Goal: Information Seeking & Learning: Learn about a topic

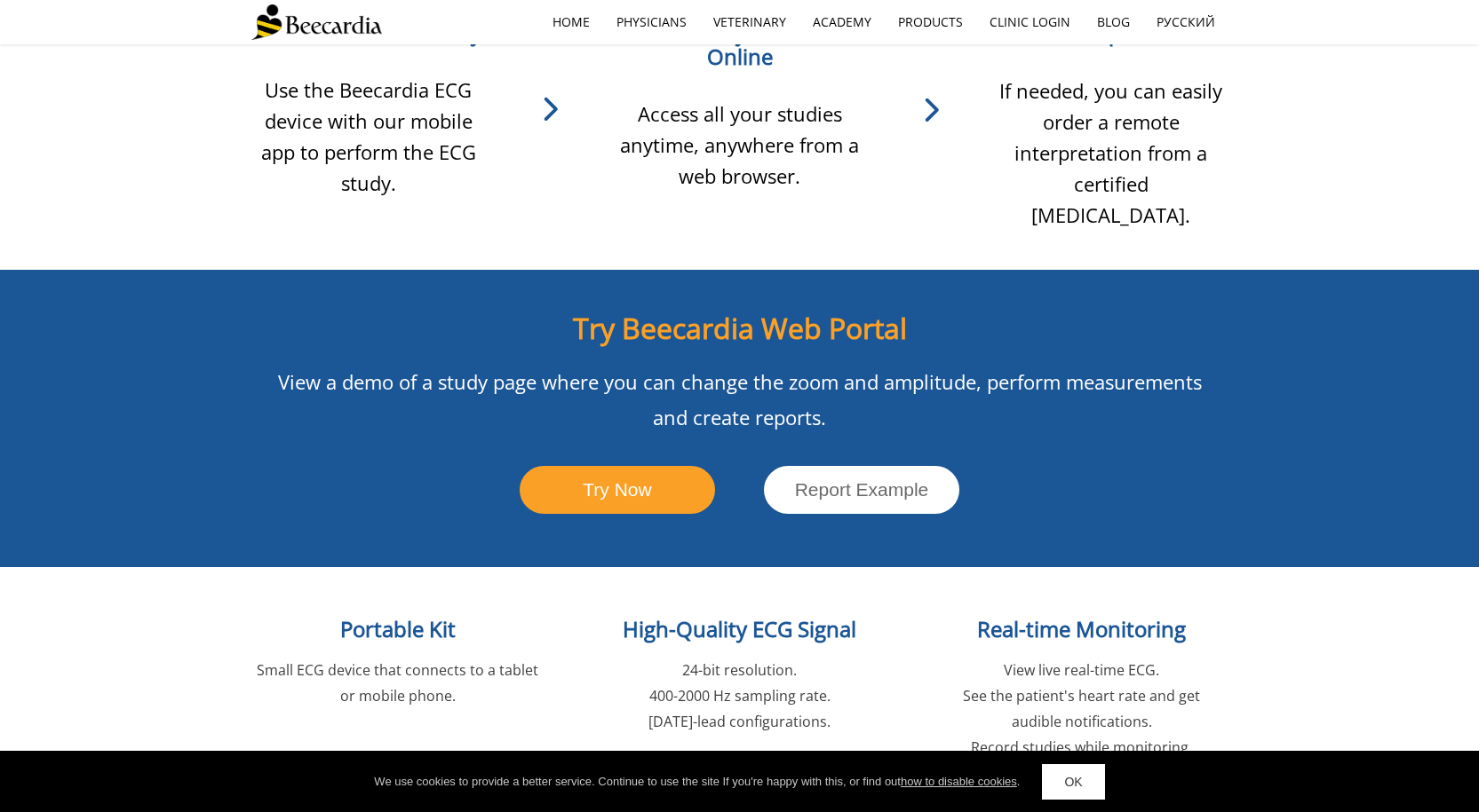
scroll to position [1774, 0]
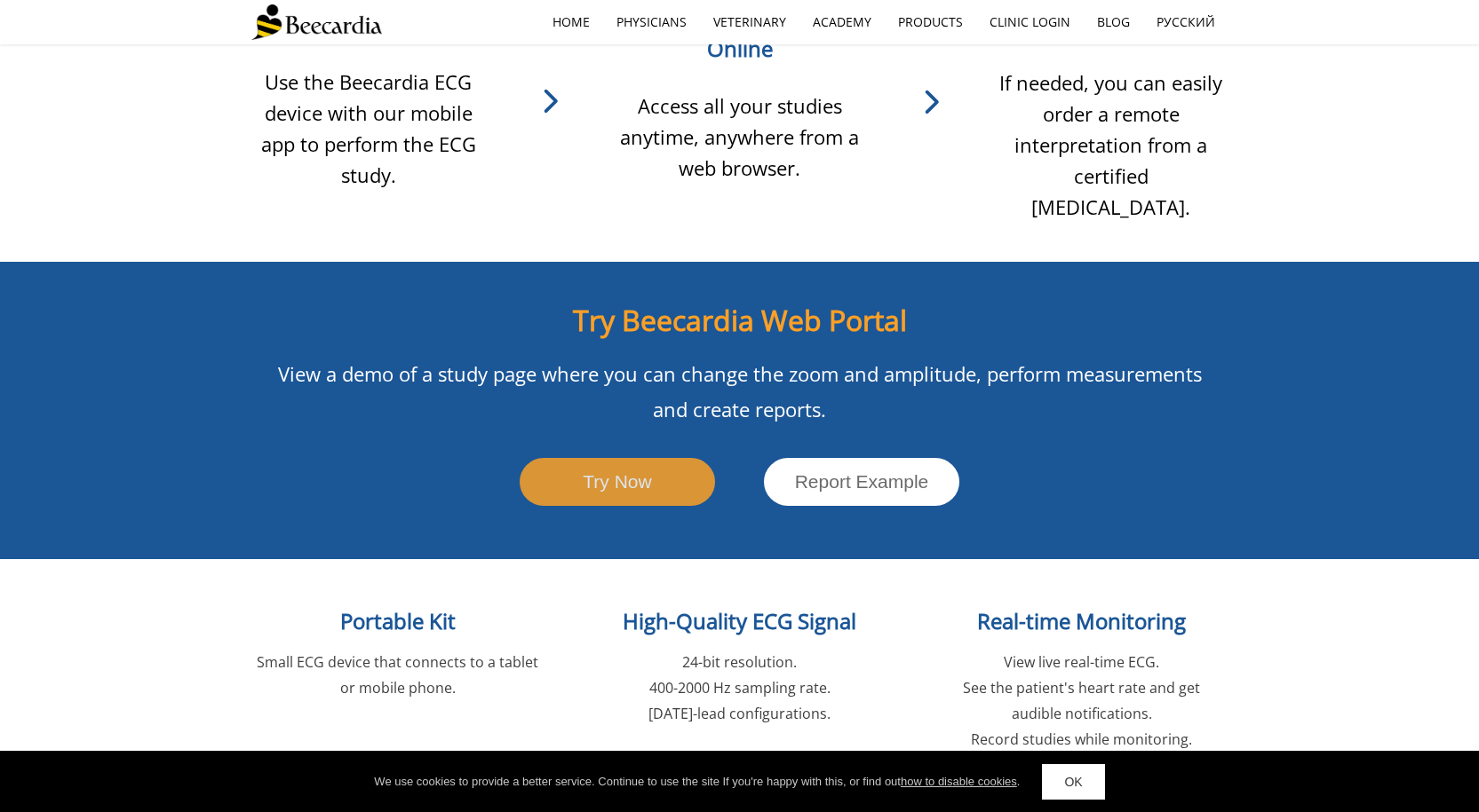
click at [534, 458] on link "Try Now" at bounding box center [616, 481] width 195 height 47
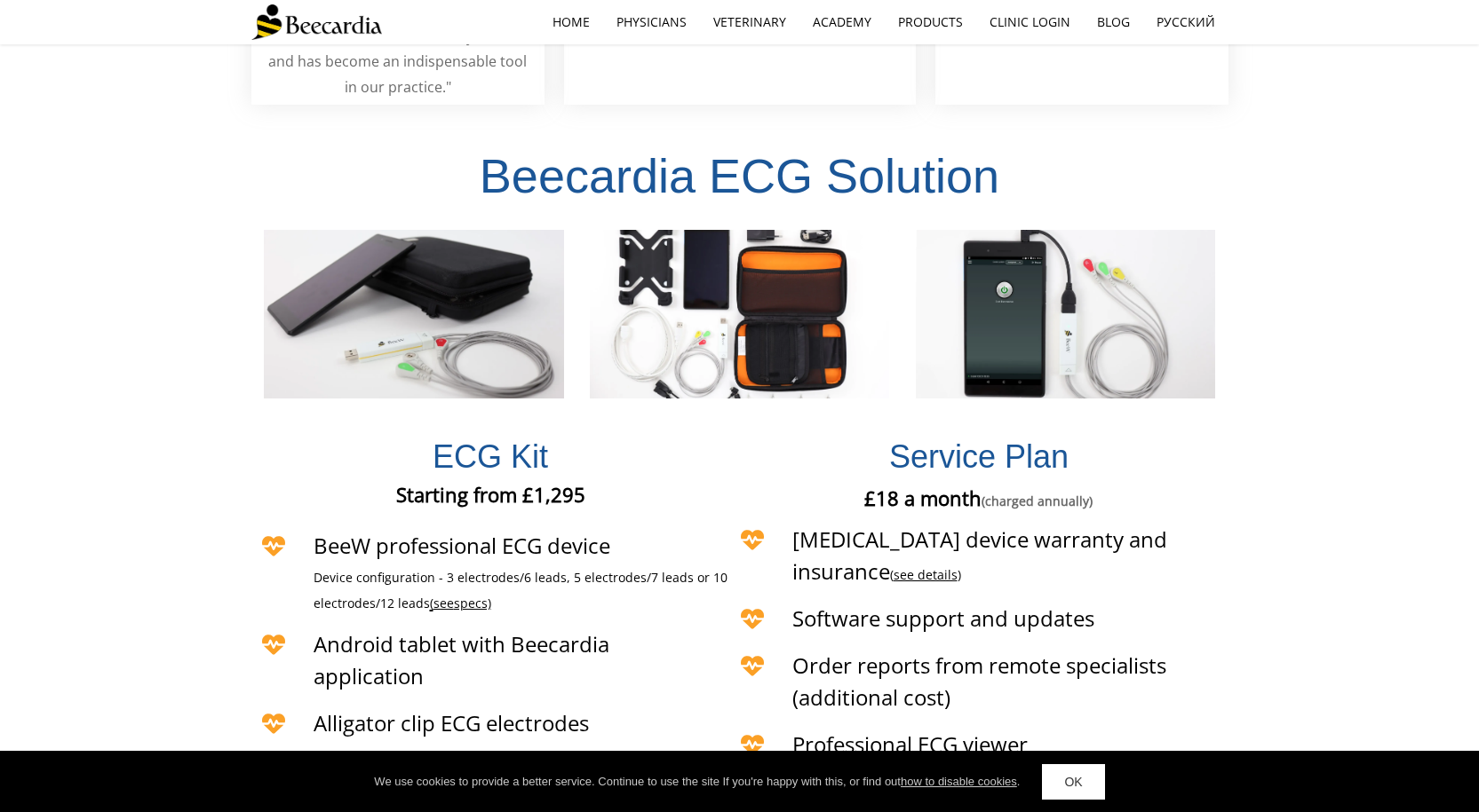
scroll to position [3816, 0]
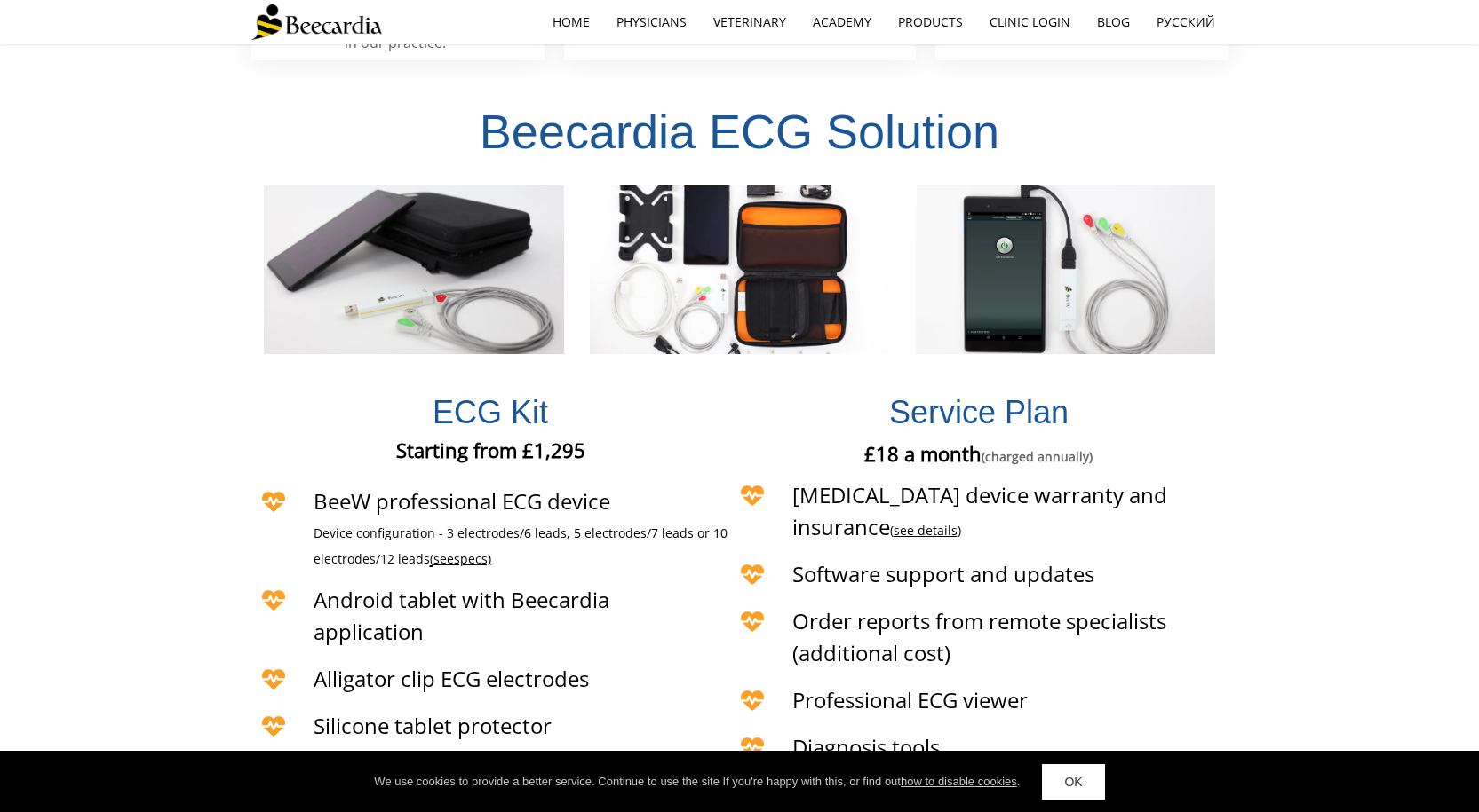
click at [958, 522] on link "see details" at bounding box center [925, 530] width 64 height 17
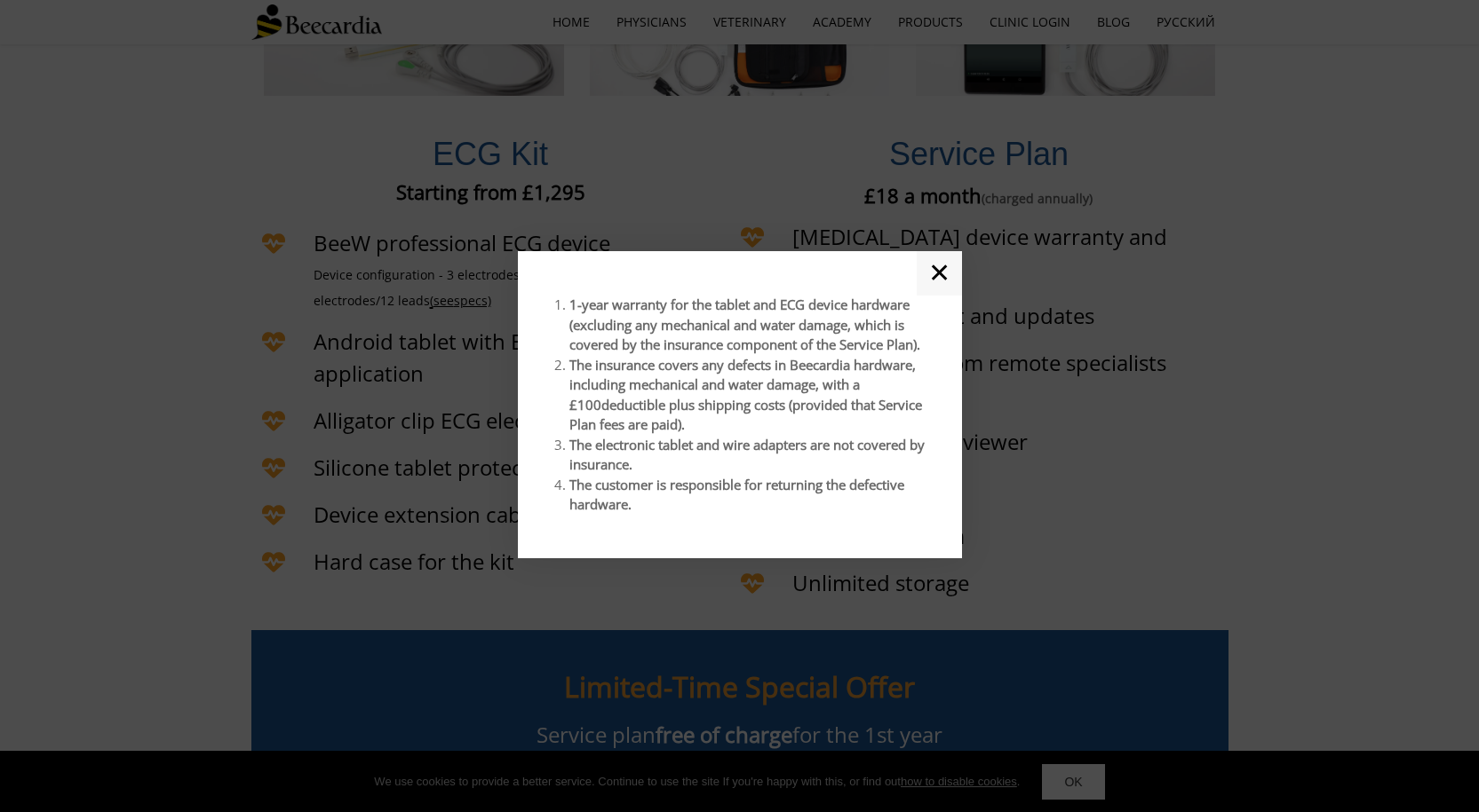
scroll to position [4082, 0]
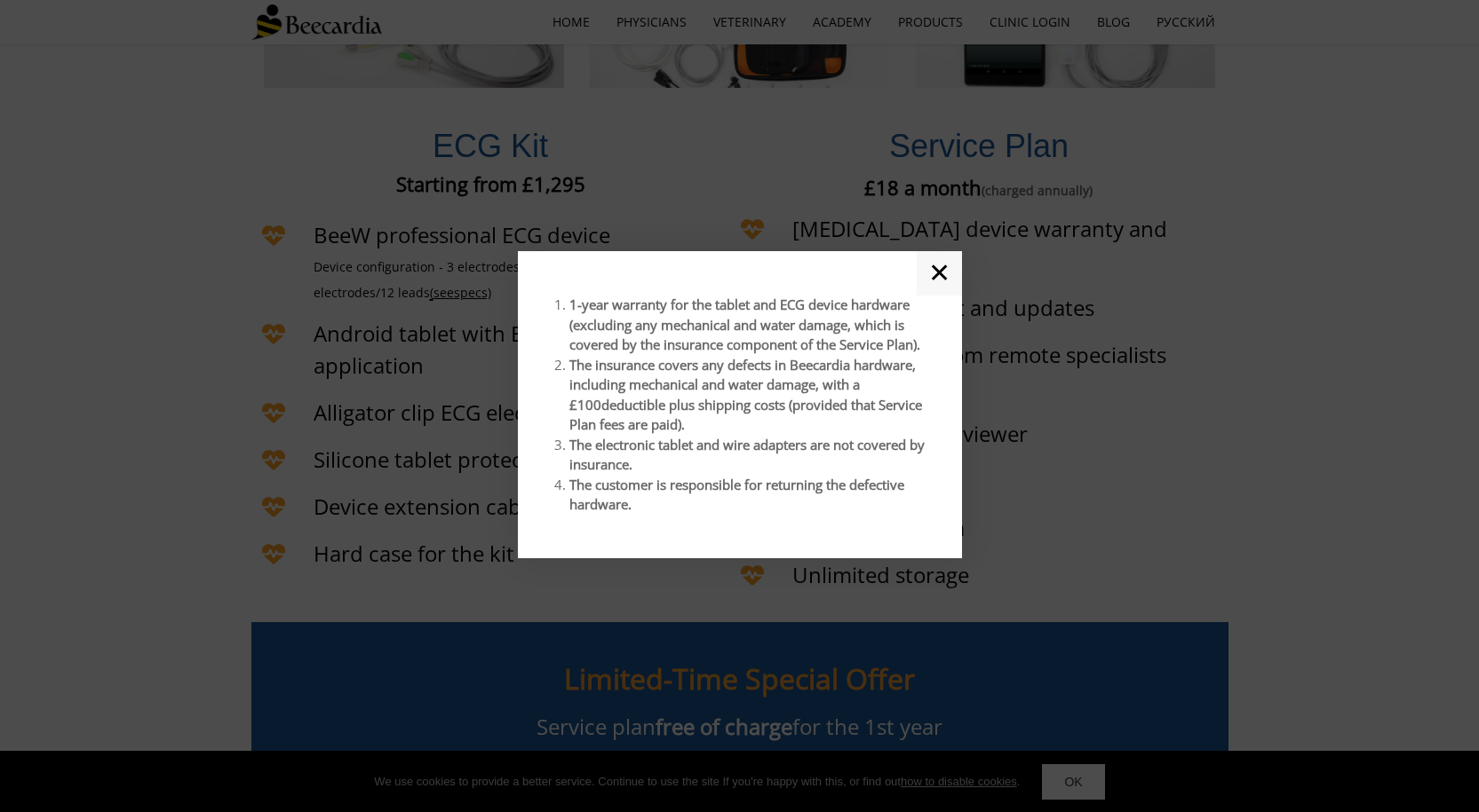
click at [946, 273] on link "✕" at bounding box center [939, 273] width 45 height 44
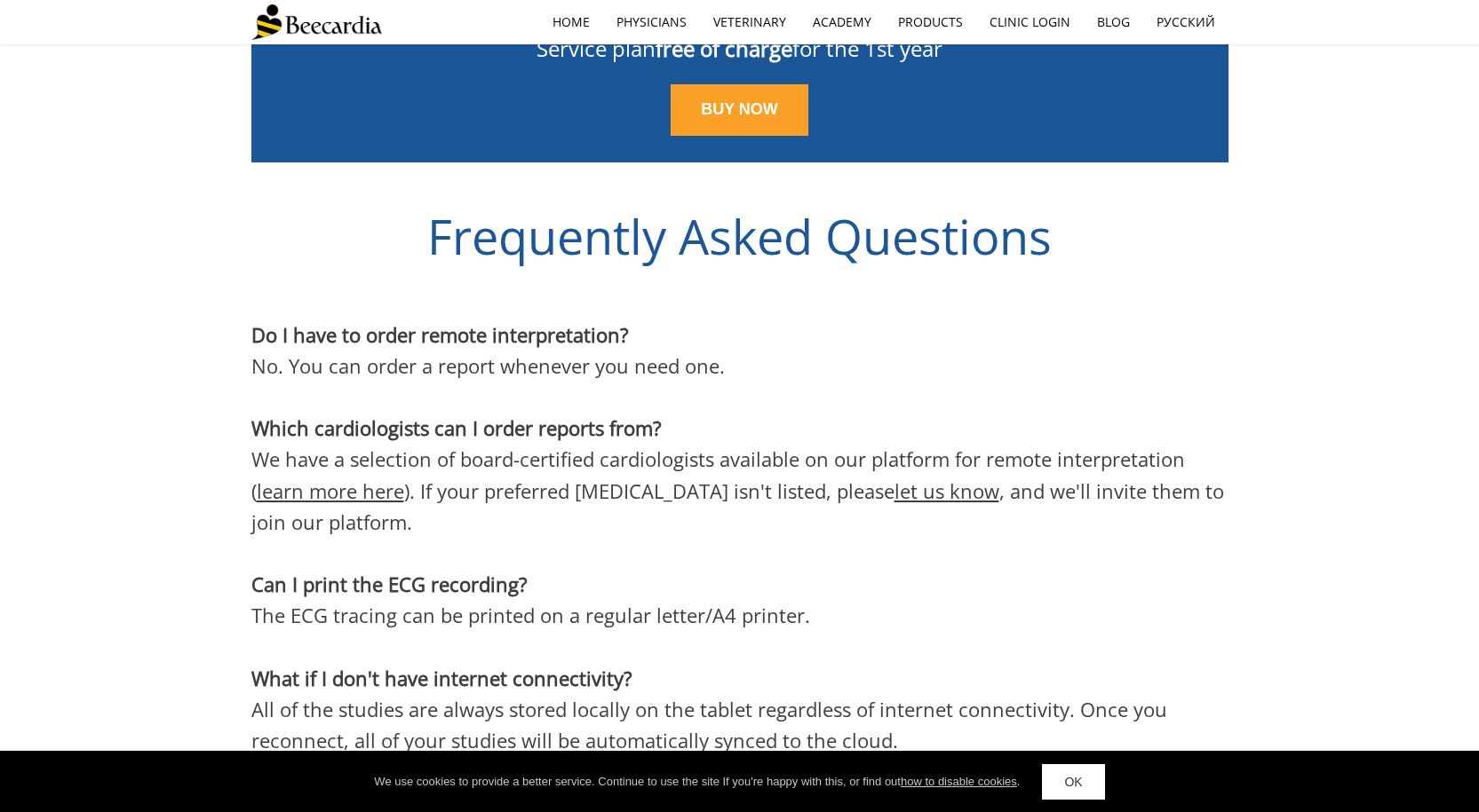
scroll to position [4792, 0]
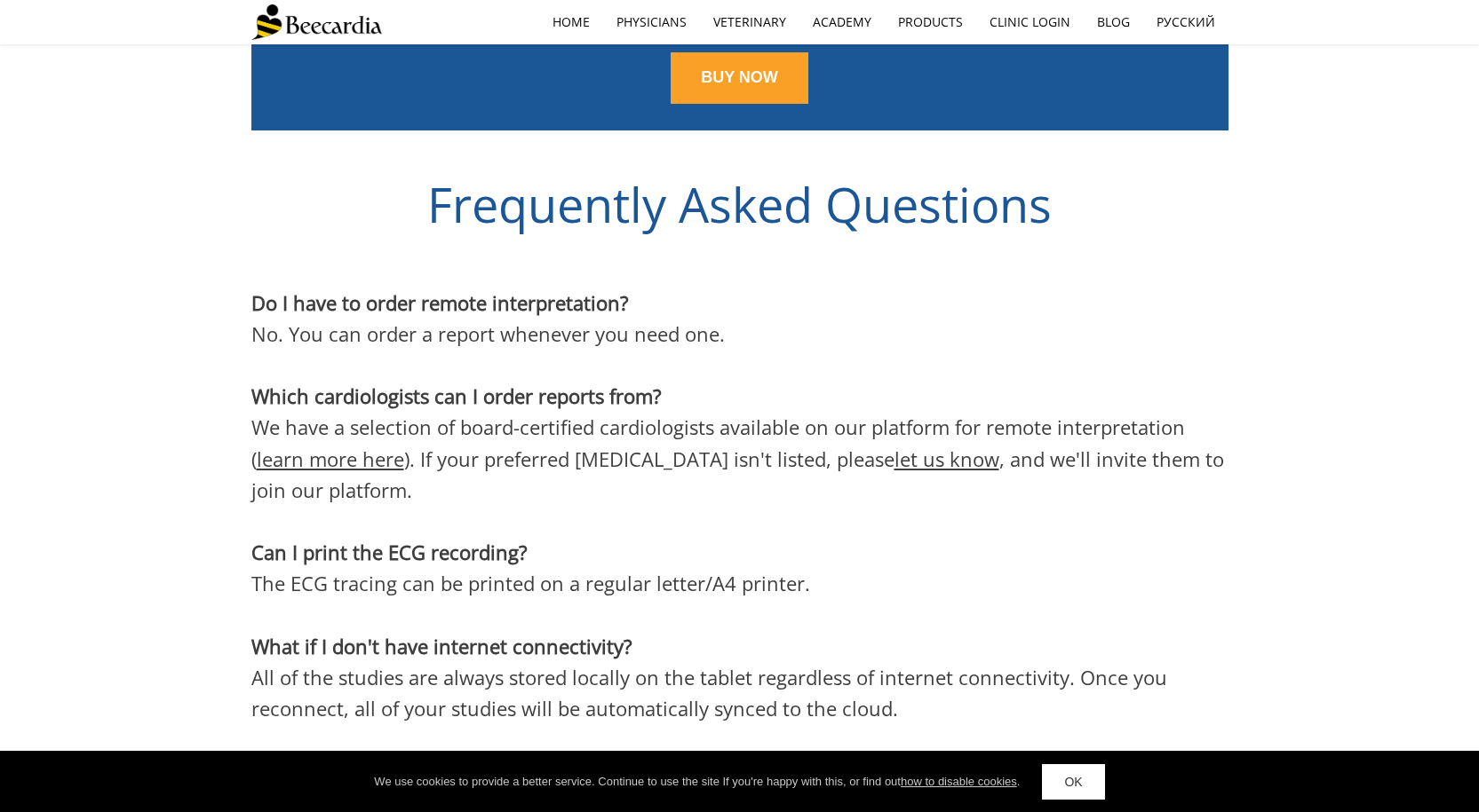
click at [368, 446] on link "learn more here" at bounding box center [331, 459] width 147 height 27
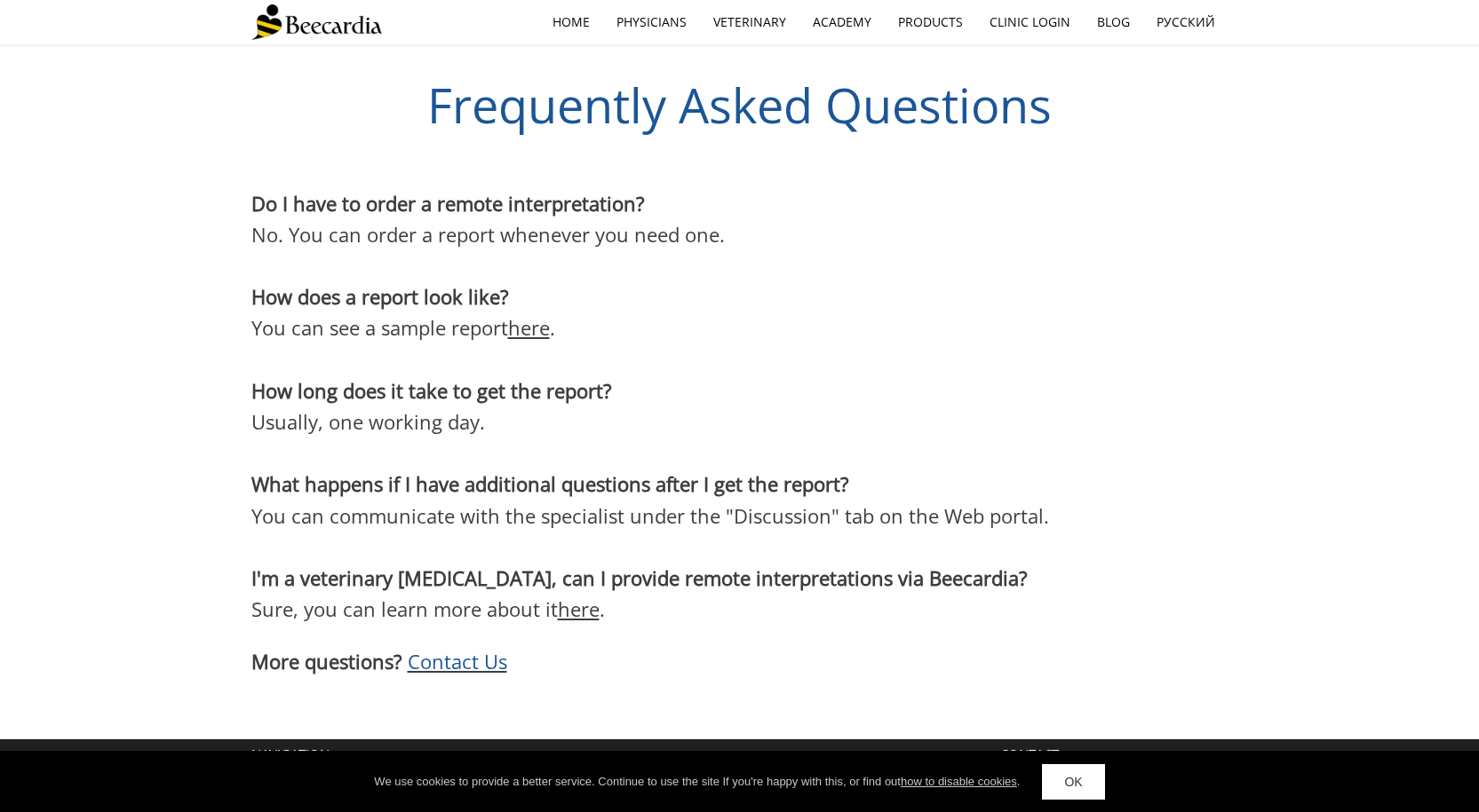
scroll to position [3149, 0]
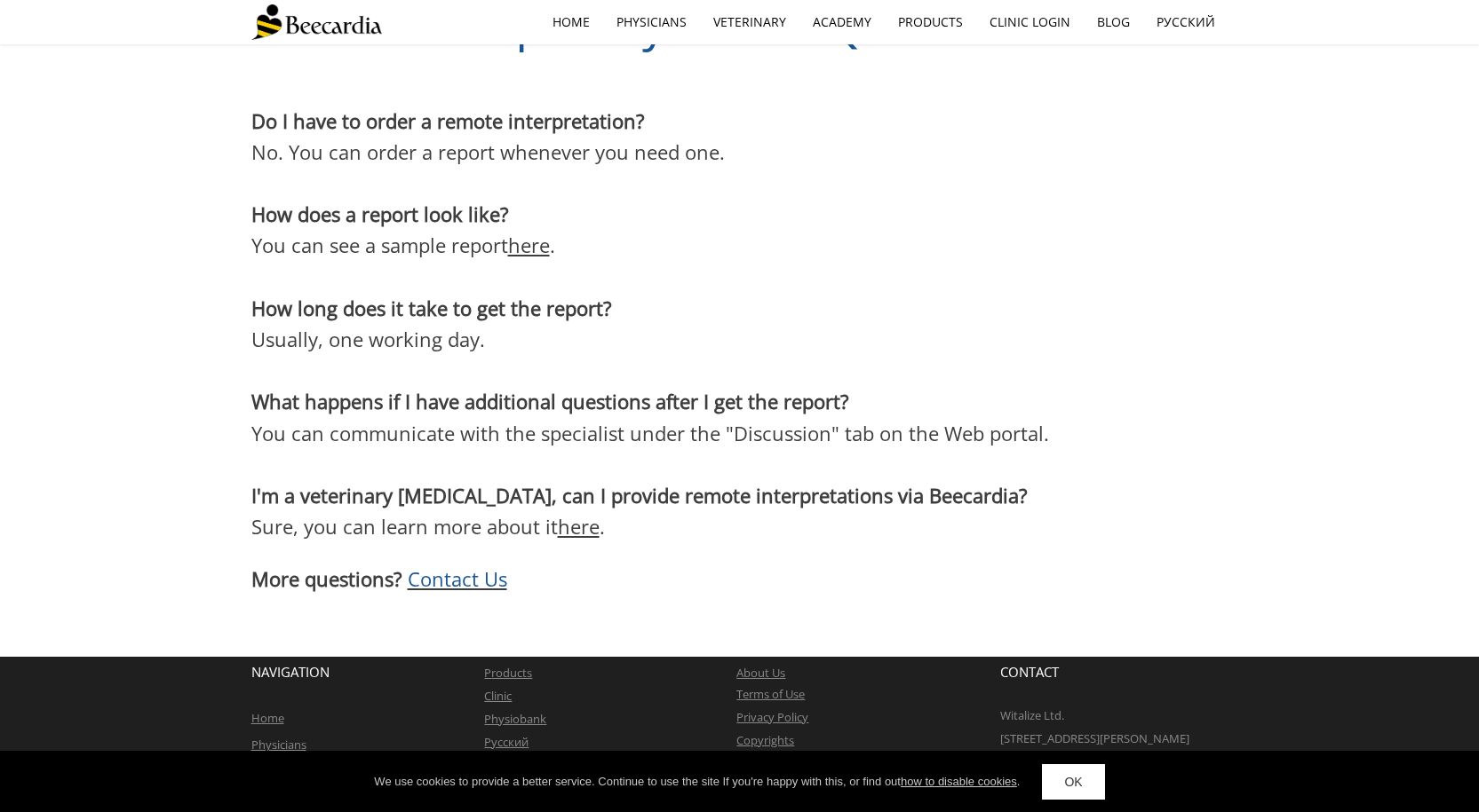
click at [550, 250] on link "here" at bounding box center [528, 245] width 41 height 27
click at [565, 530] on link "here" at bounding box center [579, 526] width 41 height 27
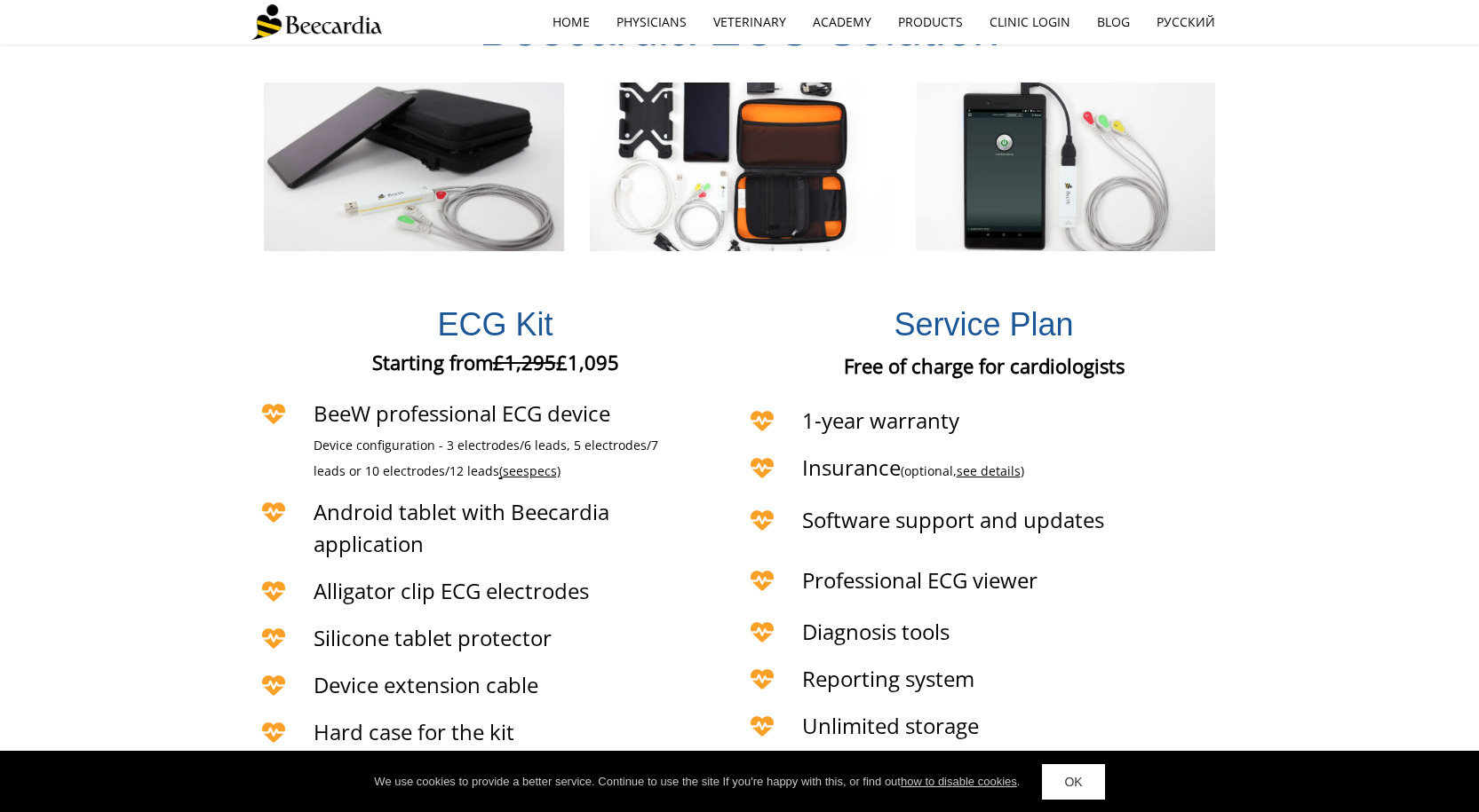
scroll to position [3603, 0]
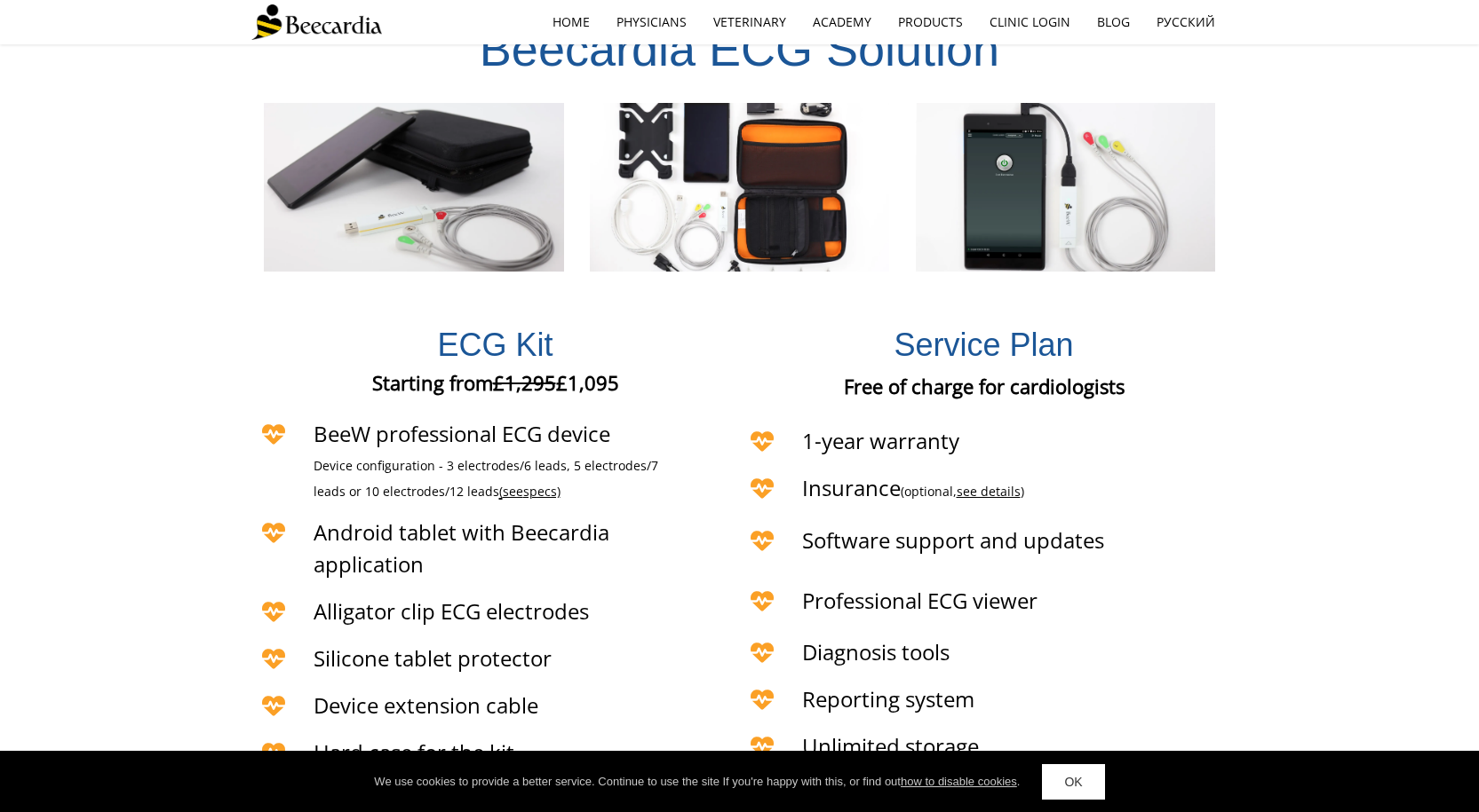
click at [523, 483] on span "specs)" at bounding box center [542, 491] width 38 height 17
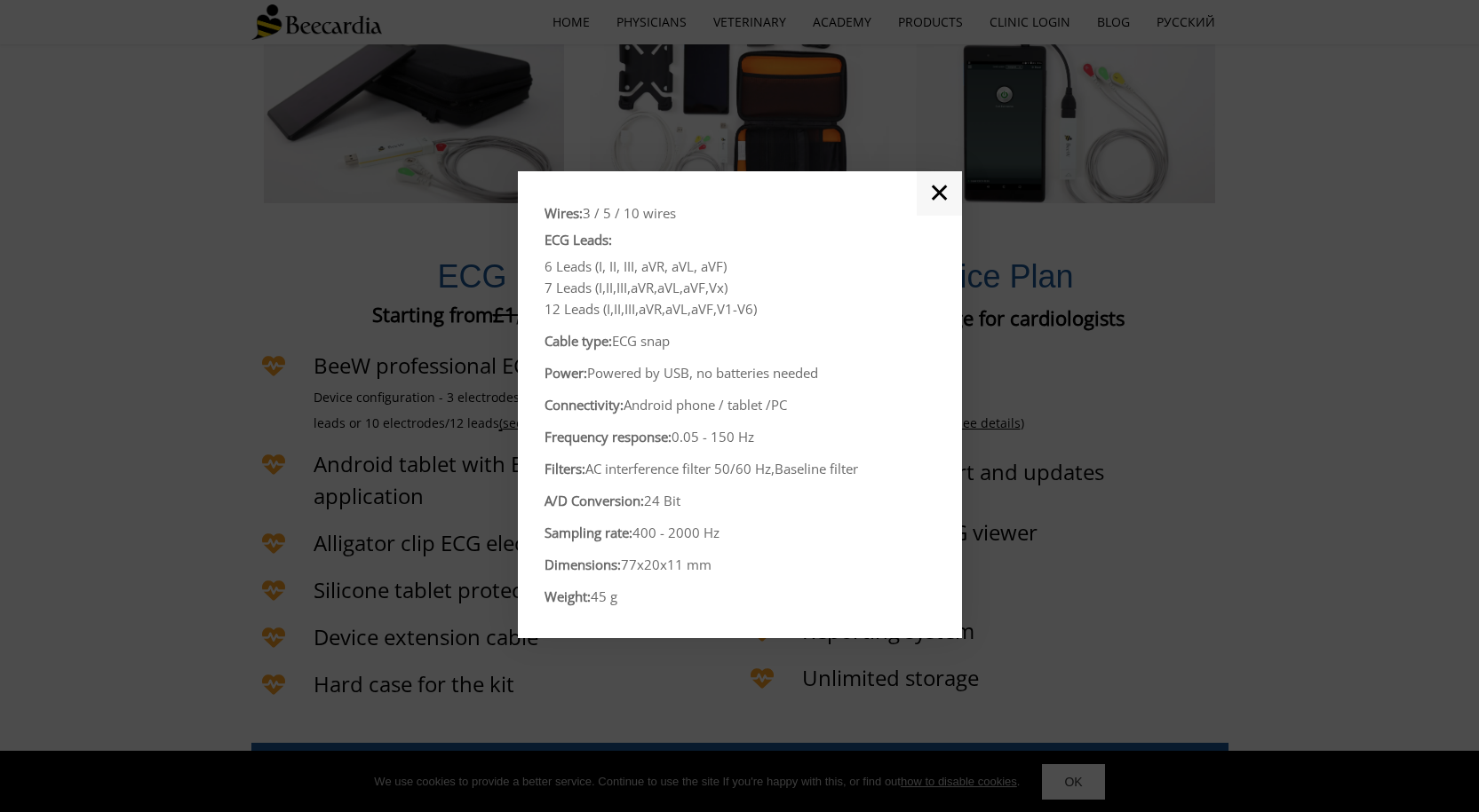
scroll to position [3781, 0]
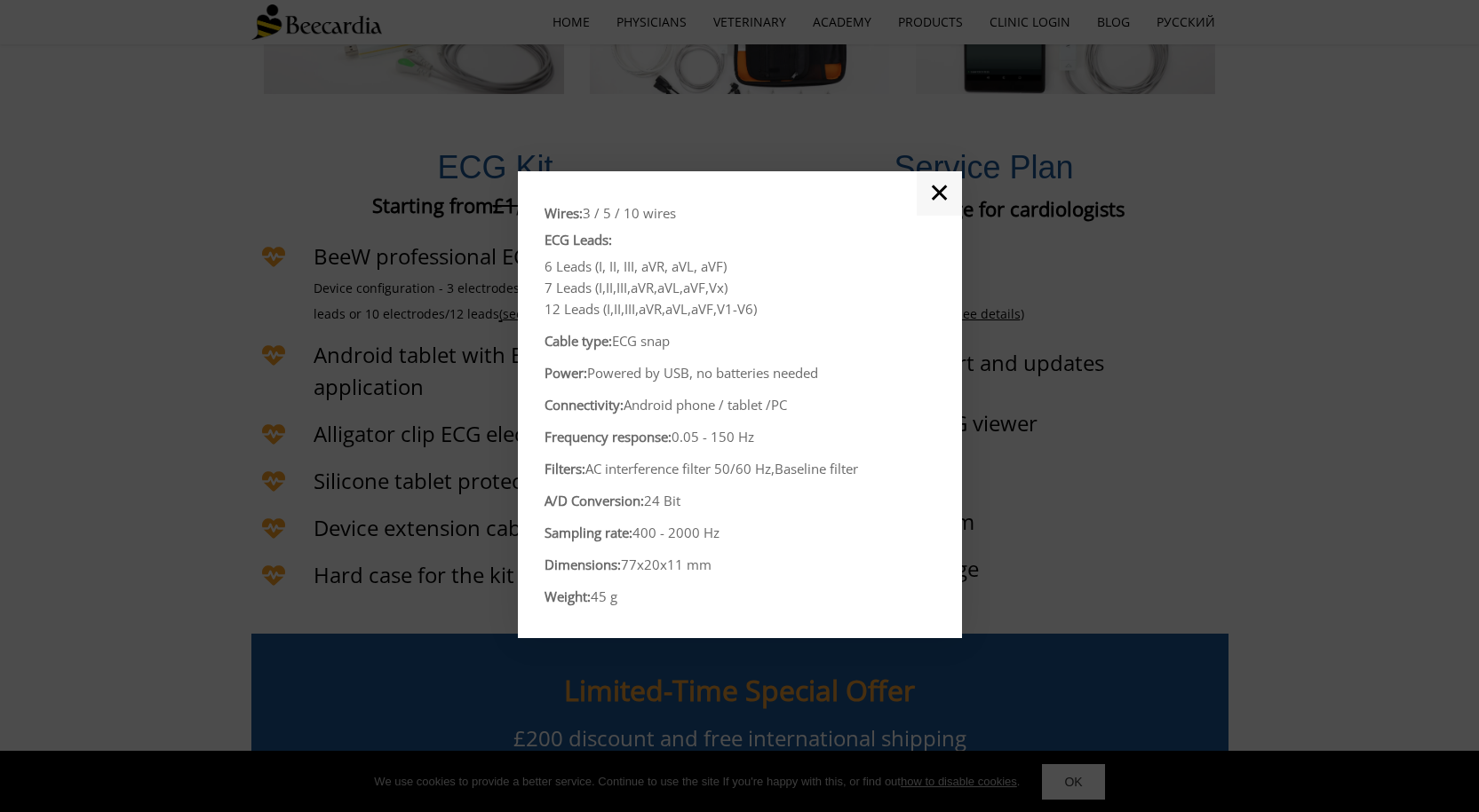
click at [938, 197] on link "✕" at bounding box center [939, 193] width 45 height 44
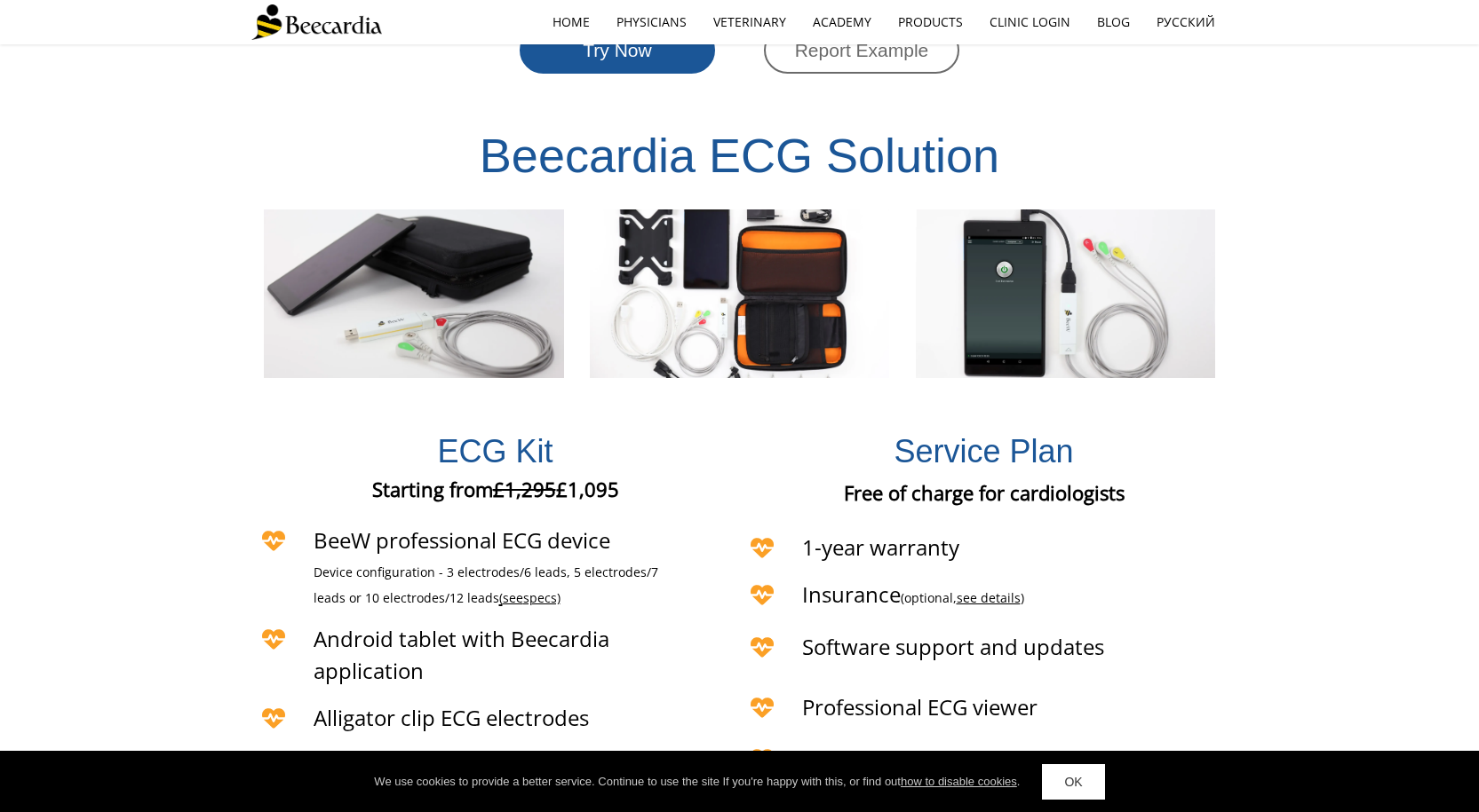
scroll to position [3514, 0]
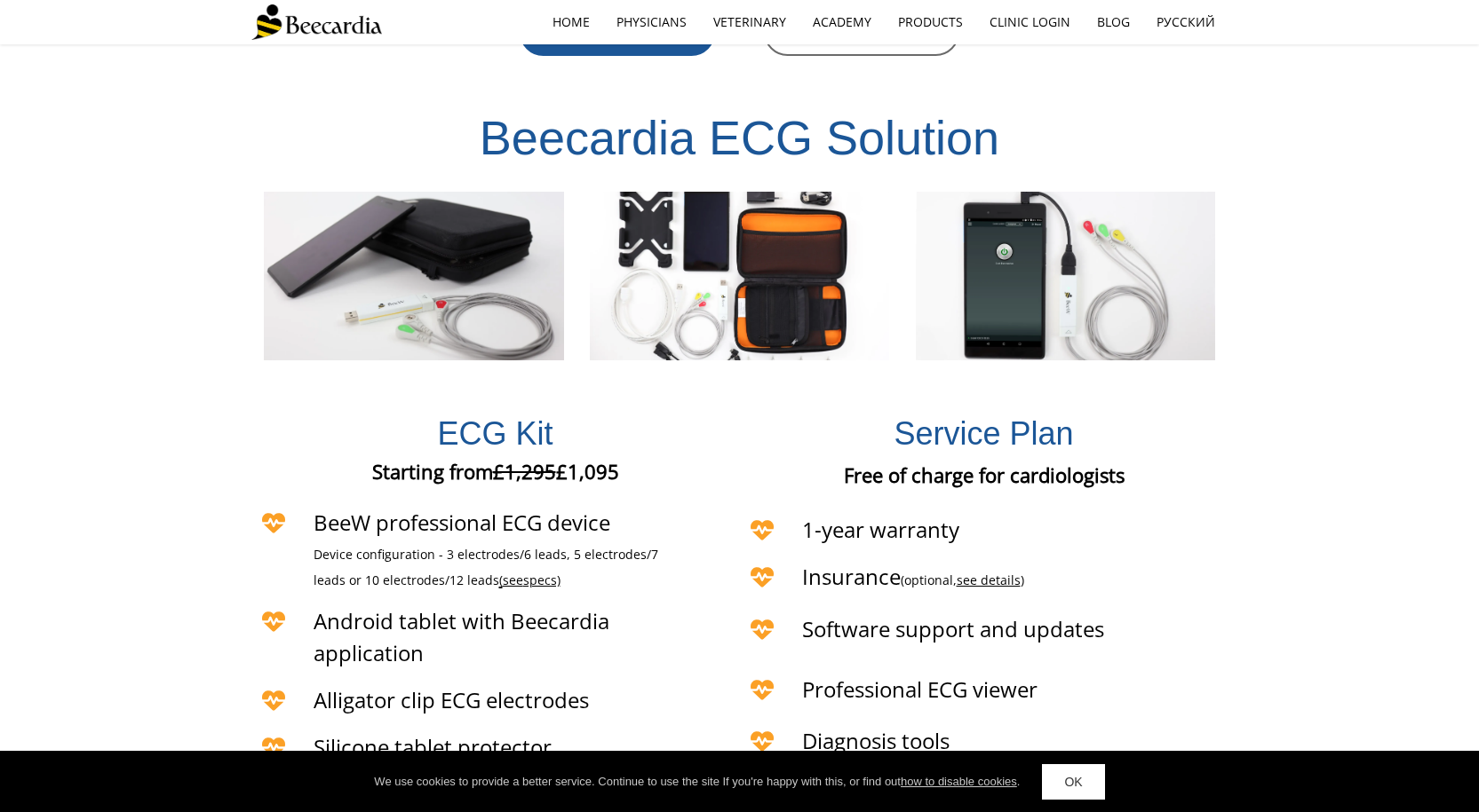
click at [523, 572] on span "specs)" at bounding box center [542, 580] width 38 height 17
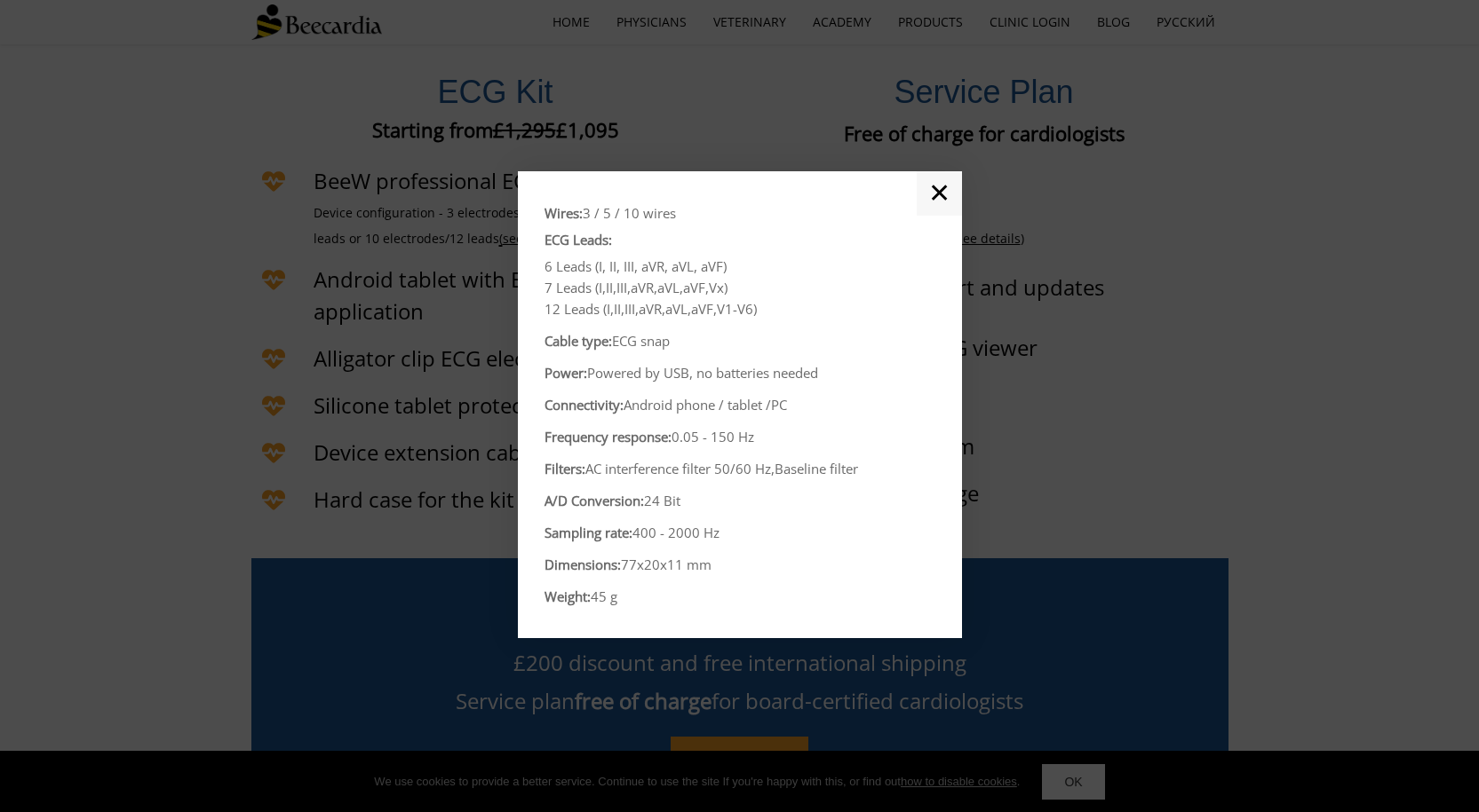
scroll to position [3870, 0]
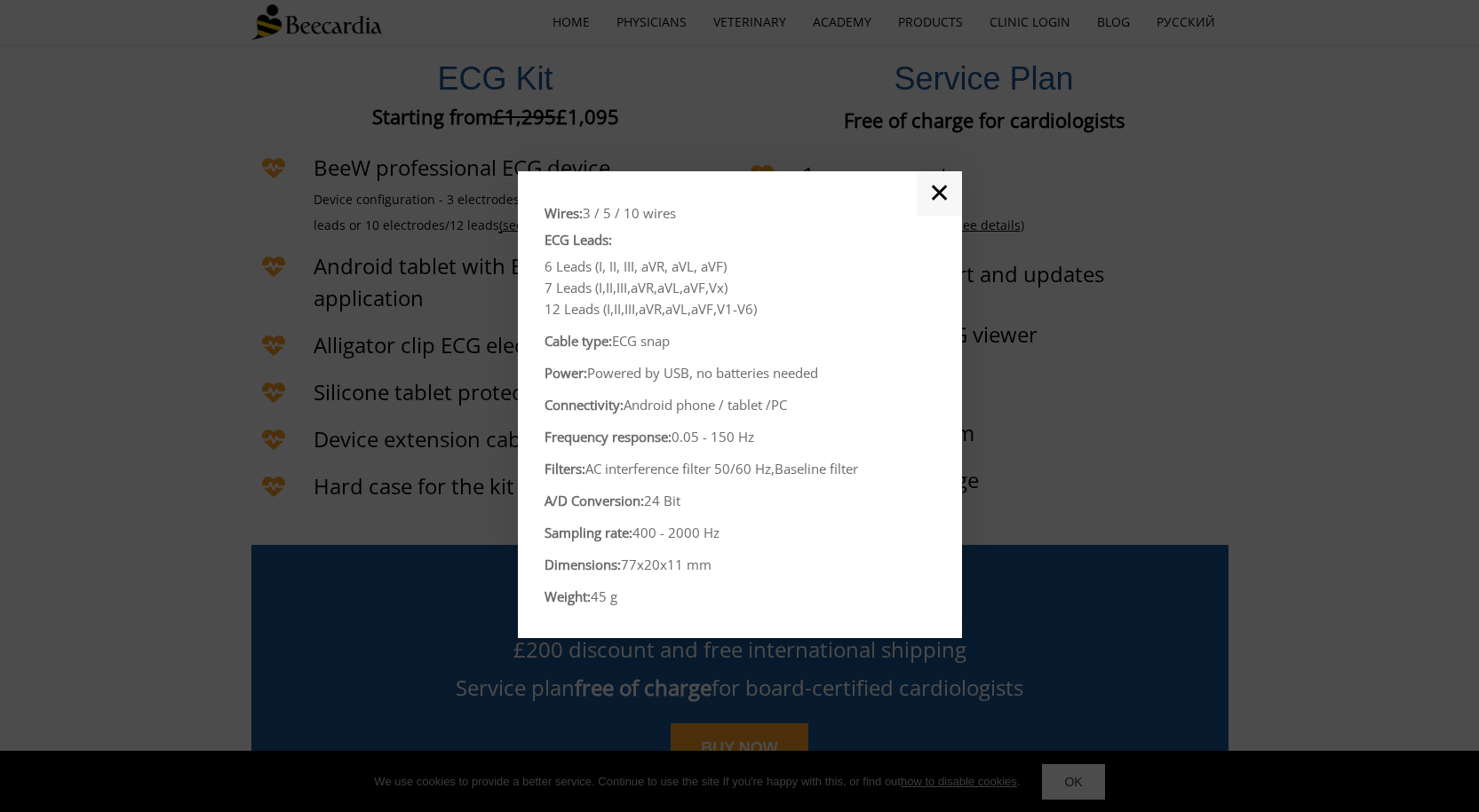
click at [943, 186] on link "✕" at bounding box center [939, 193] width 45 height 44
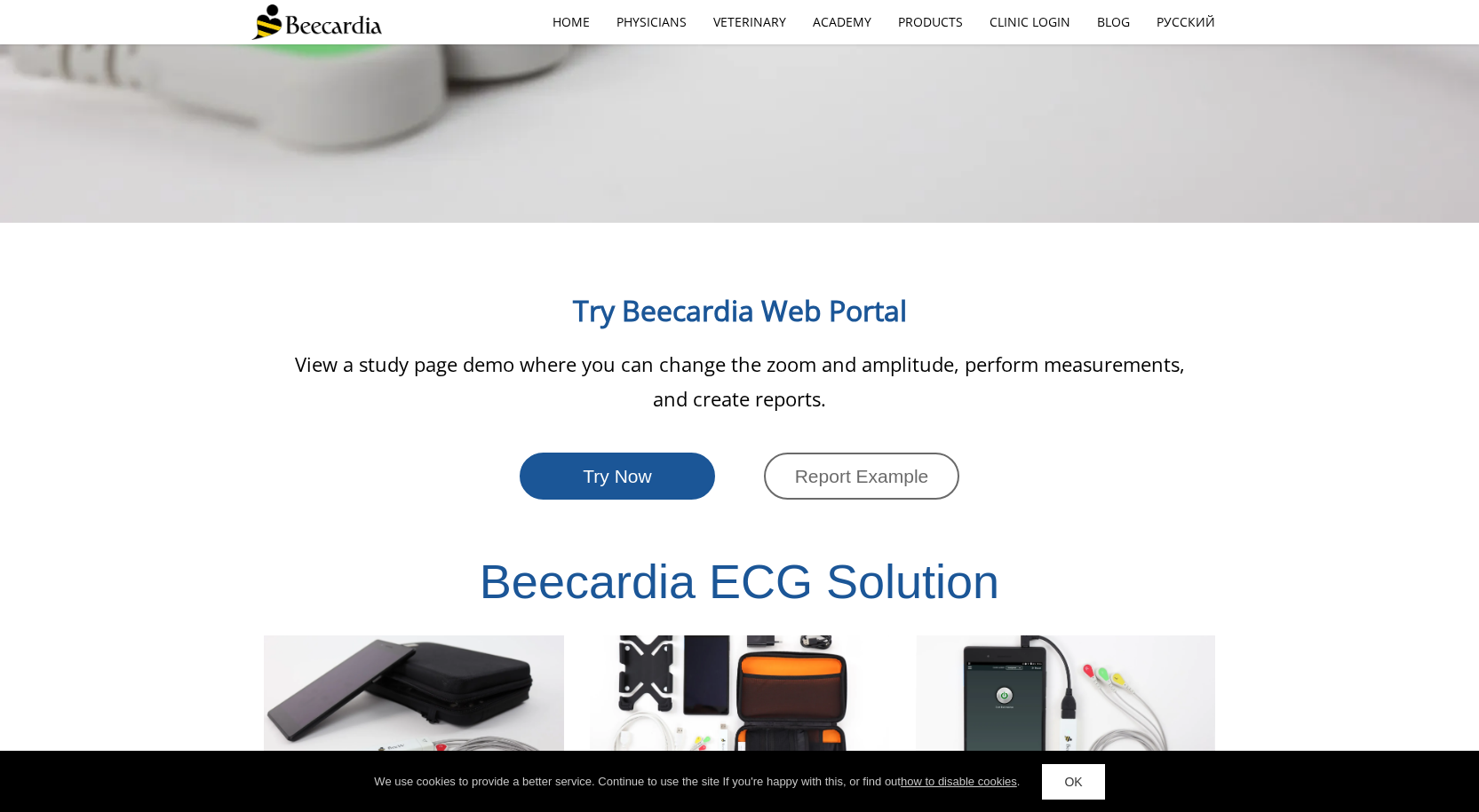
scroll to position [2538, 0]
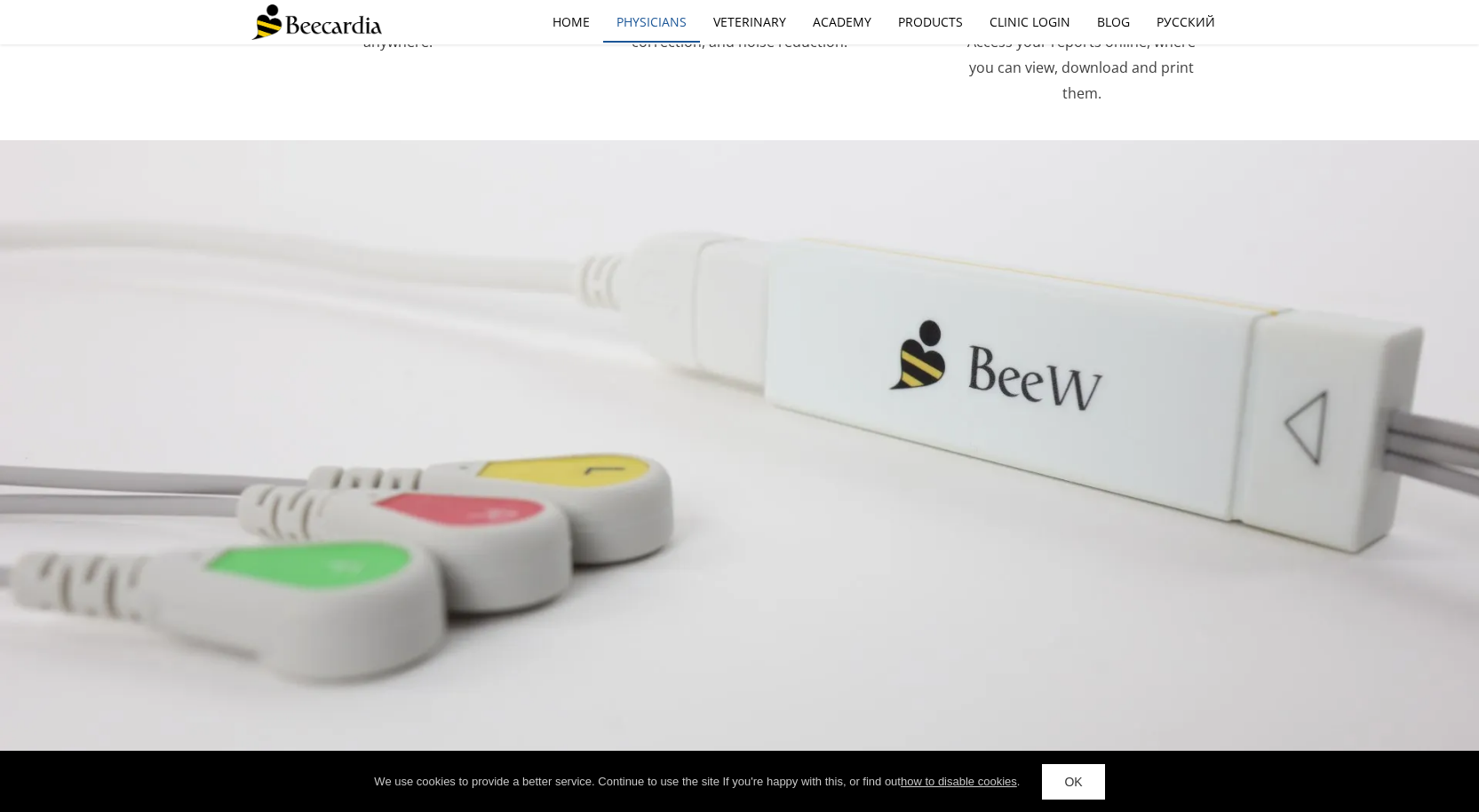
click at [641, 23] on link "Physicians" at bounding box center [651, 22] width 97 height 40
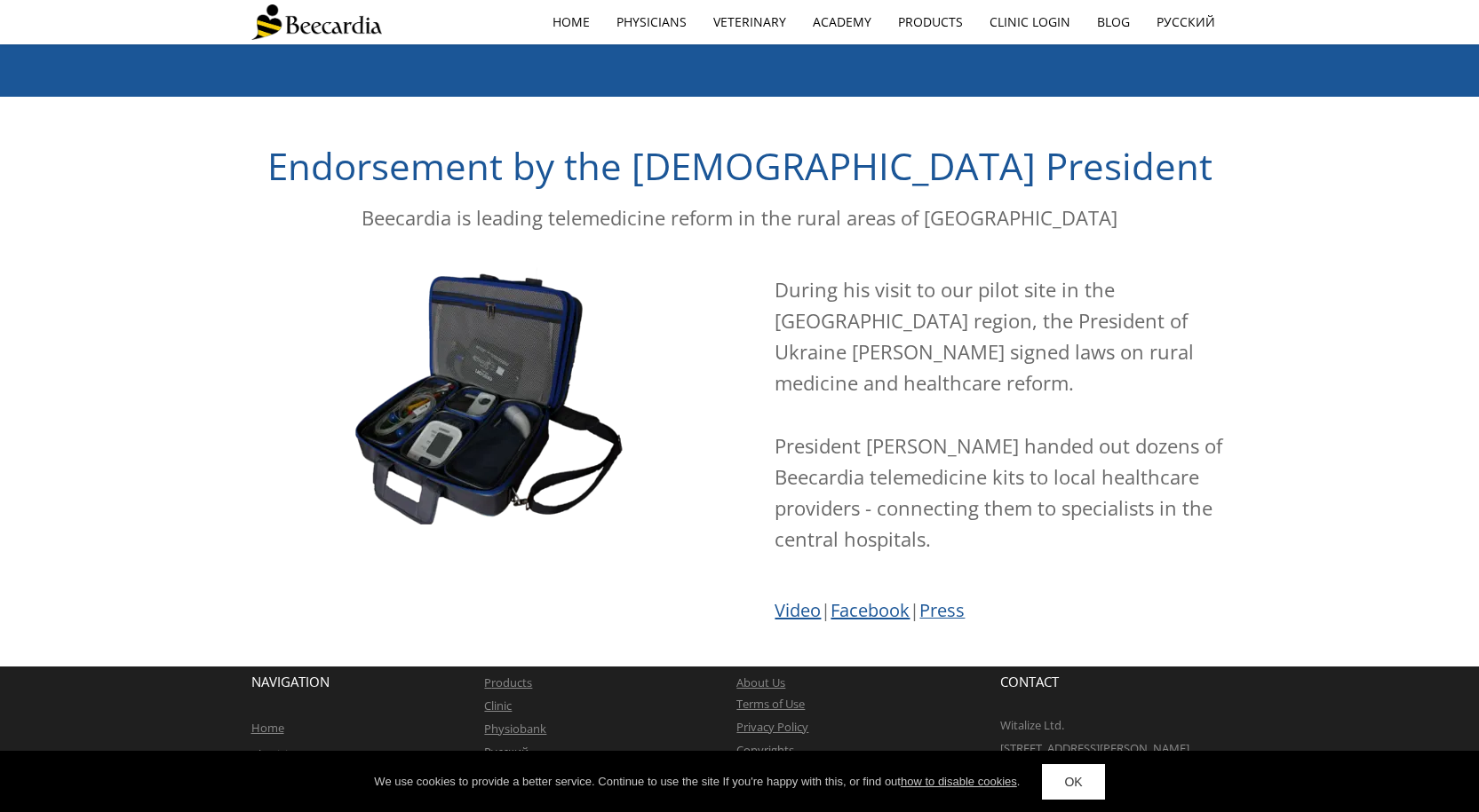
scroll to position [2891, 0]
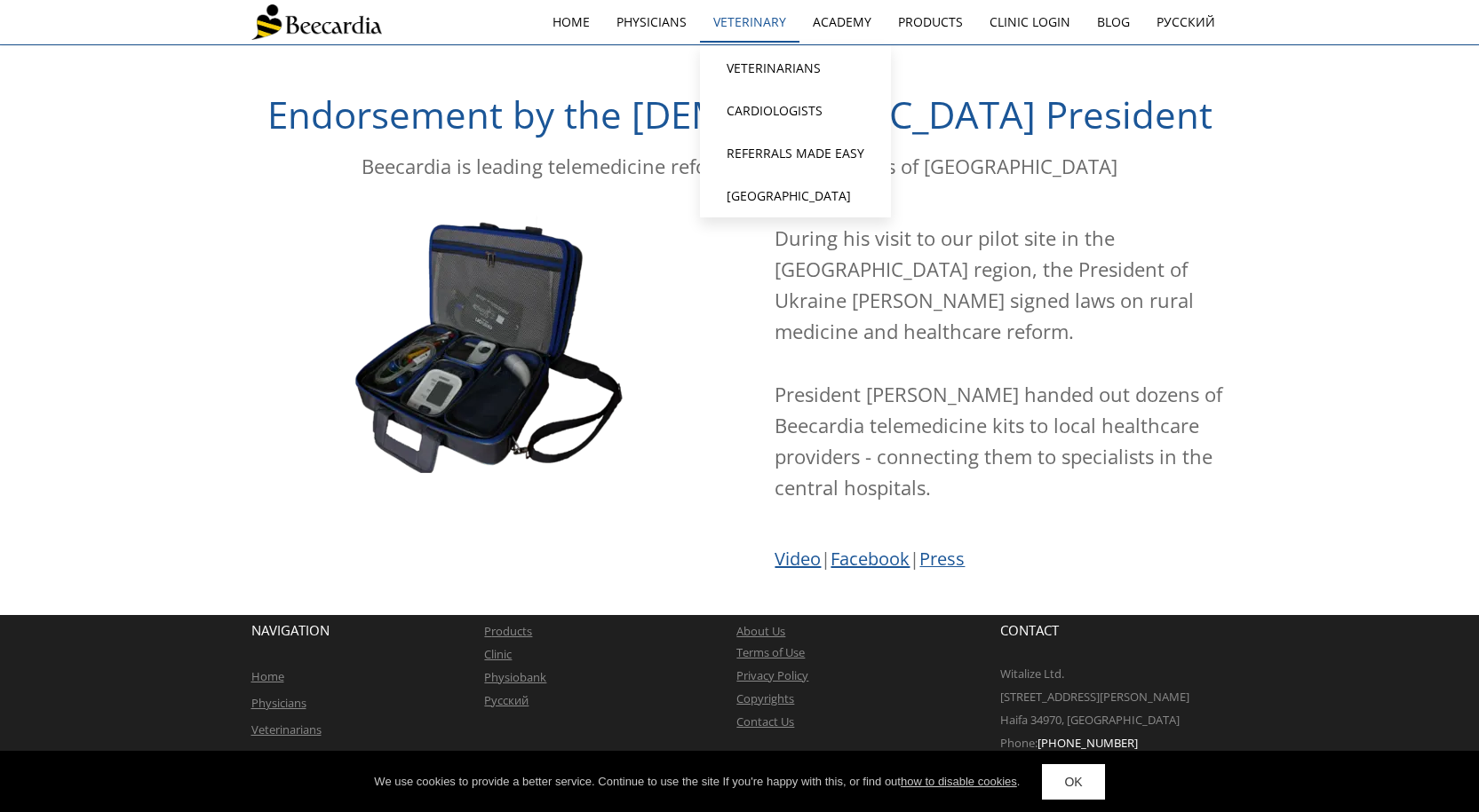
click at [722, 27] on link "Veterinary" at bounding box center [749, 22] width 100 height 40
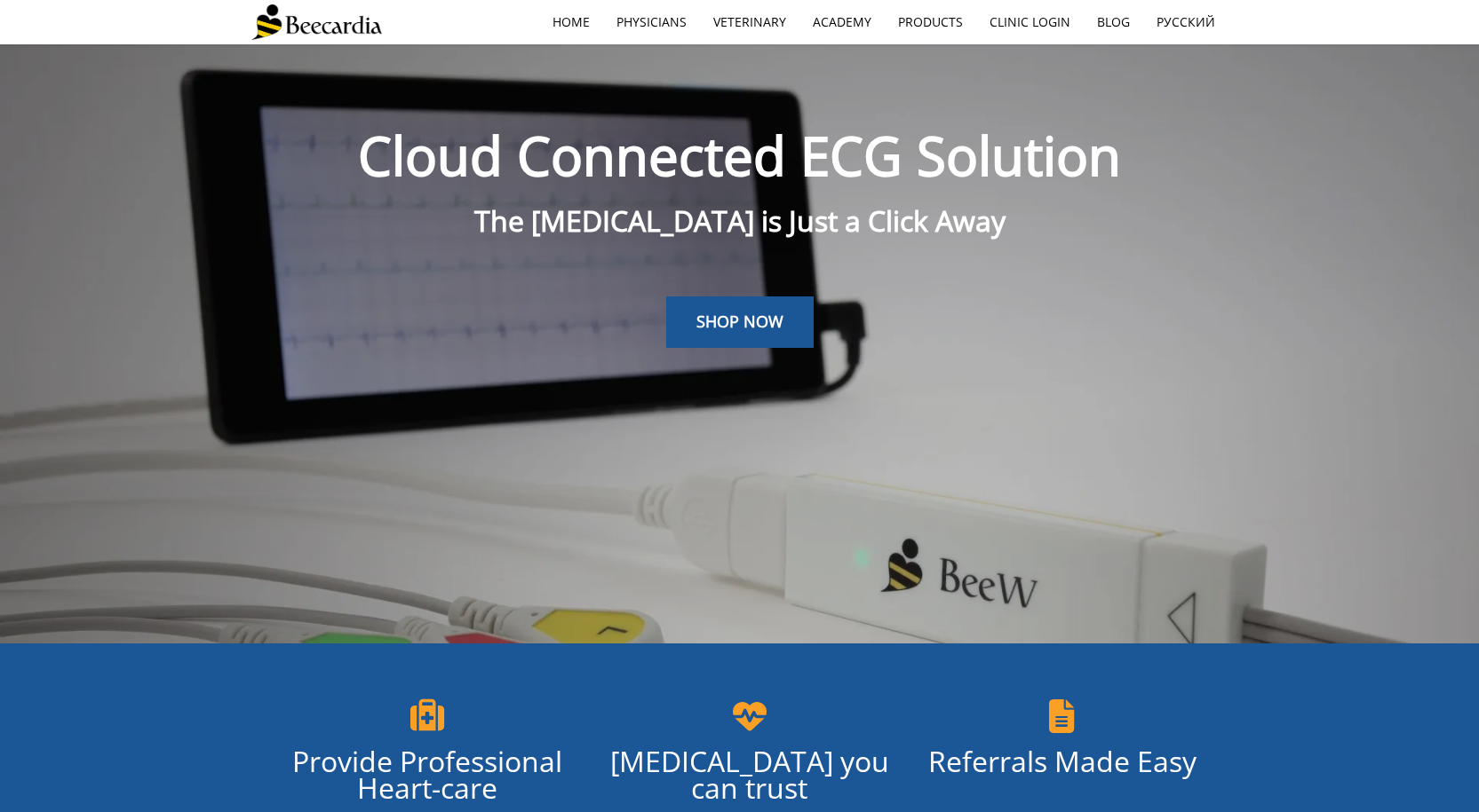
scroll to position [44, 0]
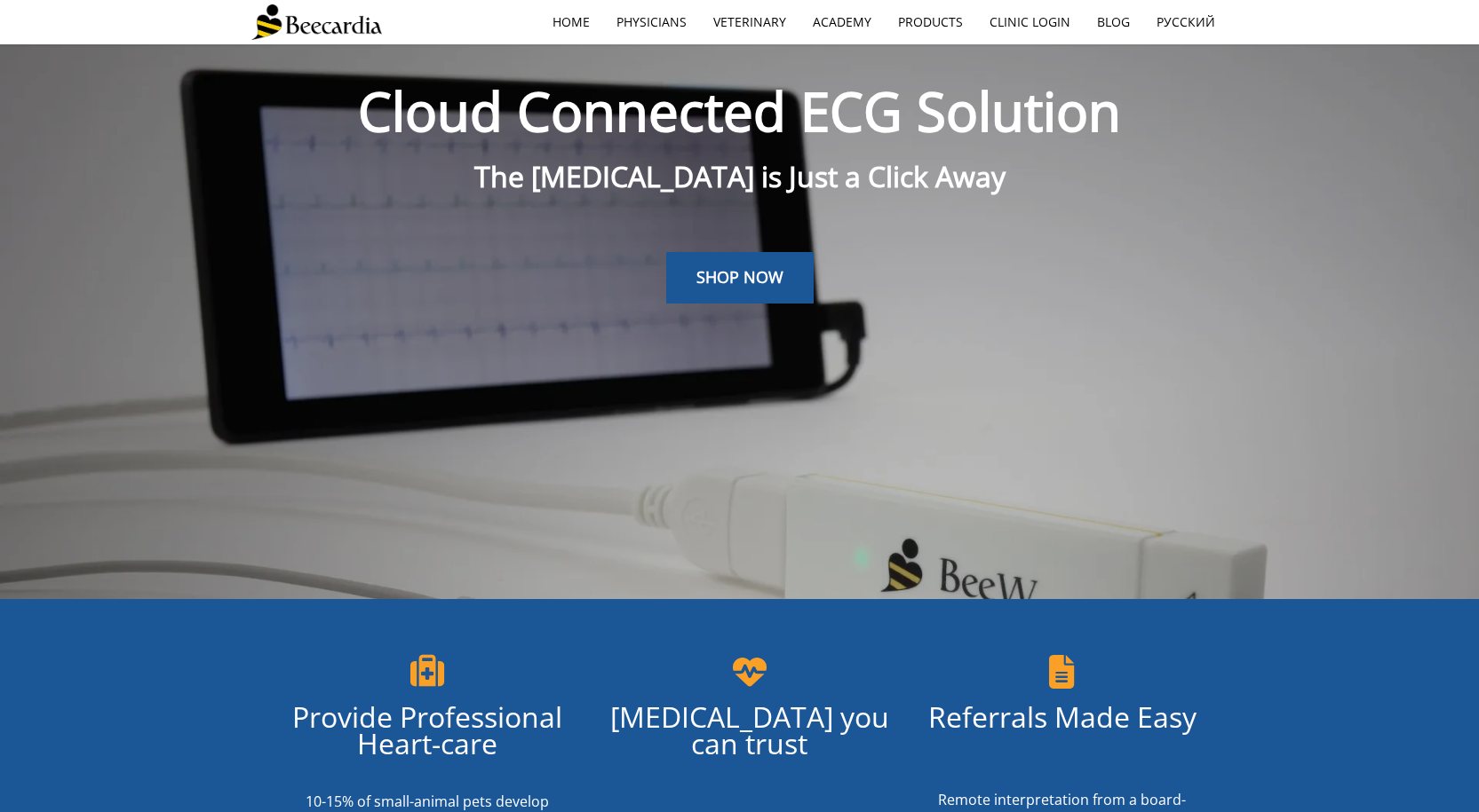
click at [0, 0] on link "Veterinarians" at bounding box center [0, 0] width 0 height 0
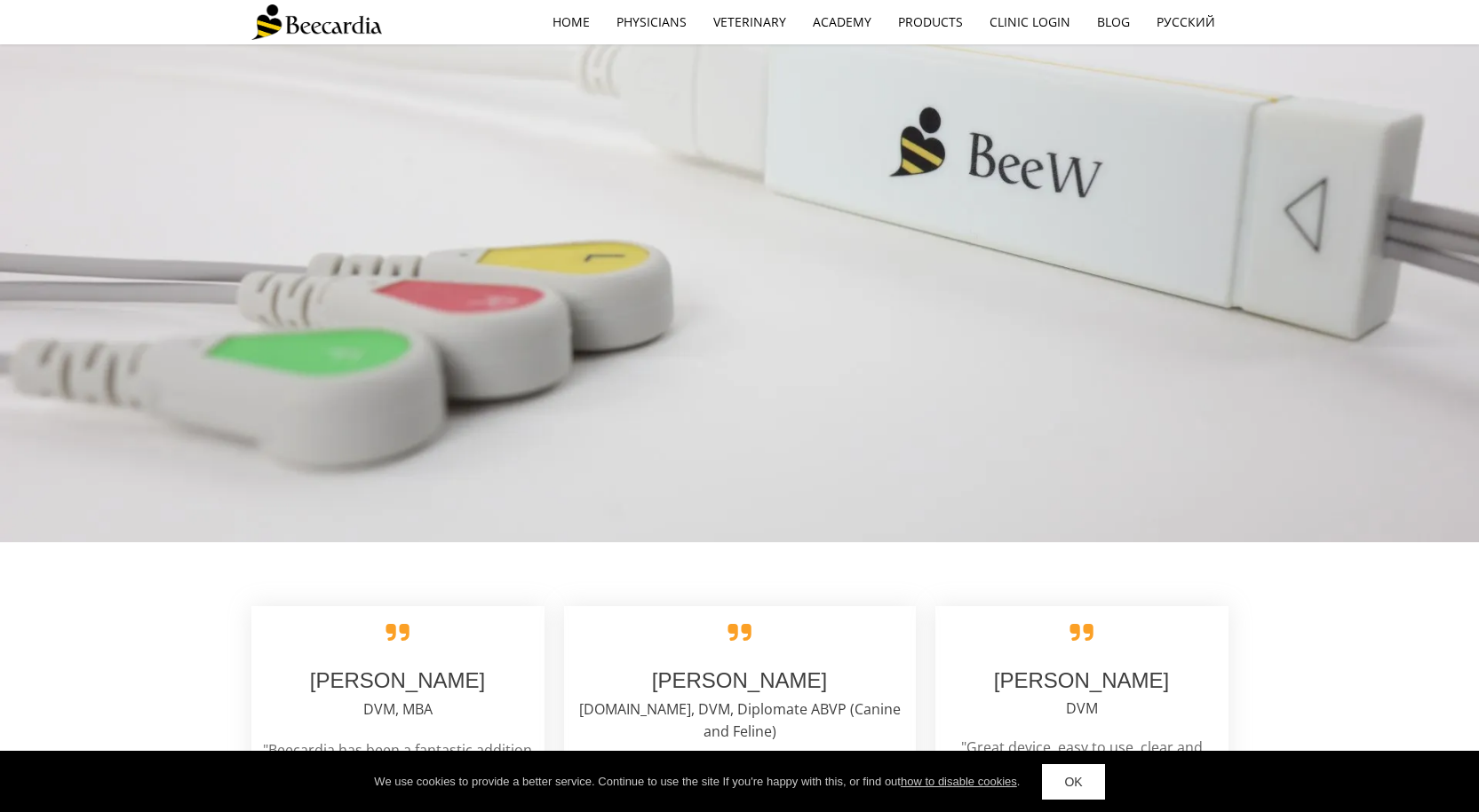
scroll to position [2663, 0]
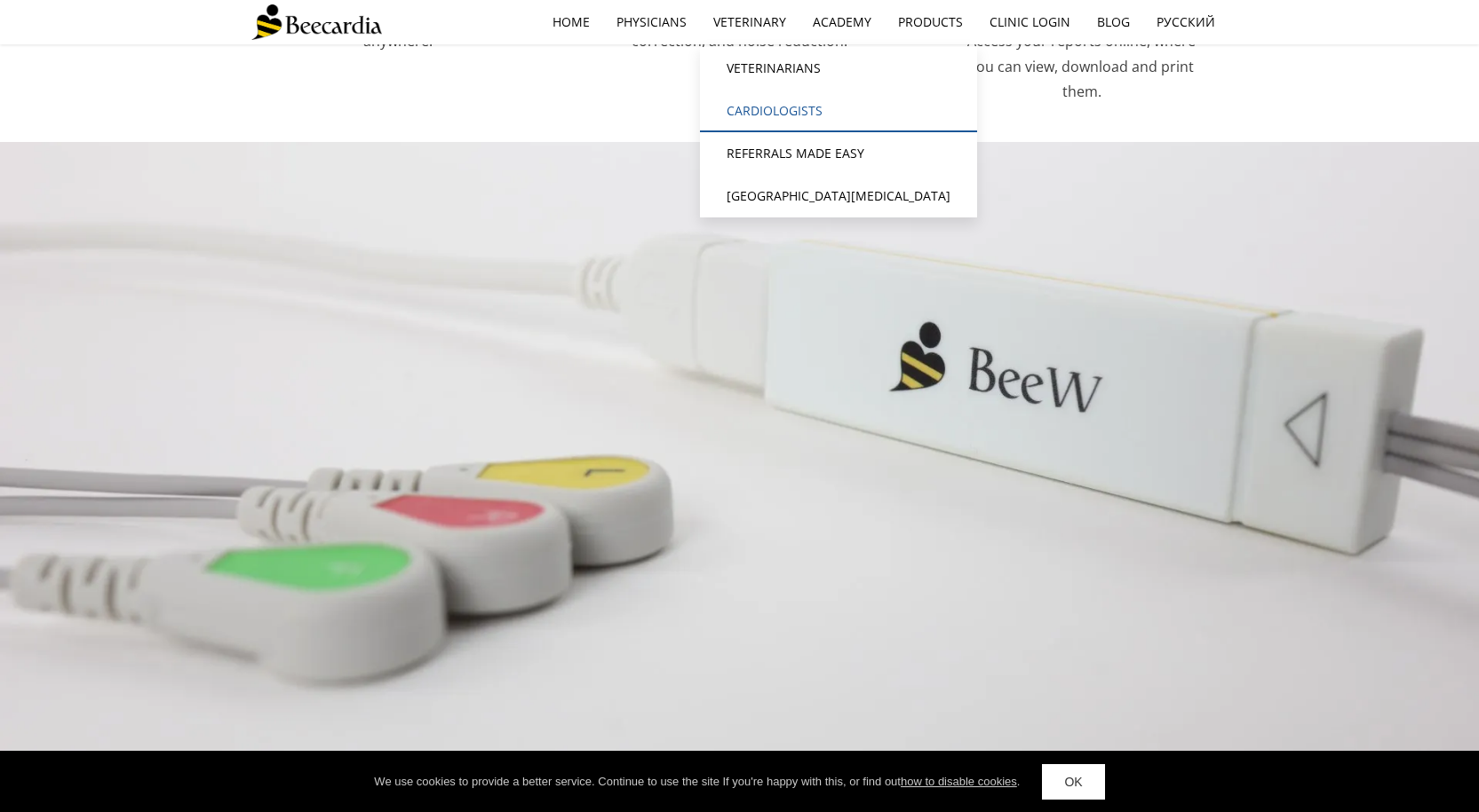
click at [777, 109] on link "Cardiologists" at bounding box center [838, 110] width 277 height 42
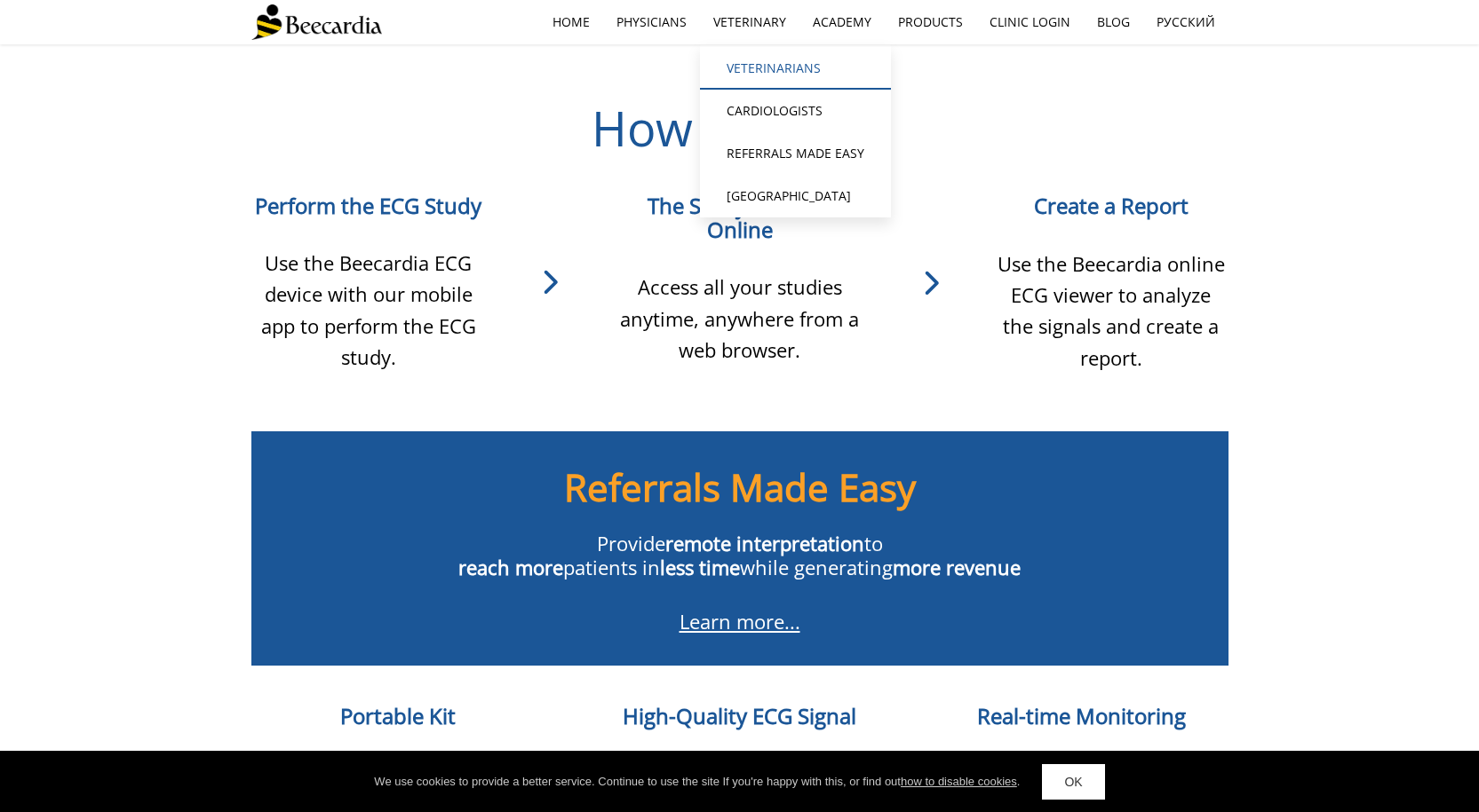
scroll to position [1110, 0]
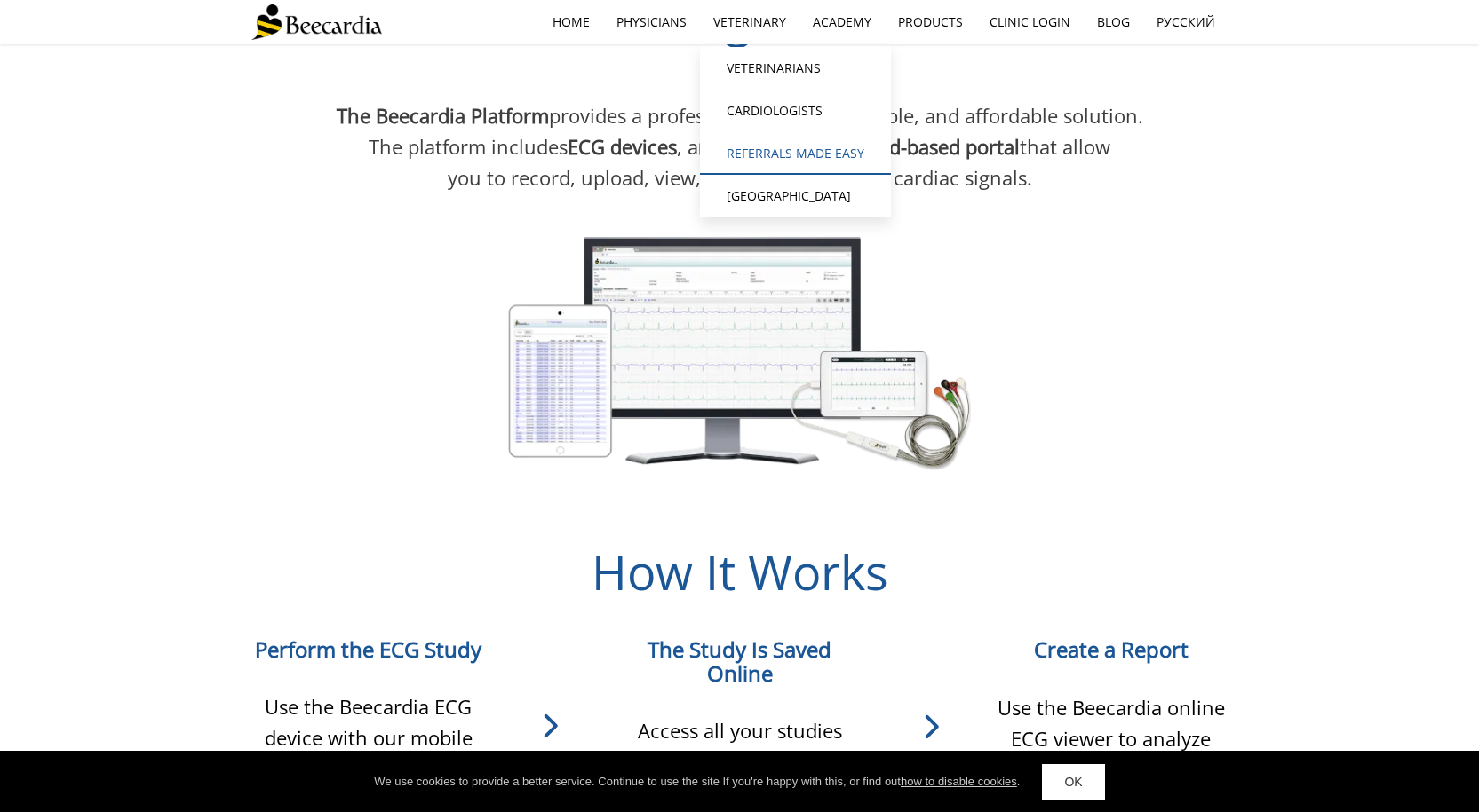
click at [749, 146] on link "Referrals Made Easy" at bounding box center [795, 153] width 191 height 42
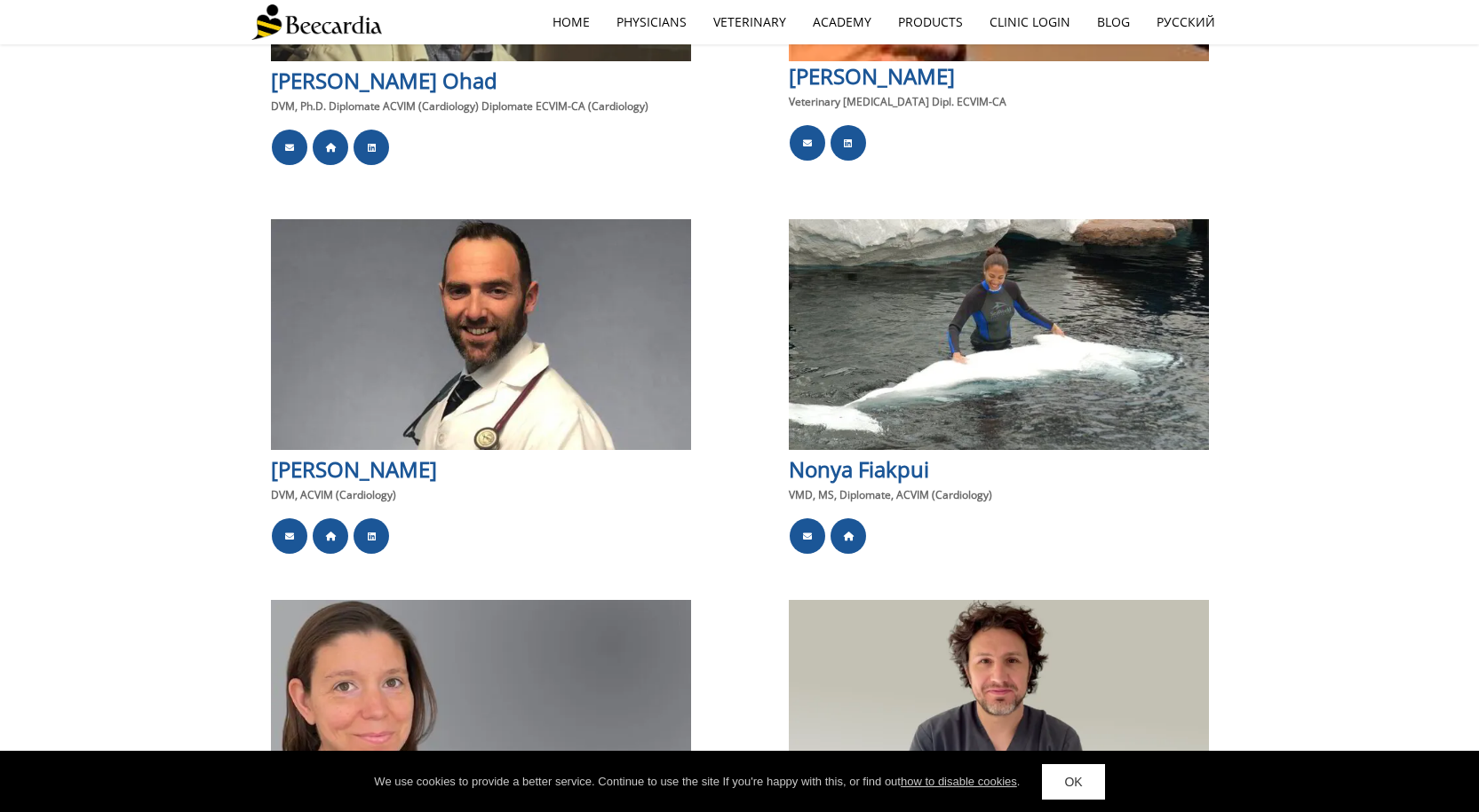
scroll to position [2574, 0]
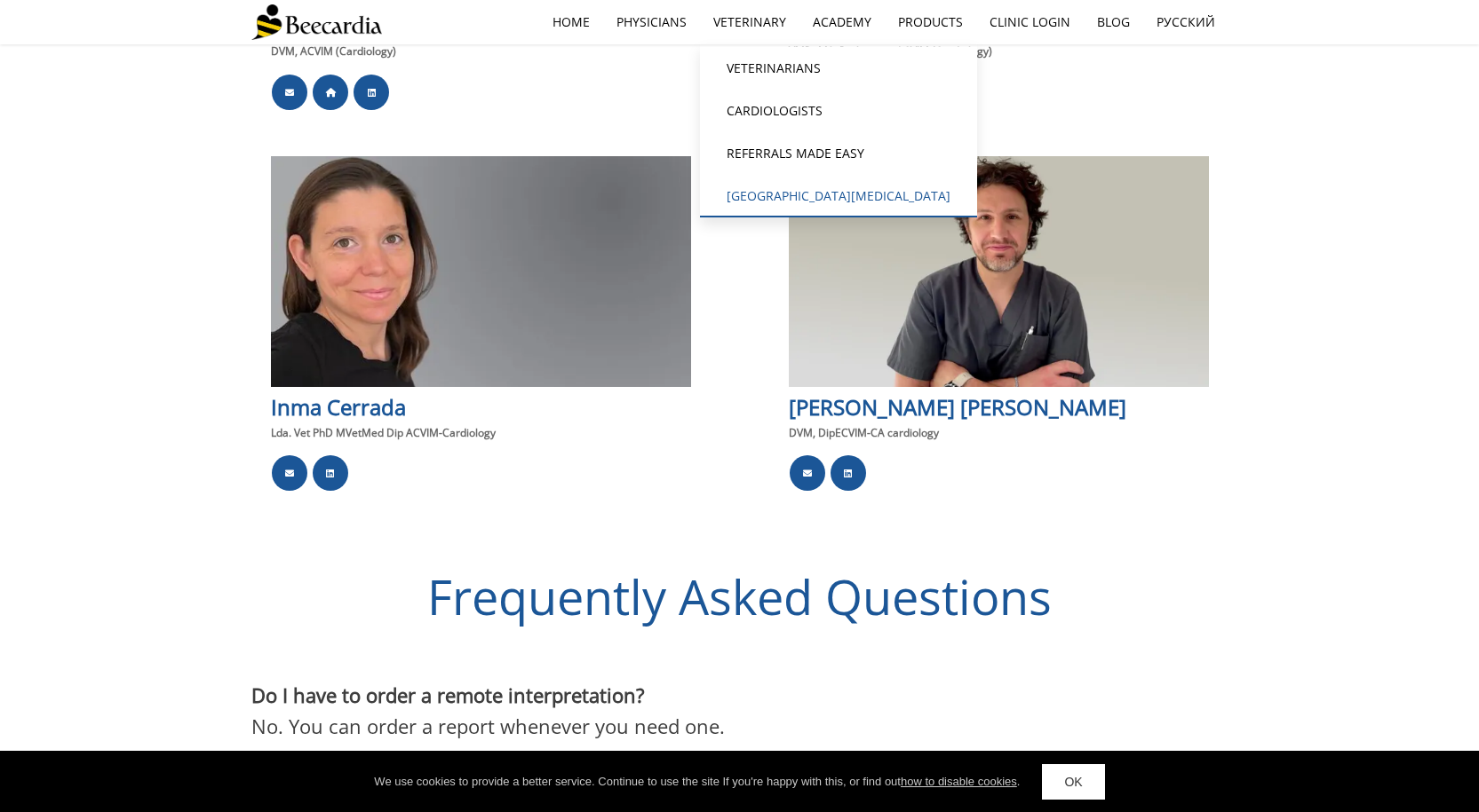
click at [784, 187] on link "[GEOGRAPHIC_DATA][MEDICAL_DATA]" at bounding box center [838, 196] width 277 height 42
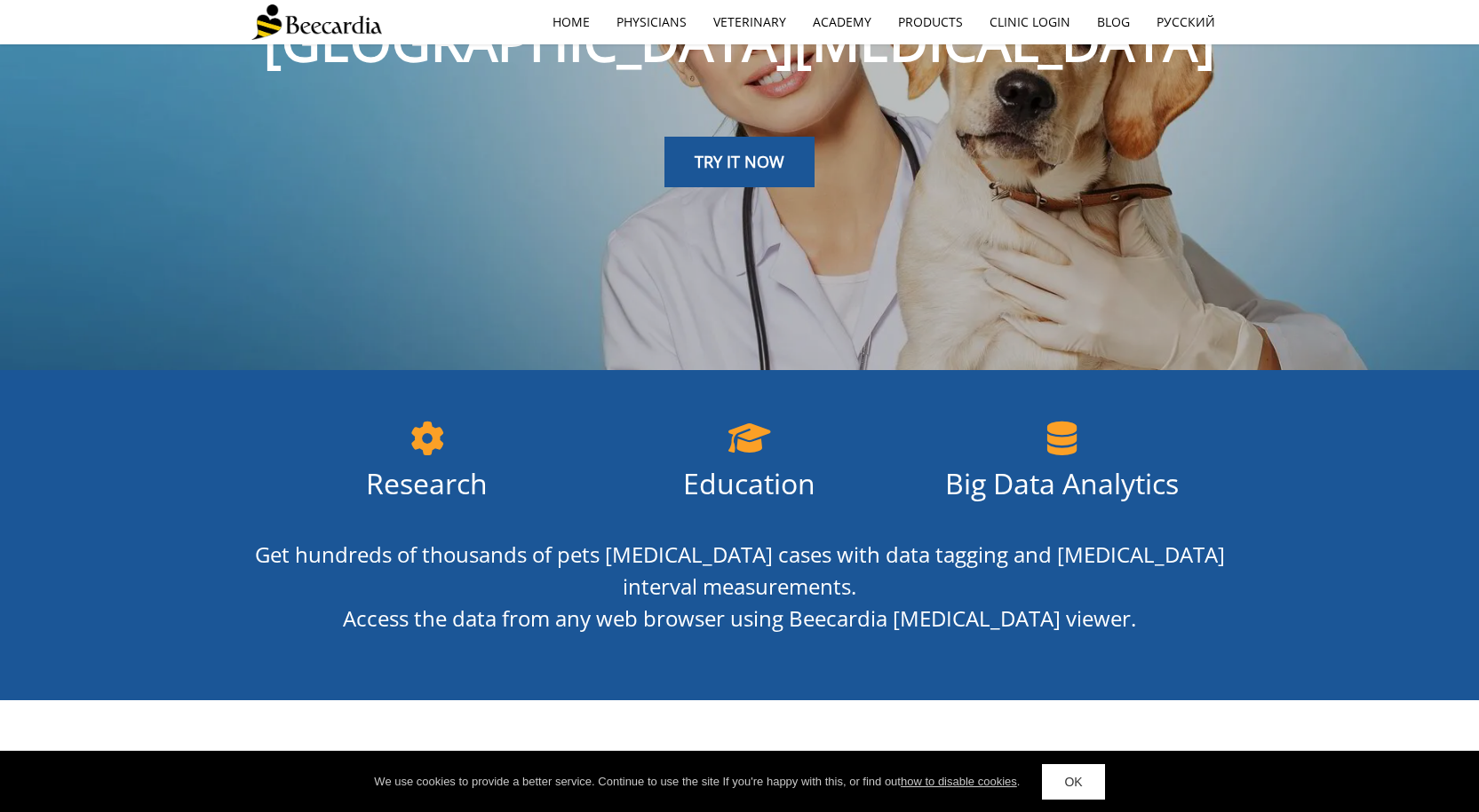
scroll to position [267, 0]
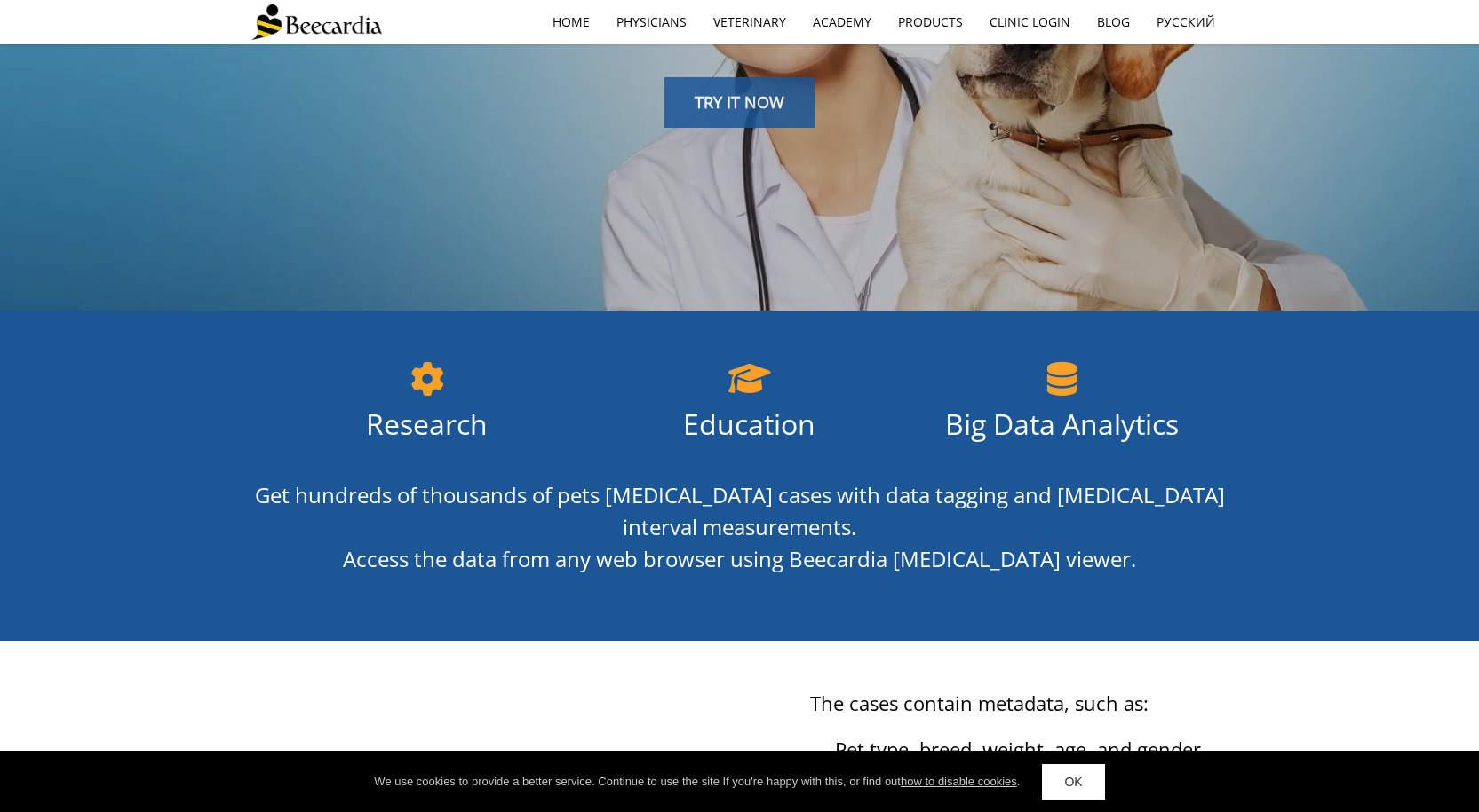
click at [786, 94] on link "TRY IT NOW" at bounding box center [739, 102] width 150 height 51
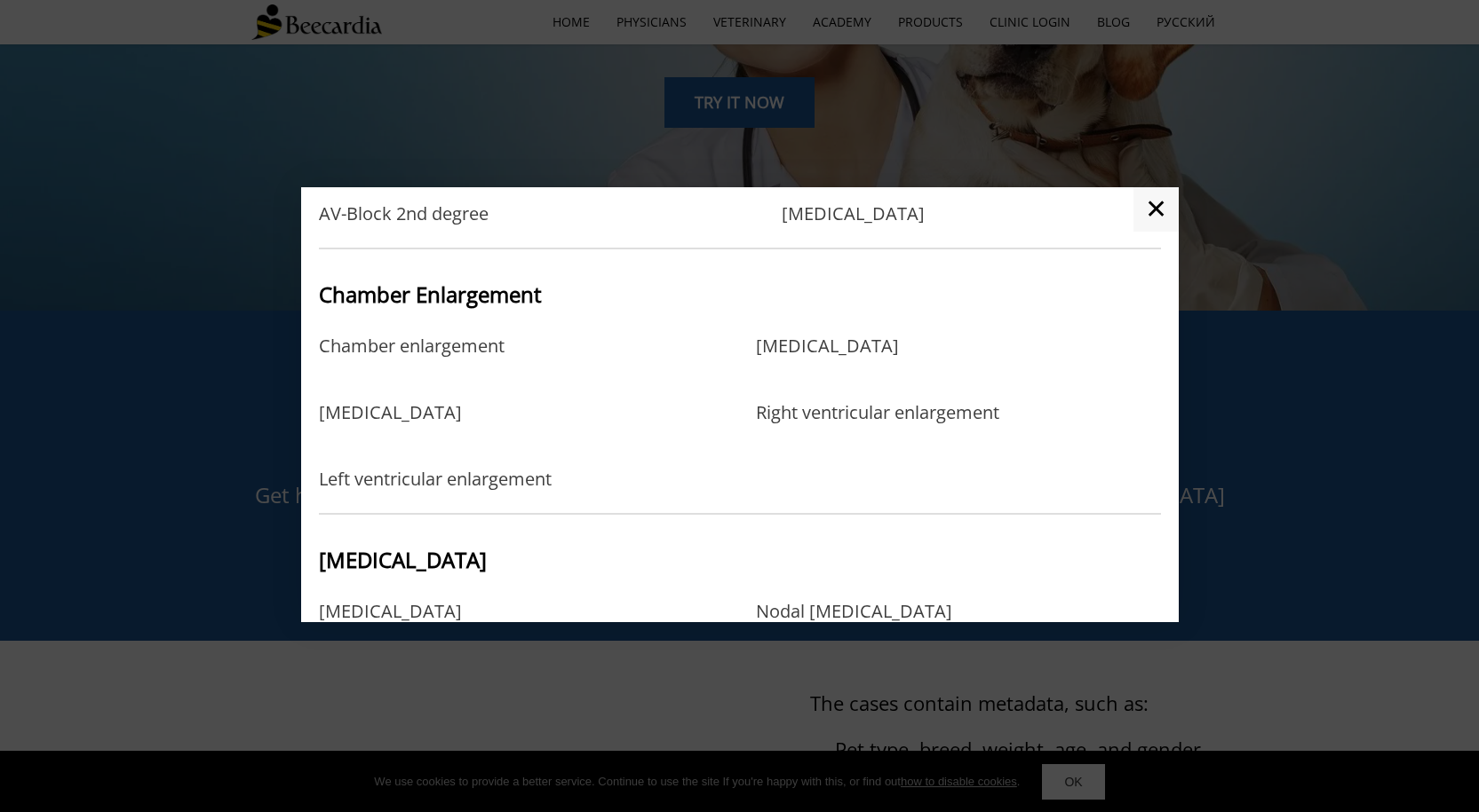
scroll to position [0, 0]
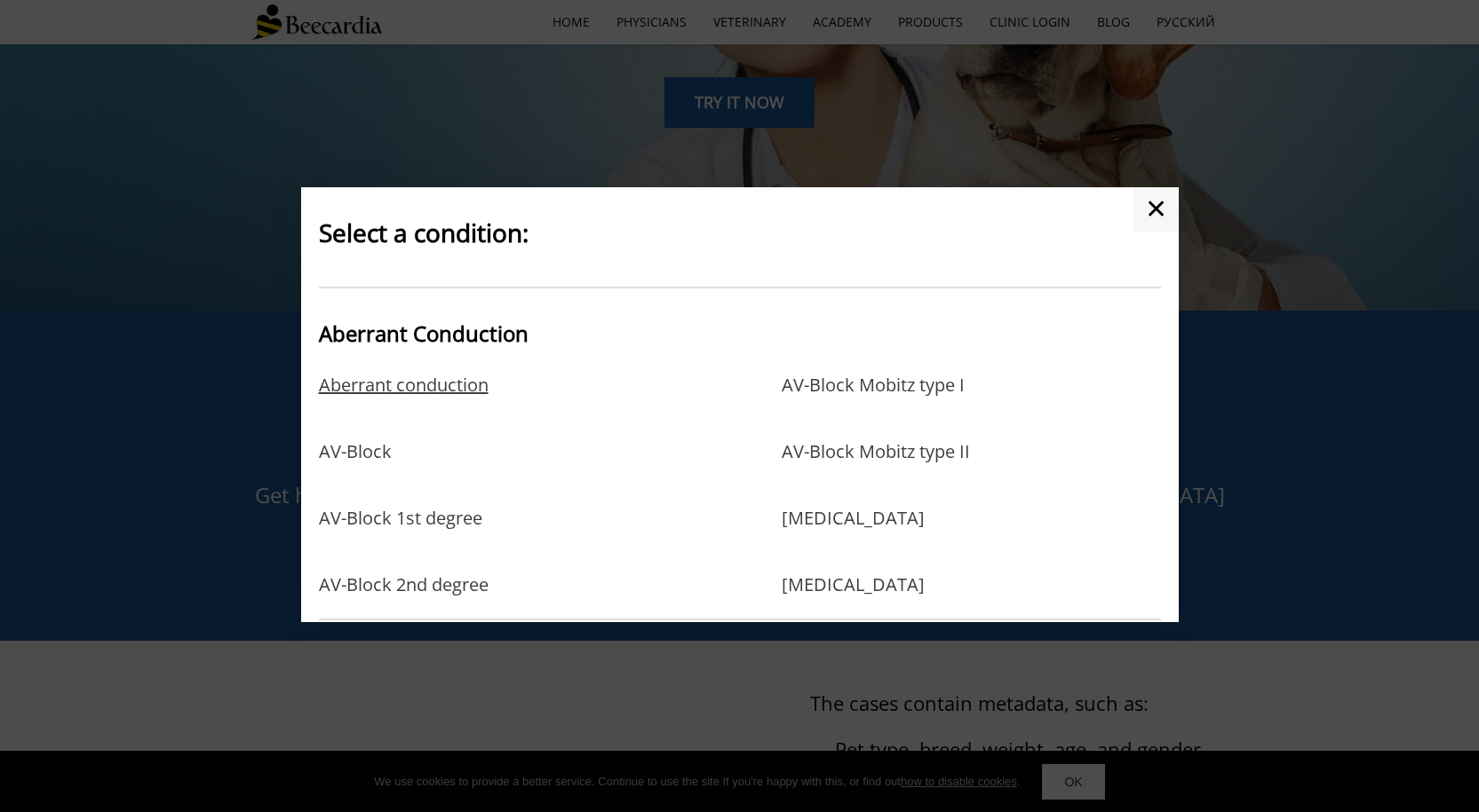
click at [397, 392] on link "Aberrant conduction" at bounding box center [403, 403] width 170 height 57
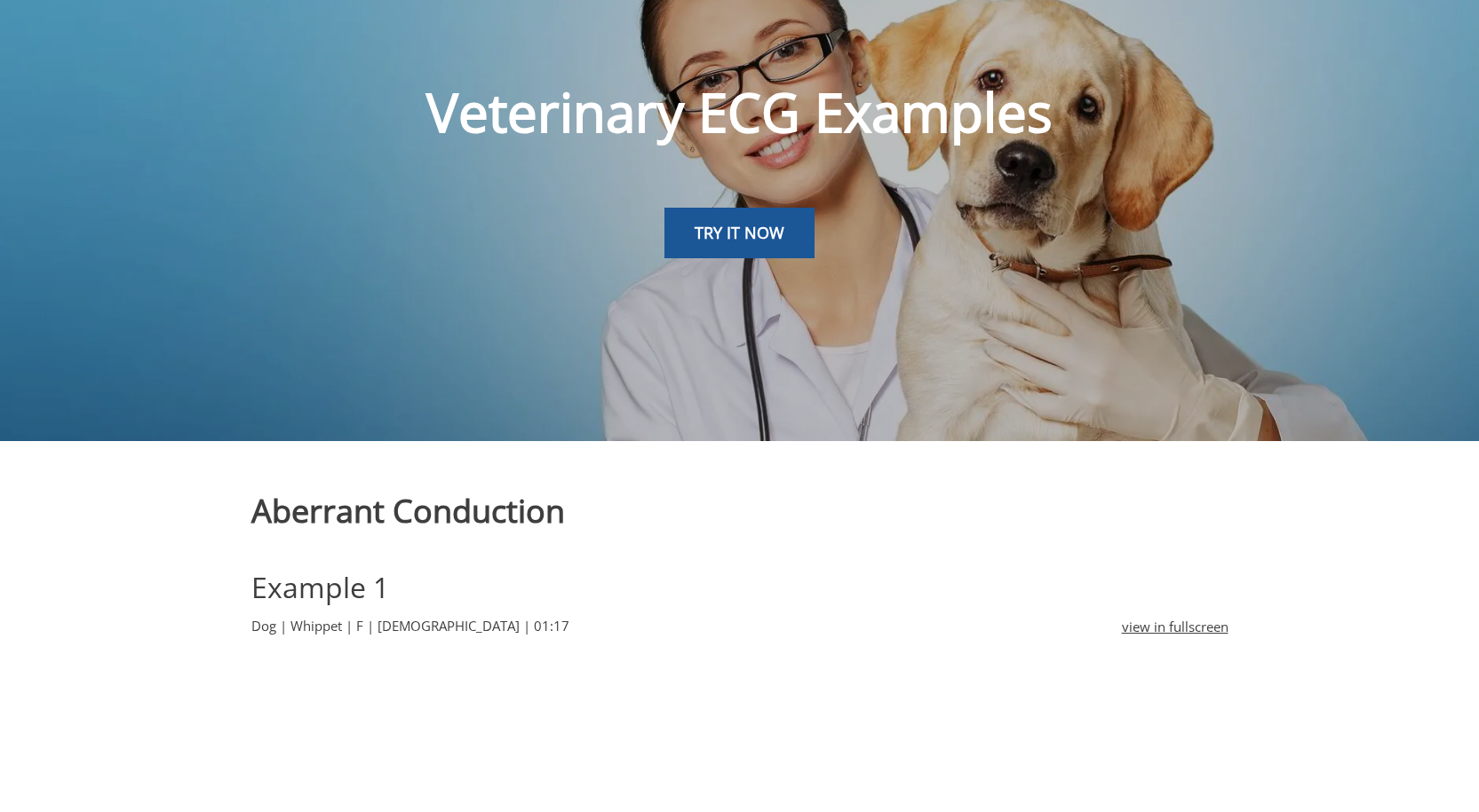
scroll to position [444, 0]
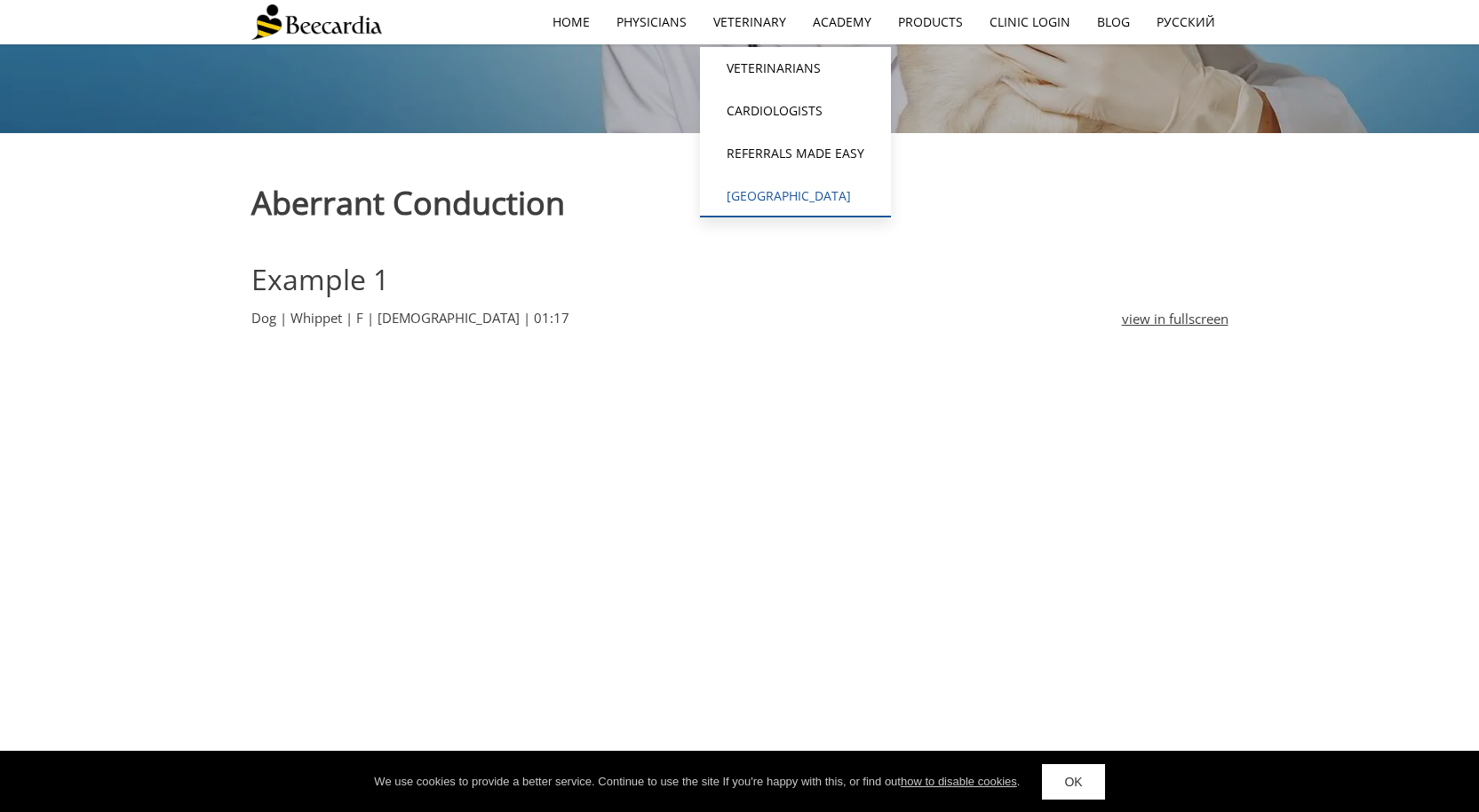
click at [763, 195] on link "[GEOGRAPHIC_DATA][MEDICAL_DATA]" at bounding box center [795, 196] width 191 height 42
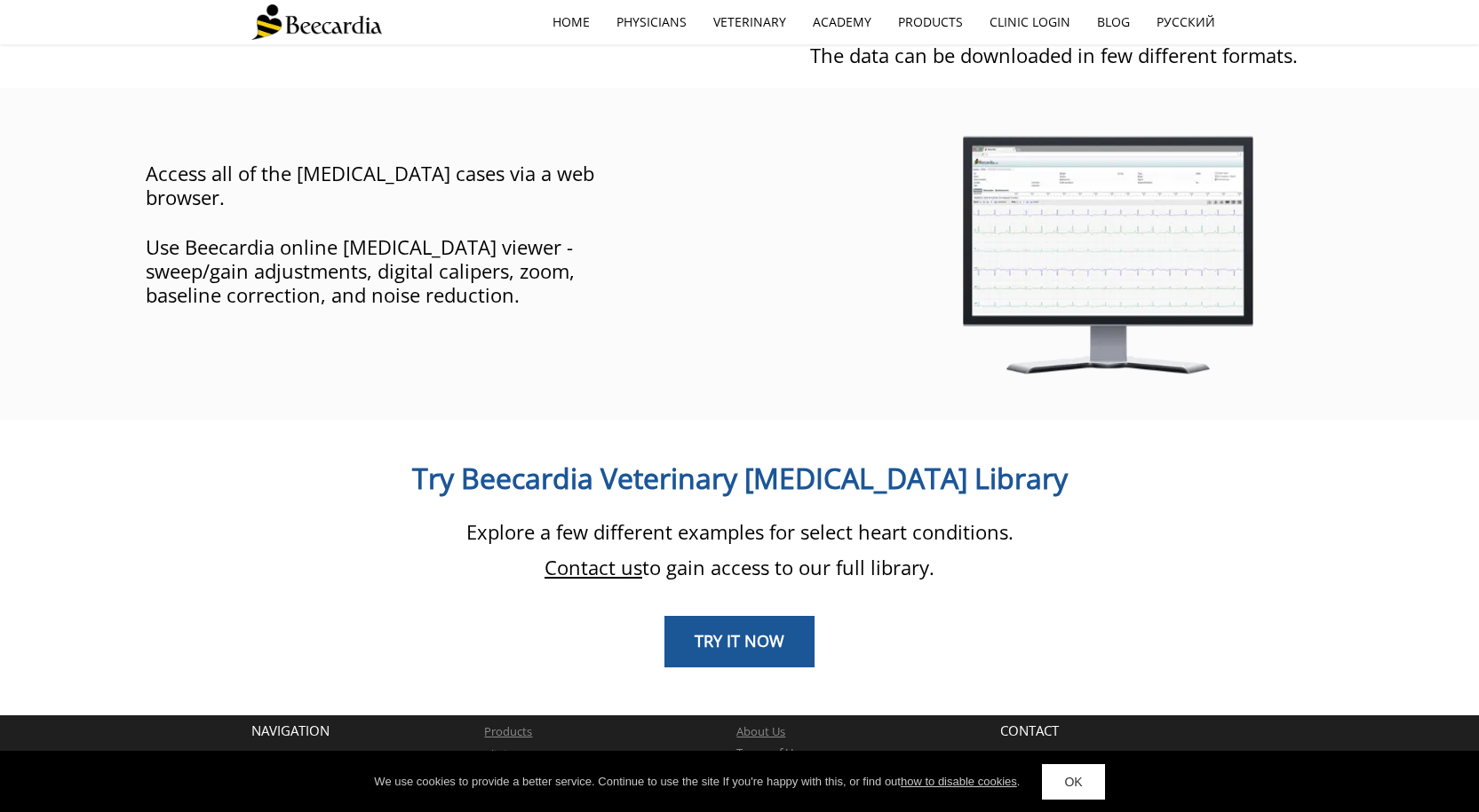
scroll to position [1243, 0]
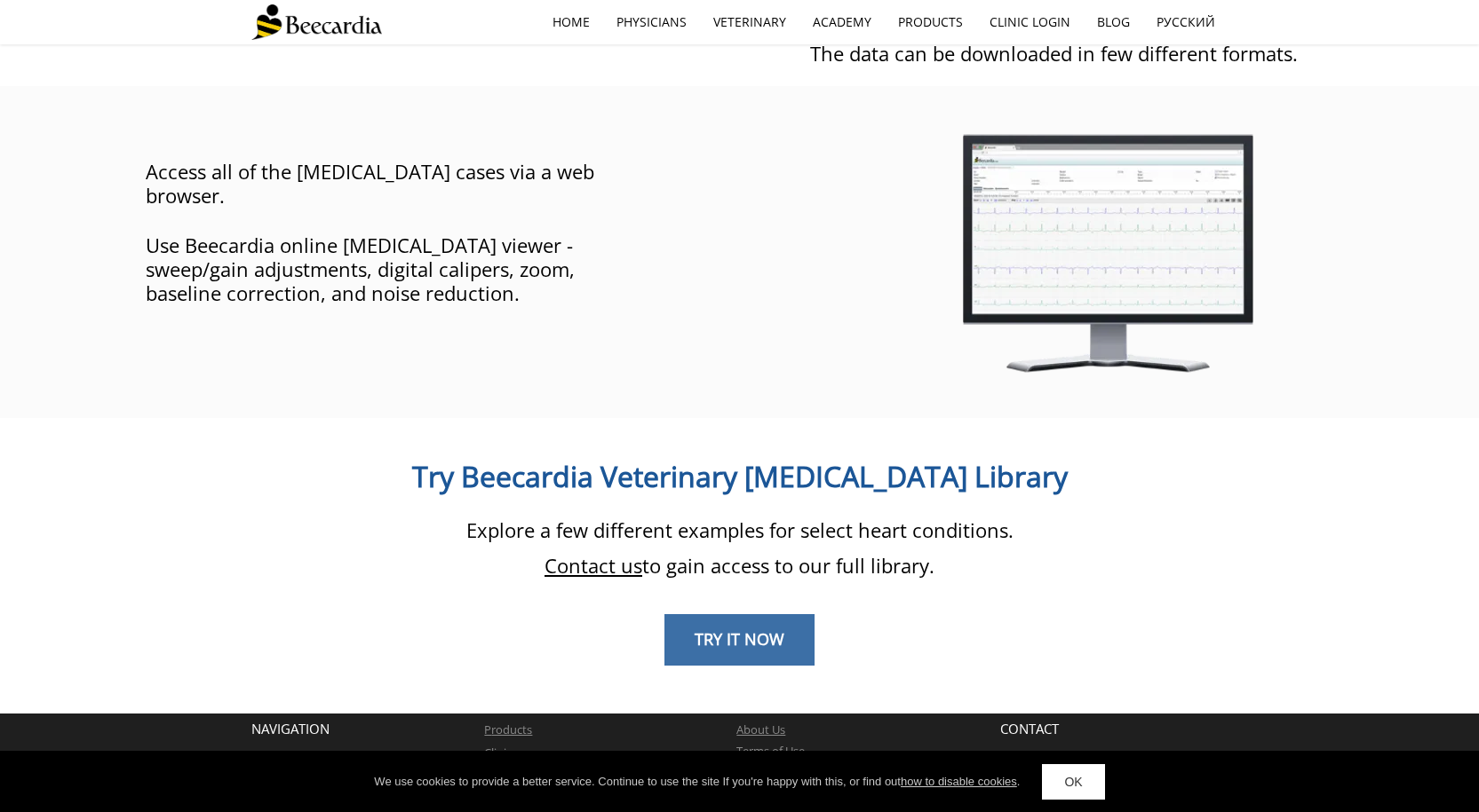
click at [702, 629] on span "TRY IT NOW" at bounding box center [740, 640] width 90 height 22
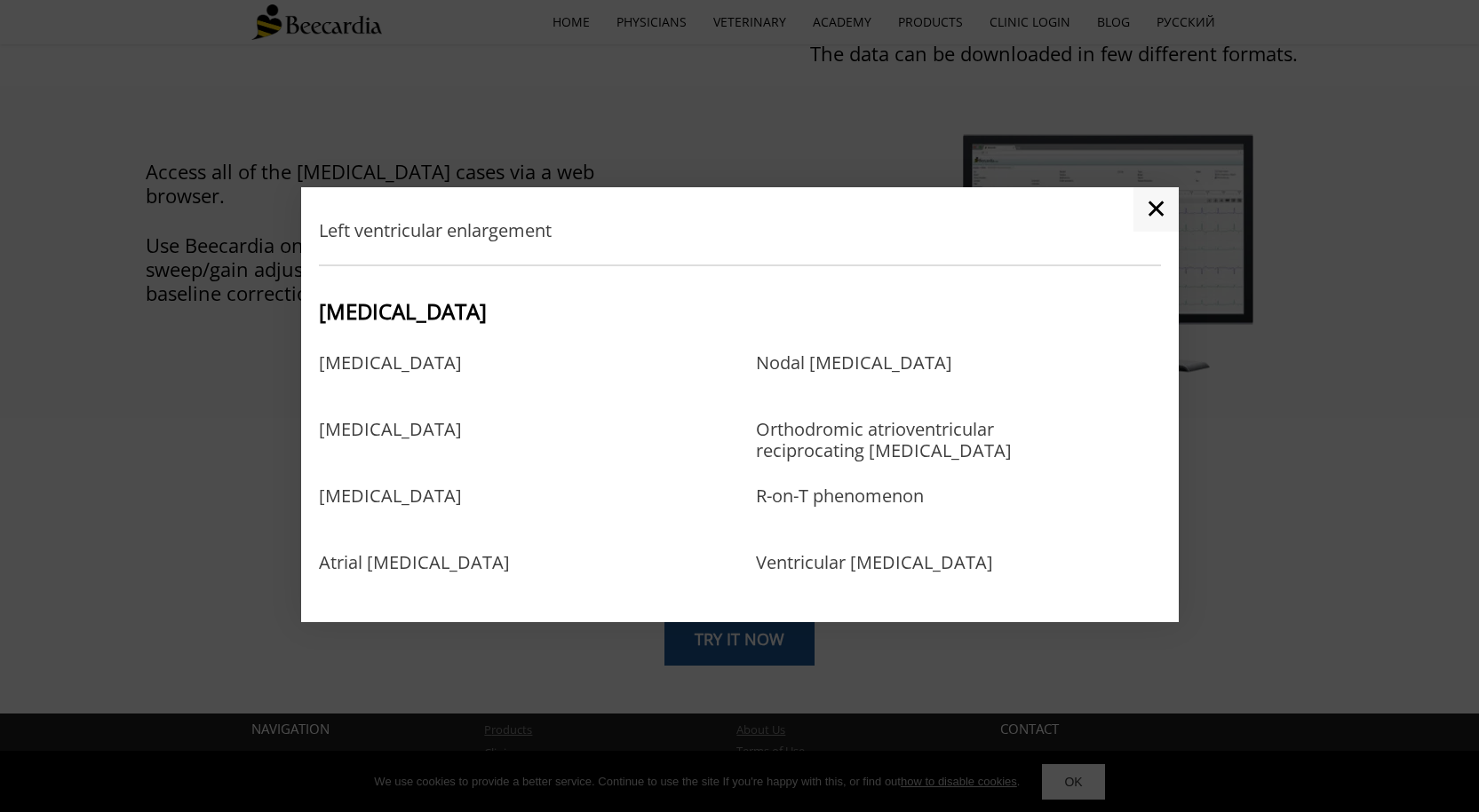
scroll to position [622, 0]
click at [793, 450] on link "Orthodromic atrioventricular reciprocating [MEDICAL_DATA]" at bounding box center [900, 446] width 290 height 57
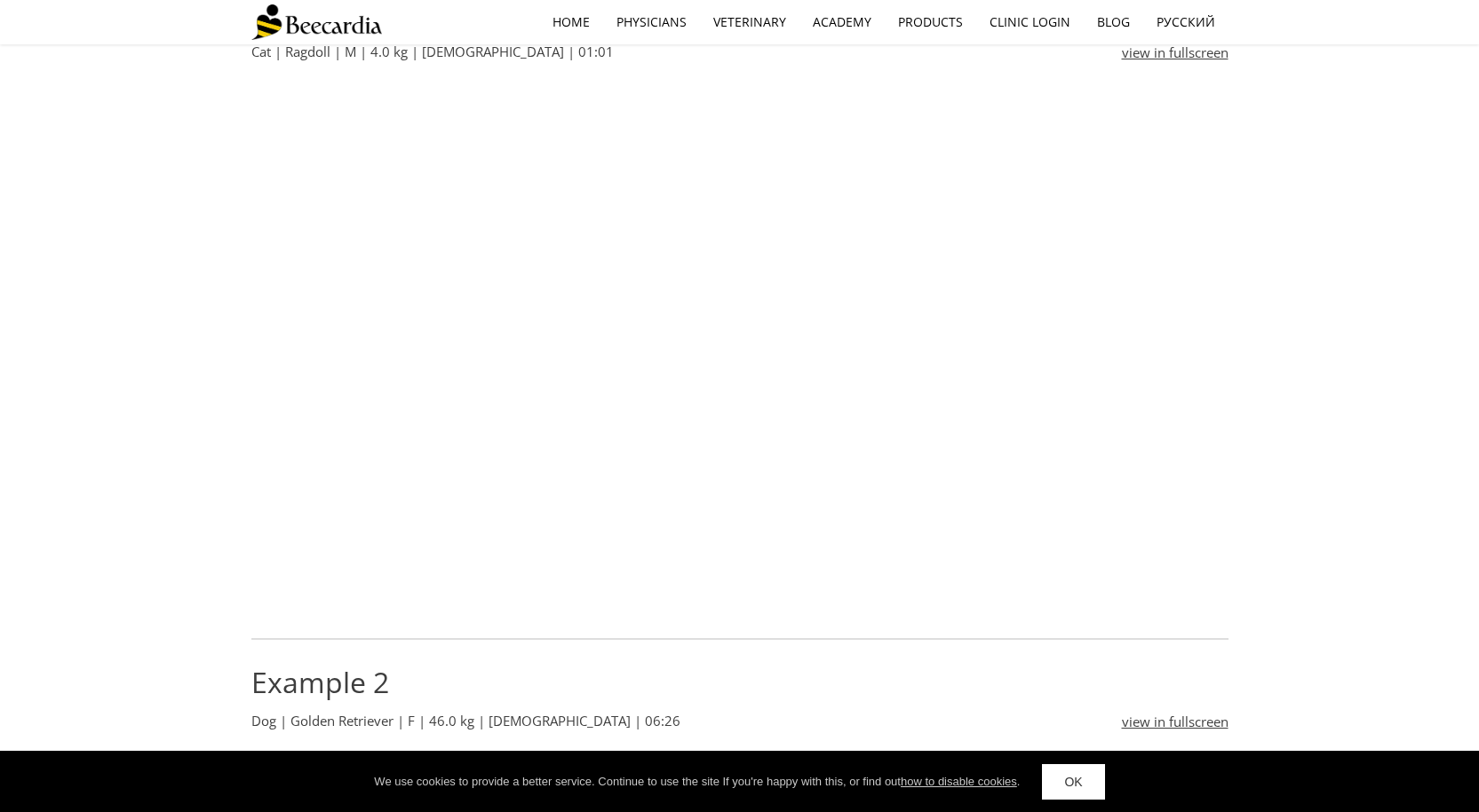
scroll to position [355, 0]
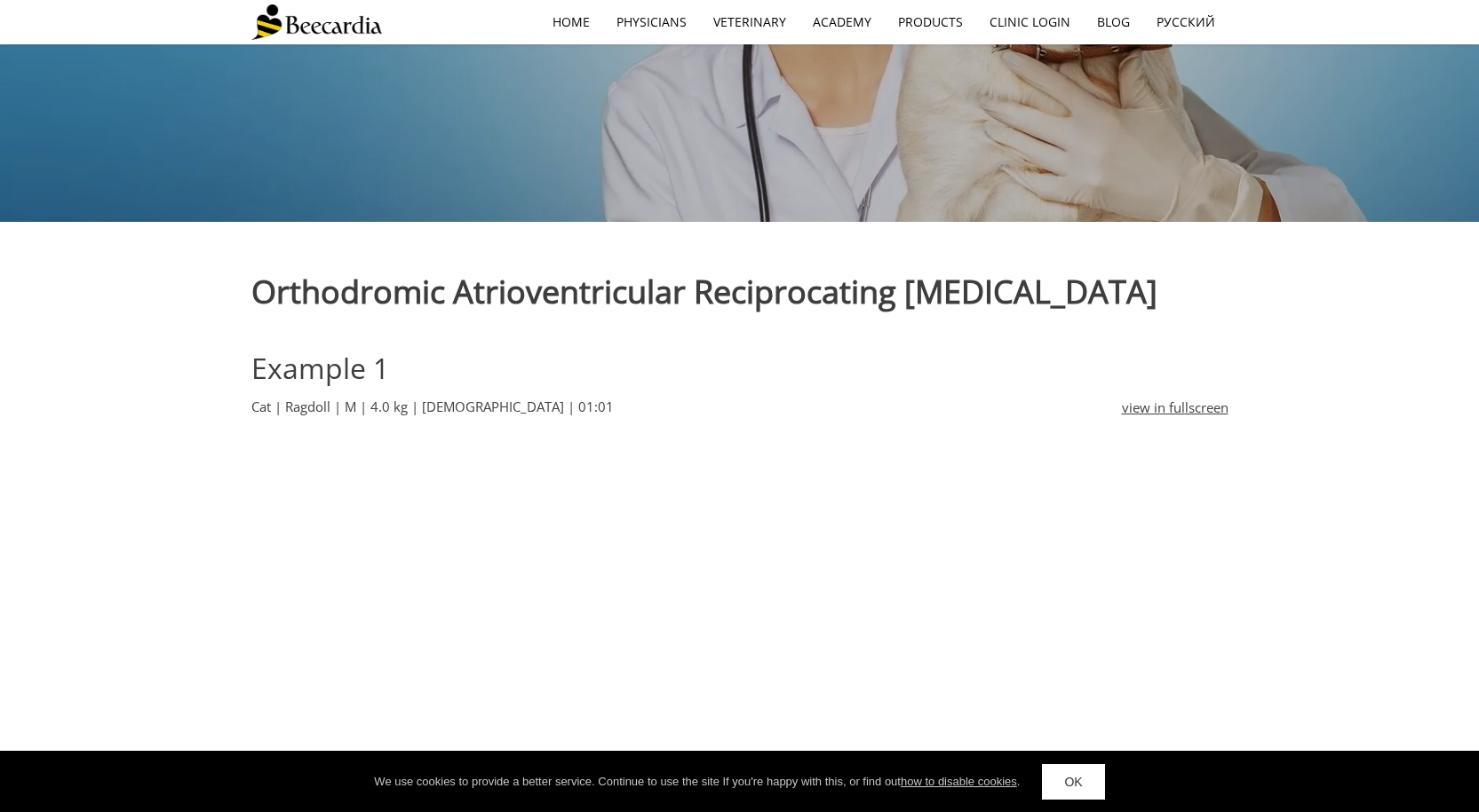
click at [1155, 408] on link "view in fullscreen" at bounding box center [1174, 408] width 107 height 22
click at [868, 62] on link "ECG EXAMPLES" at bounding box center [889, 67] width 178 height 42
click at [852, 66] on link "ECG EXAMPLES" at bounding box center [889, 67] width 178 height 42
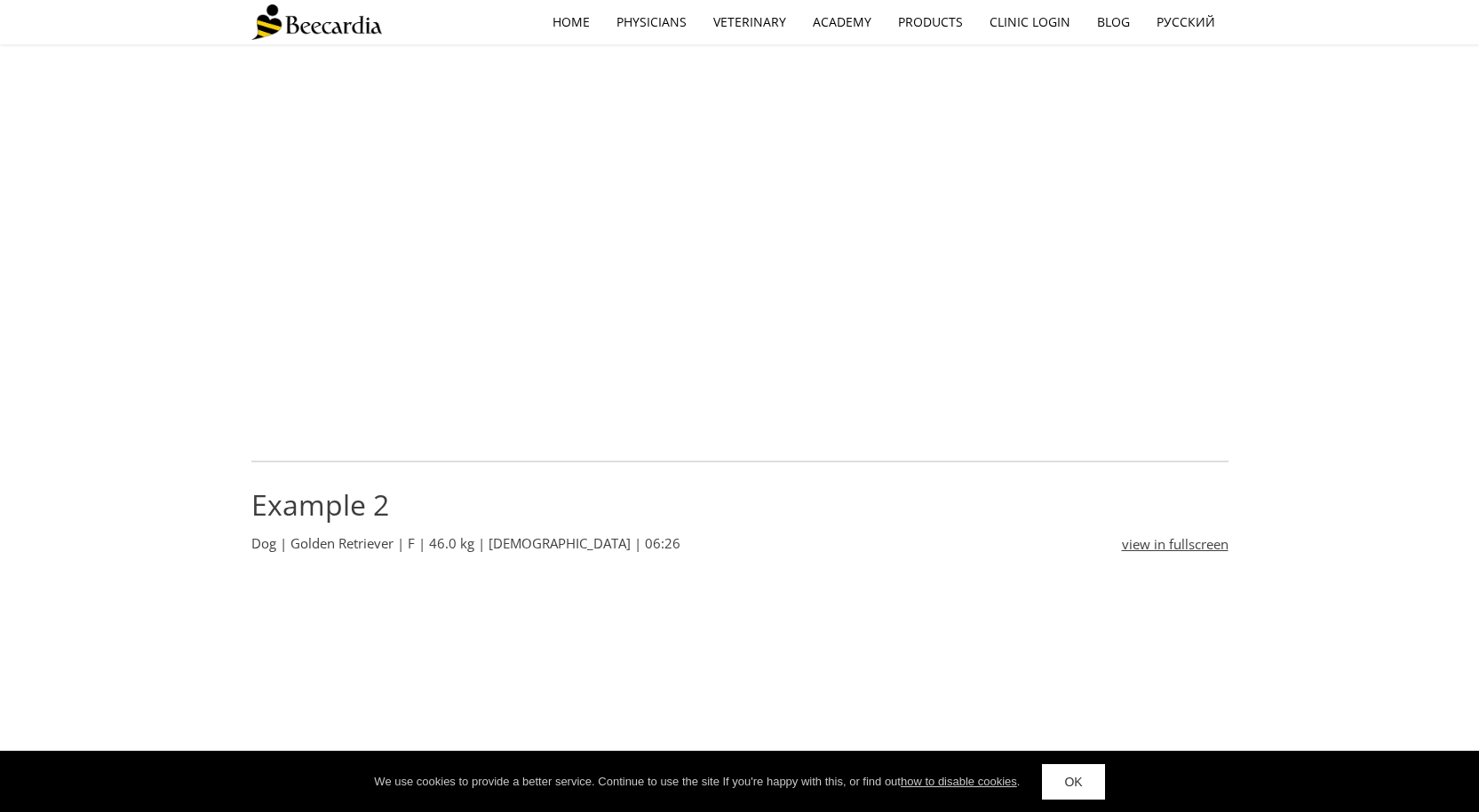
scroll to position [885, 0]
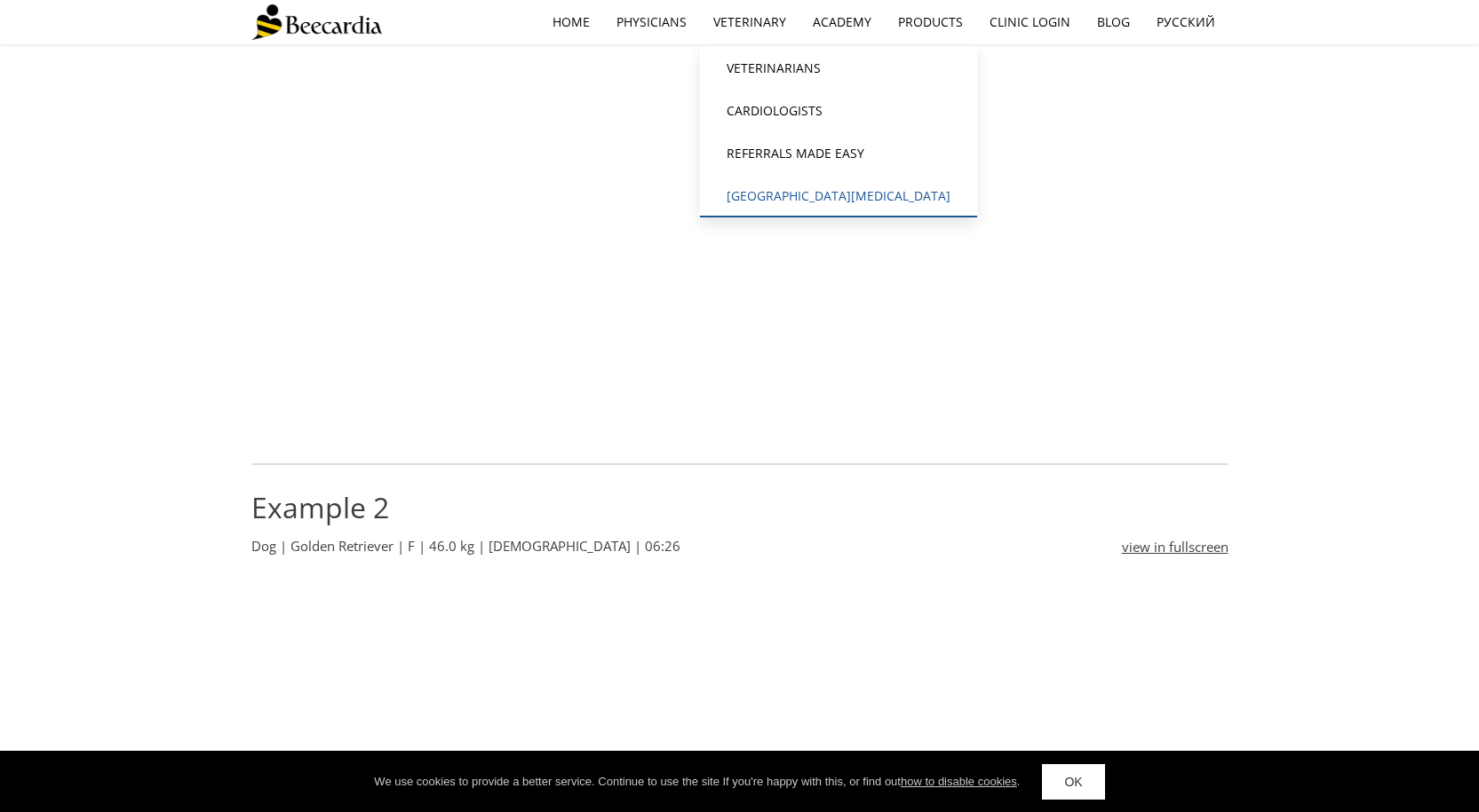
click at [809, 196] on link "[GEOGRAPHIC_DATA][MEDICAL_DATA]" at bounding box center [838, 196] width 277 height 42
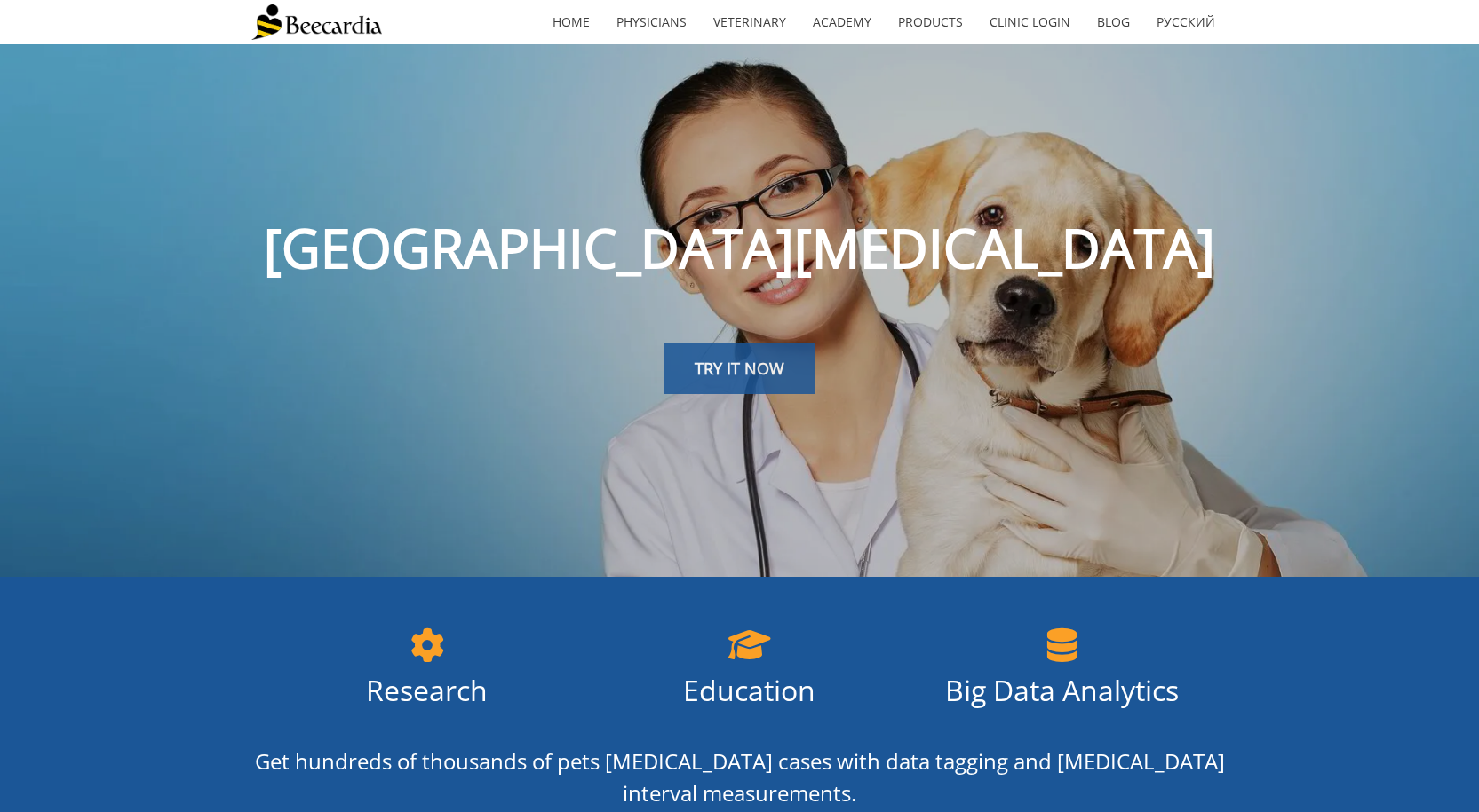
click at [730, 379] on link "TRY IT NOW" at bounding box center [739, 369] width 150 height 51
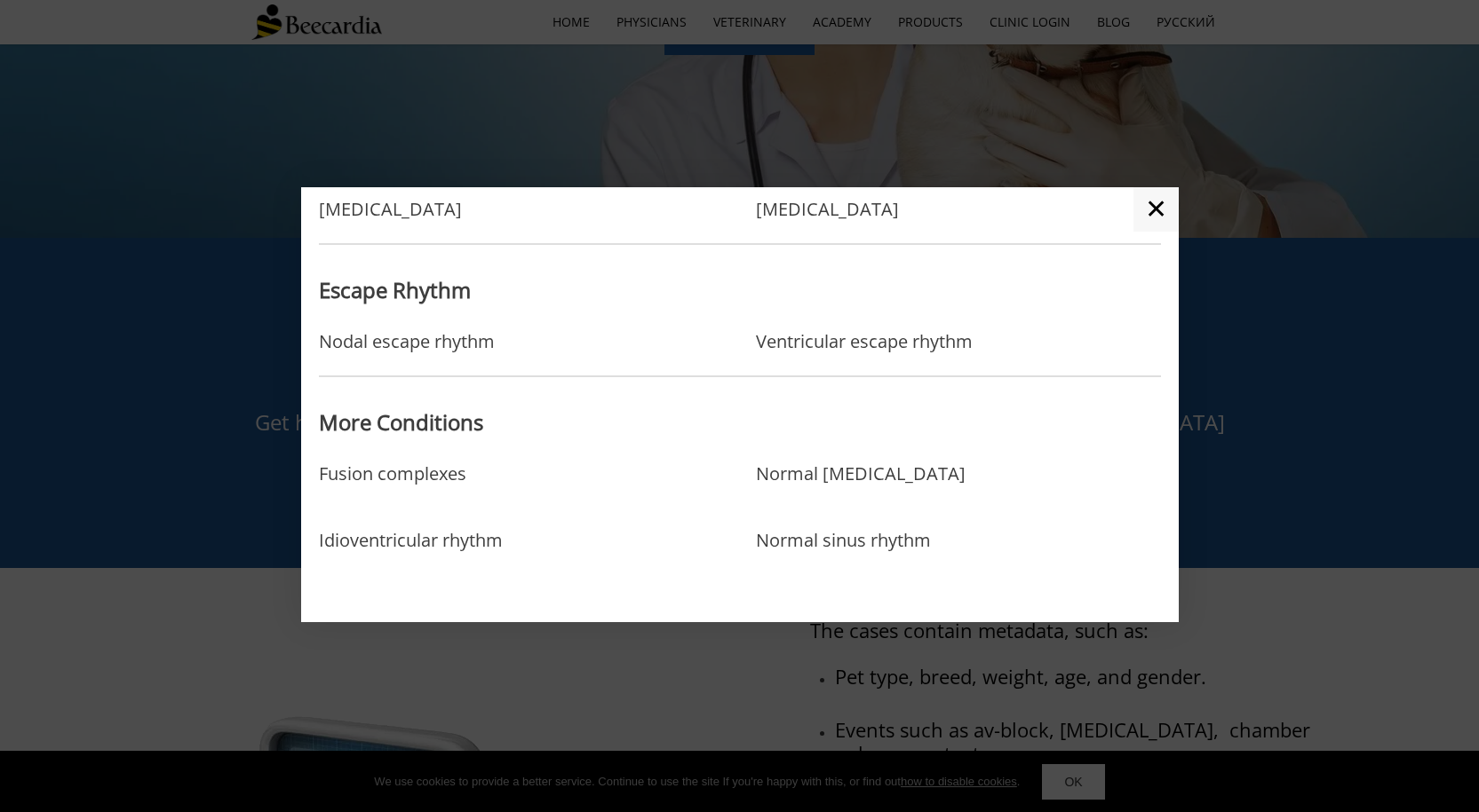
scroll to position [355, 0]
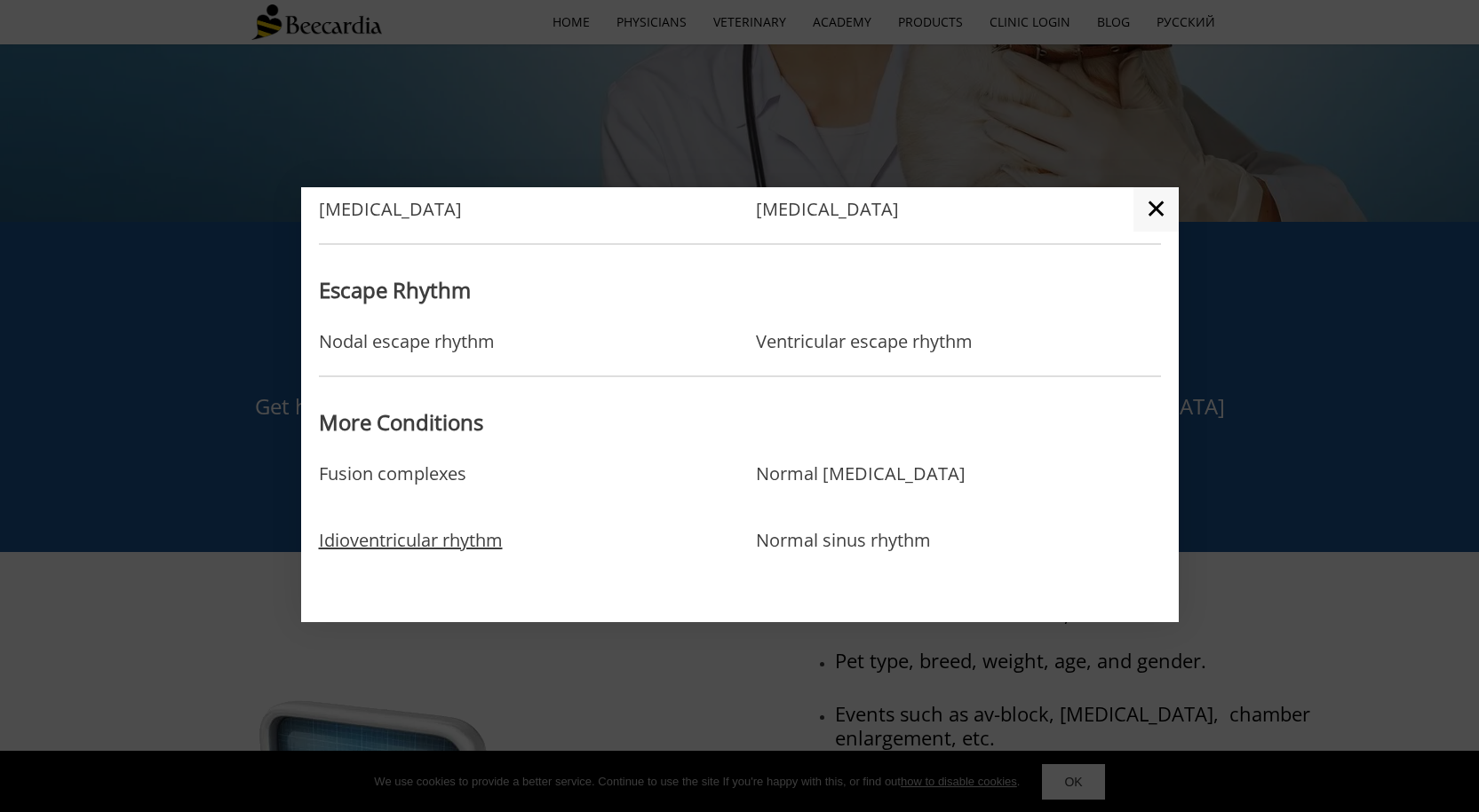
click at [356, 541] on link "Idioventricular rhythm" at bounding box center [411, 559] width 184 height 57
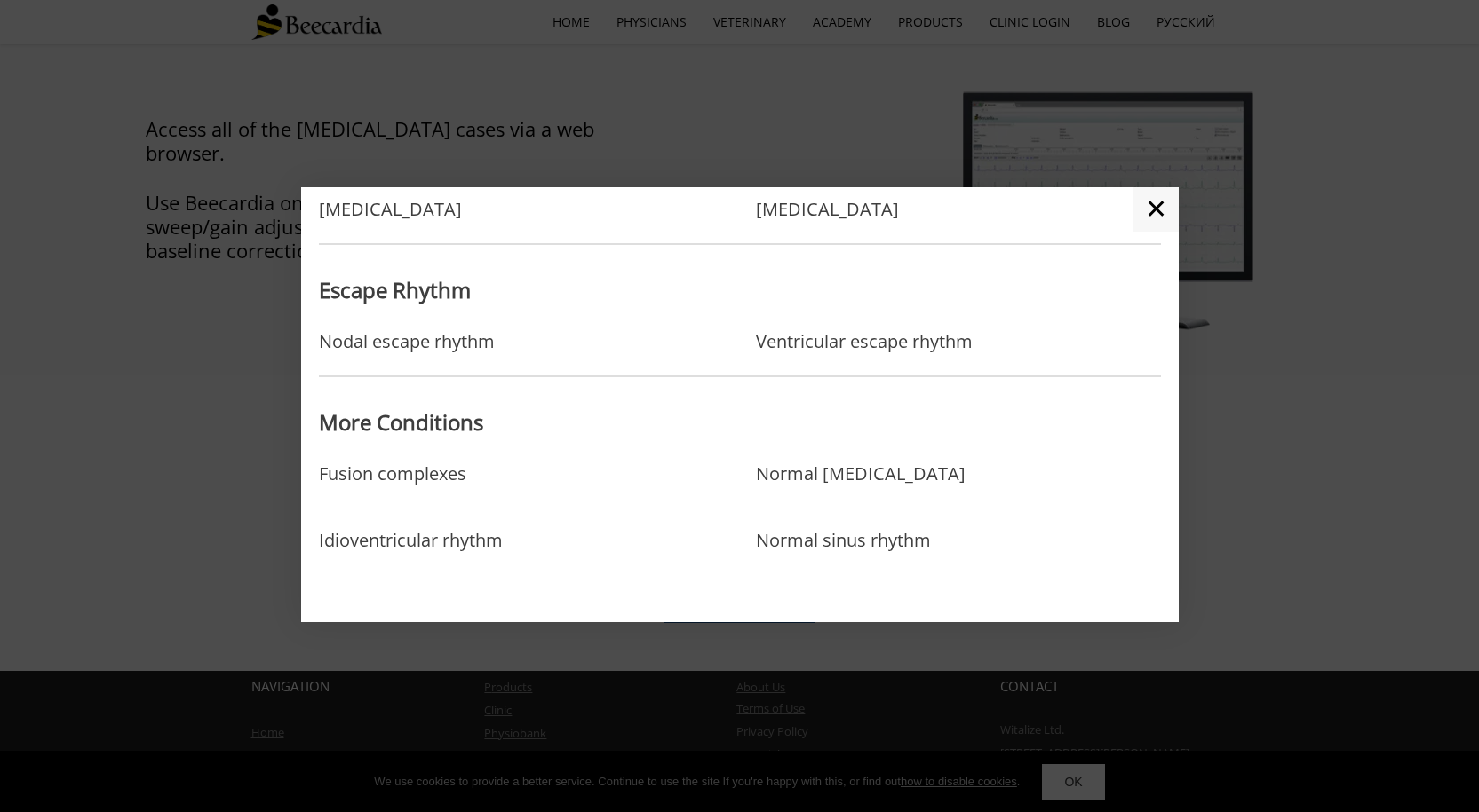
scroll to position [1310, 0]
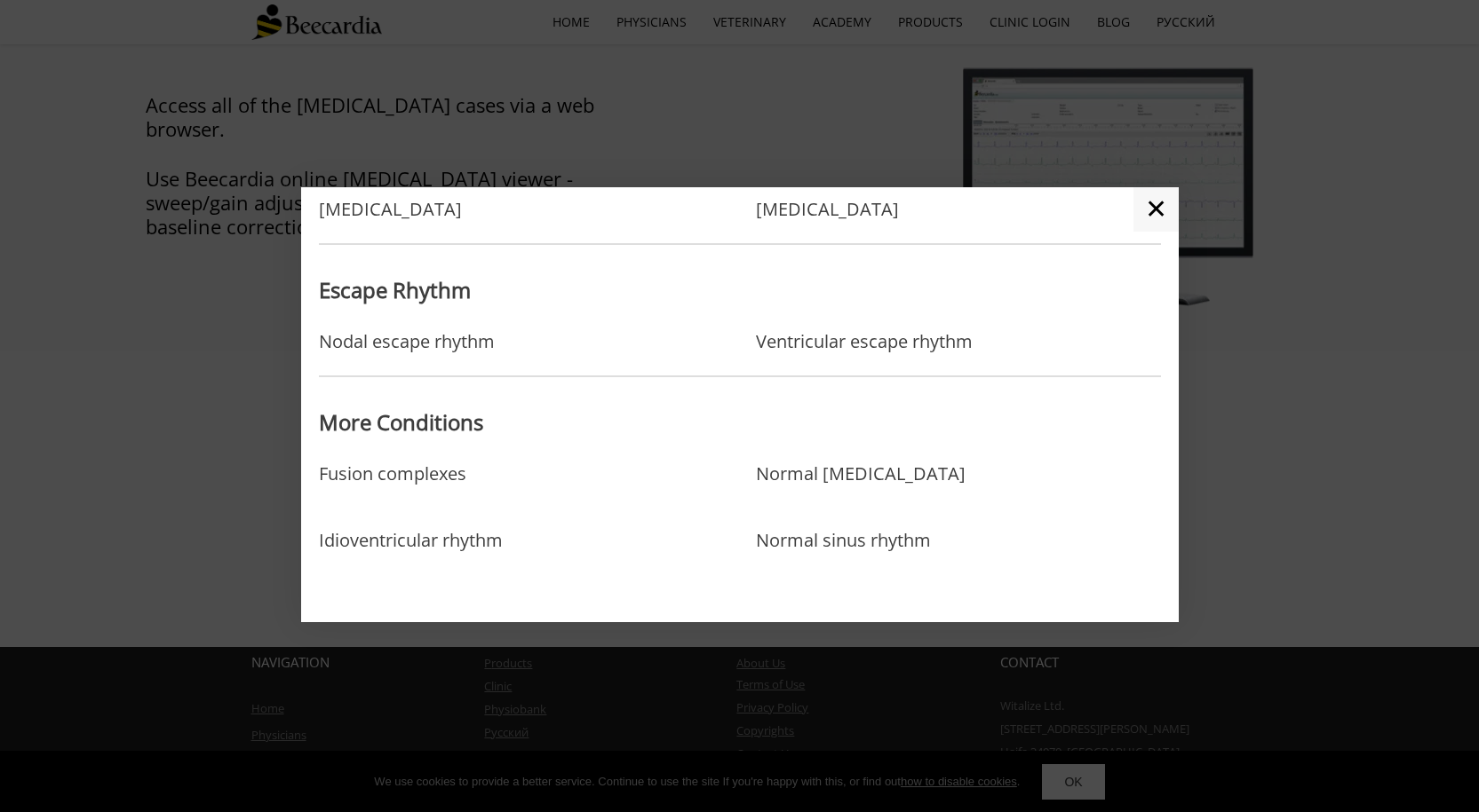
click at [901, 356] on div "Ventricular escape rhythm" at bounding box center [900, 342] width 290 height 31
click at [897, 345] on link "Ventricular escape rhythm" at bounding box center [863, 342] width 217 height 22
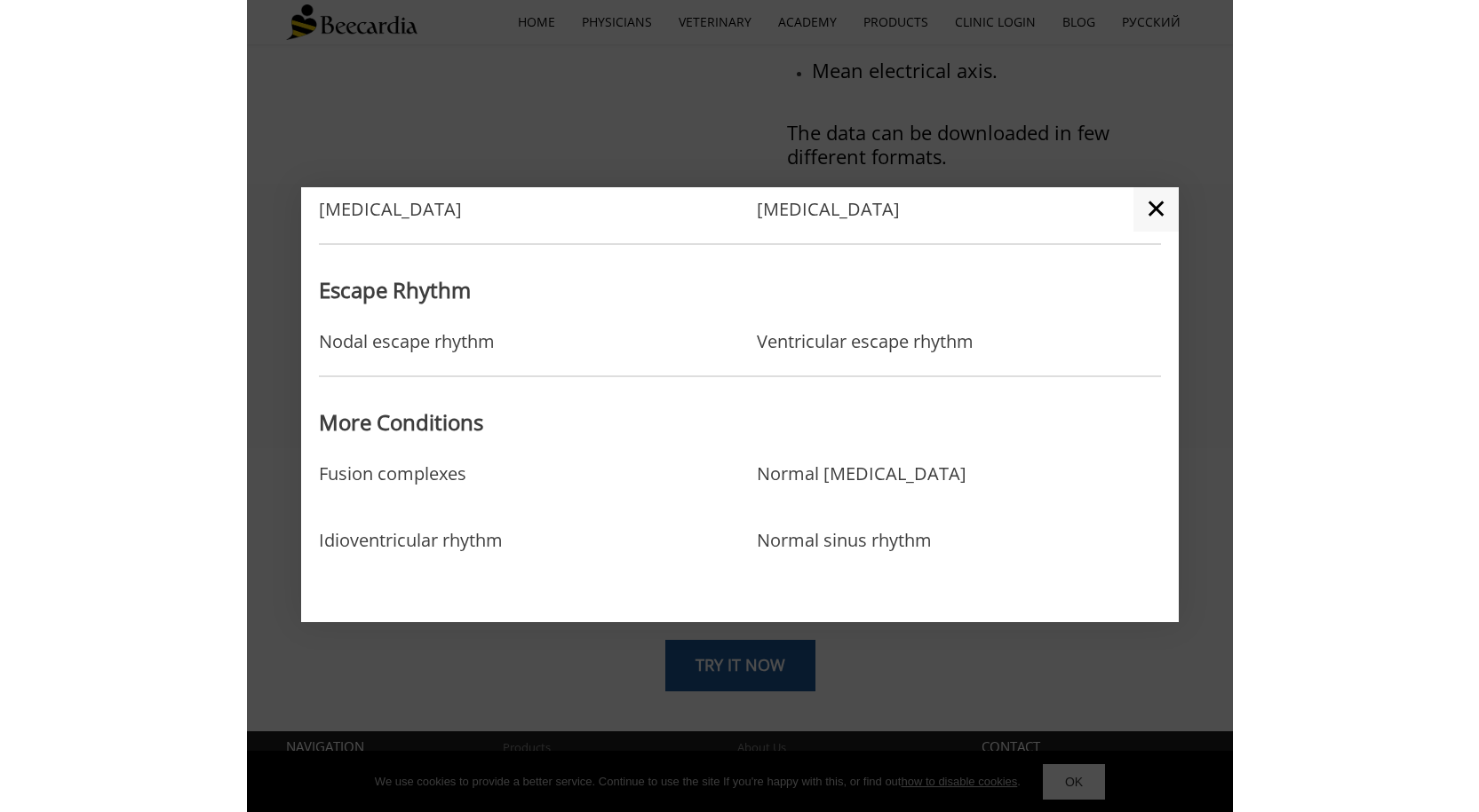
scroll to position [1287, 0]
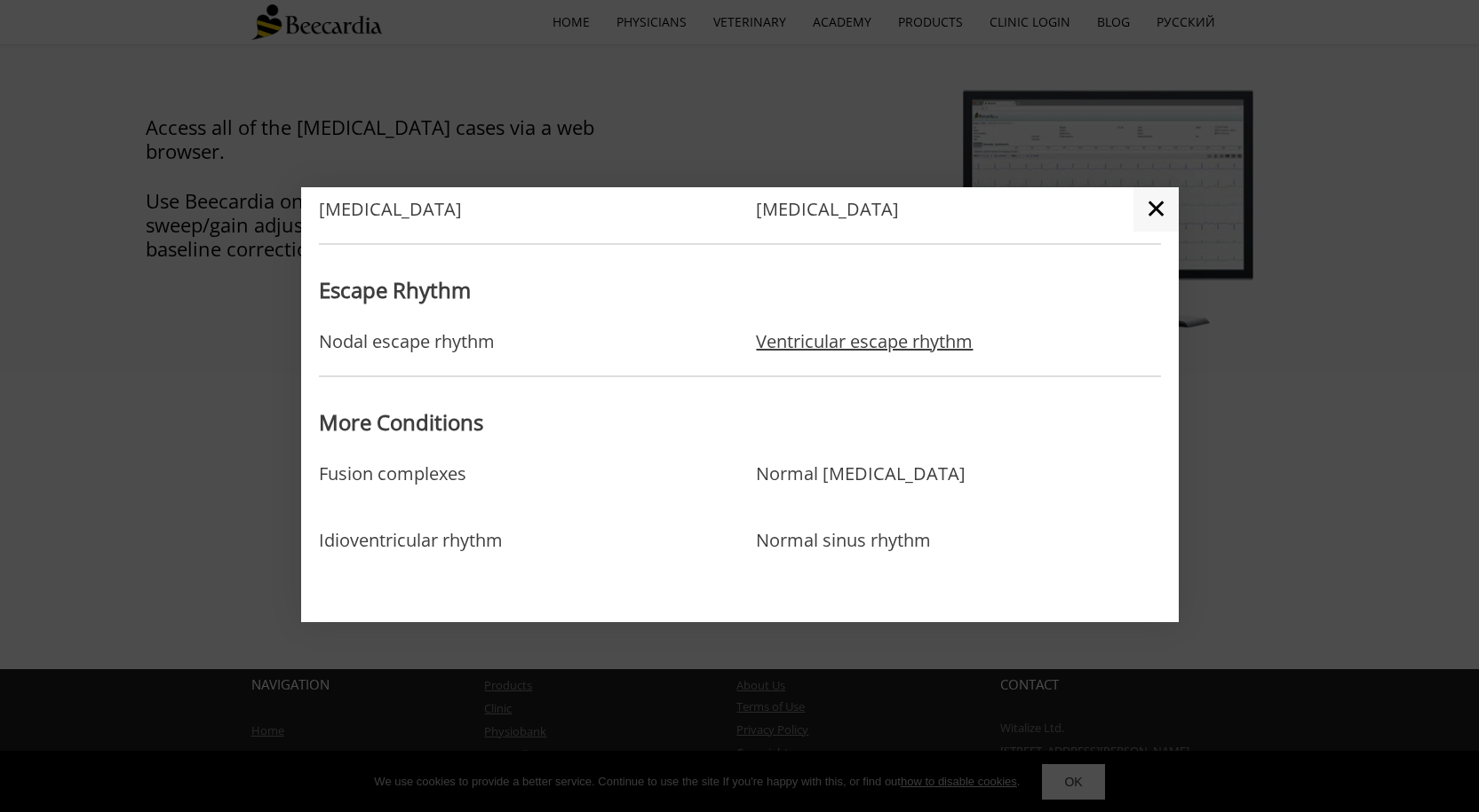
click at [875, 345] on link "Ventricular escape rhythm" at bounding box center [863, 342] width 217 height 22
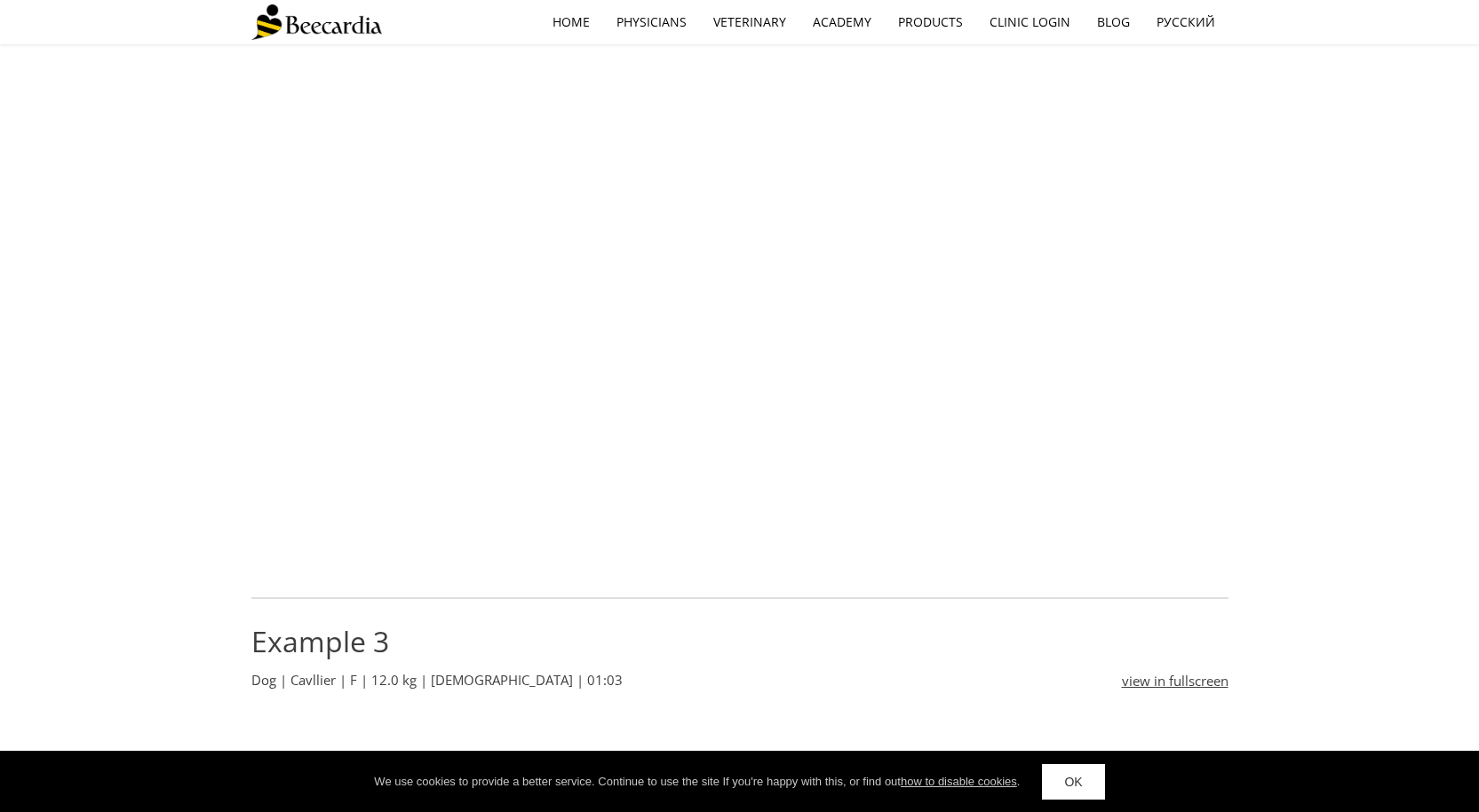
scroll to position [1598, 0]
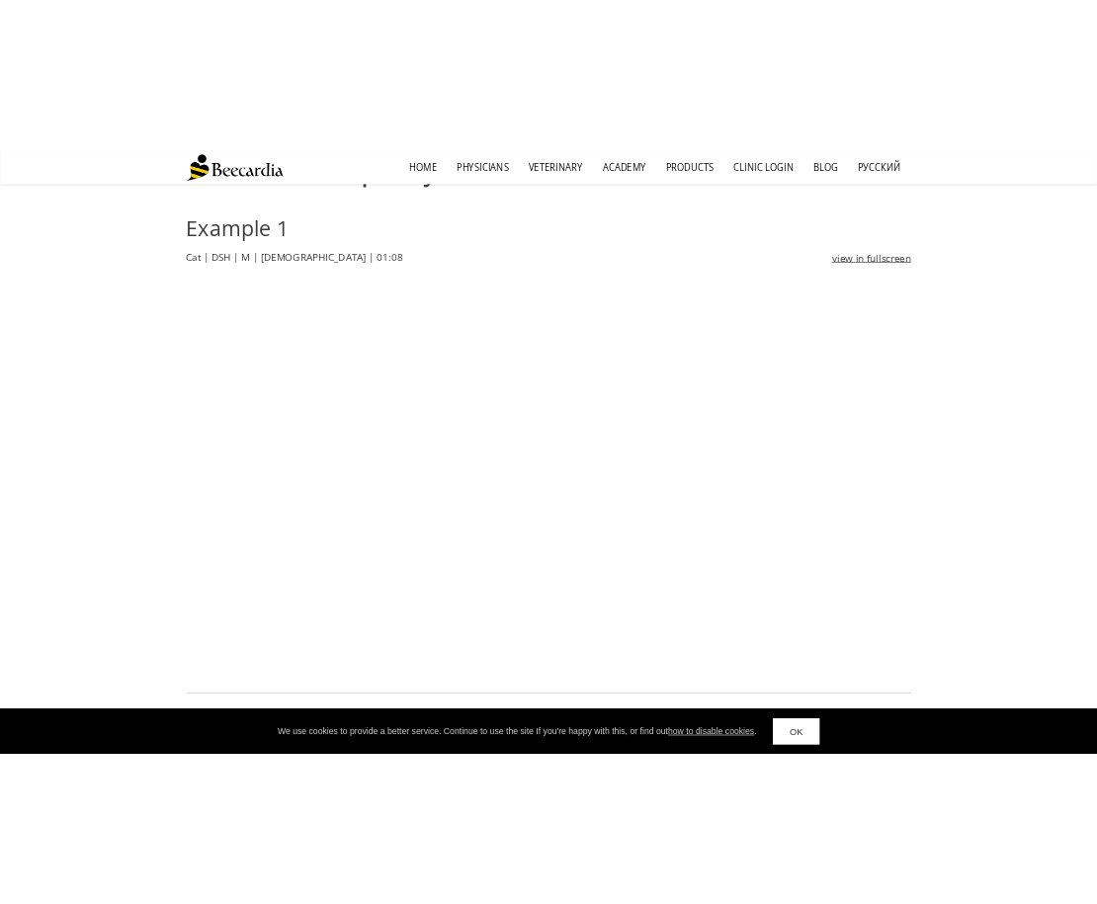
scroll to position [573, 0]
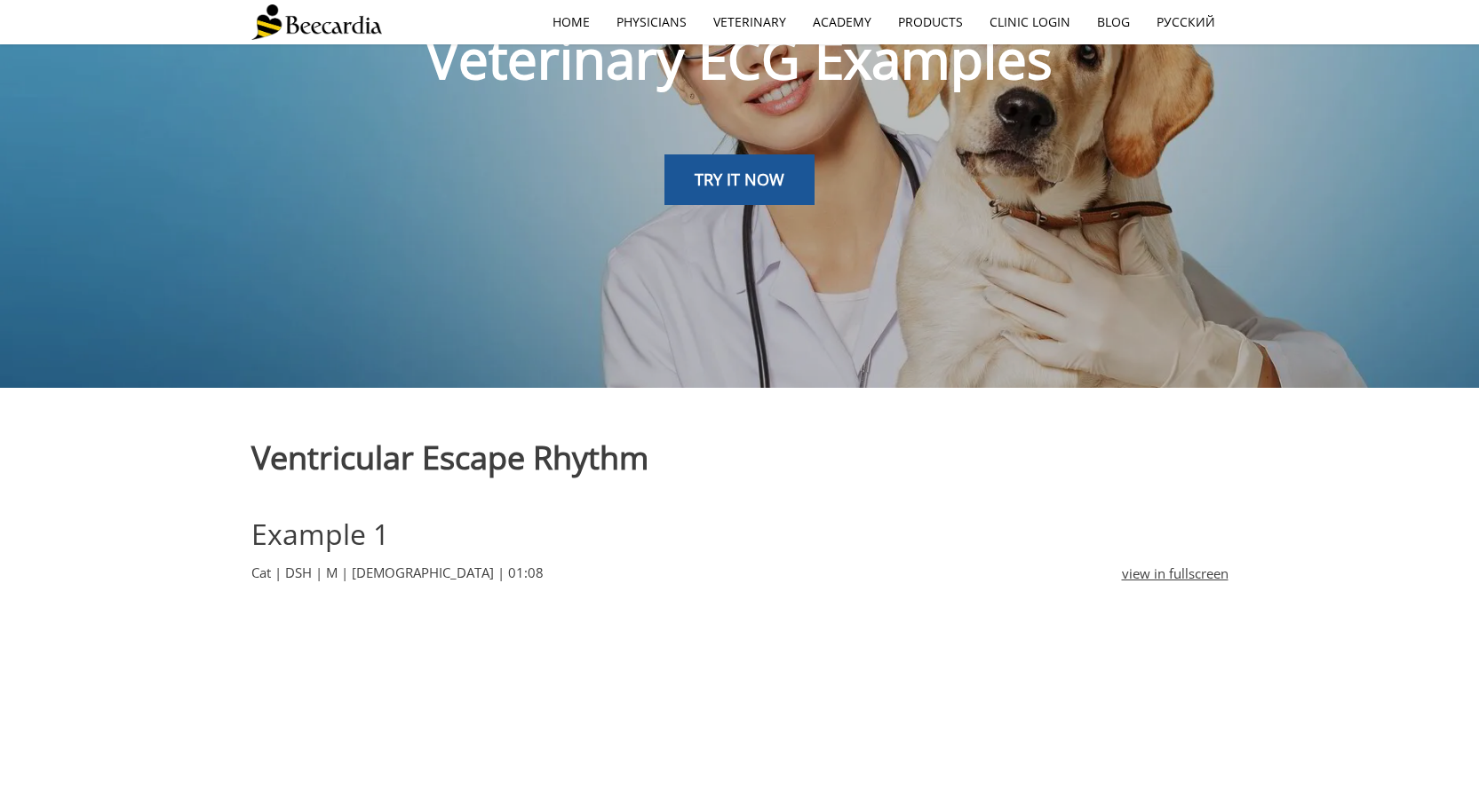
scroll to position [444, 0]
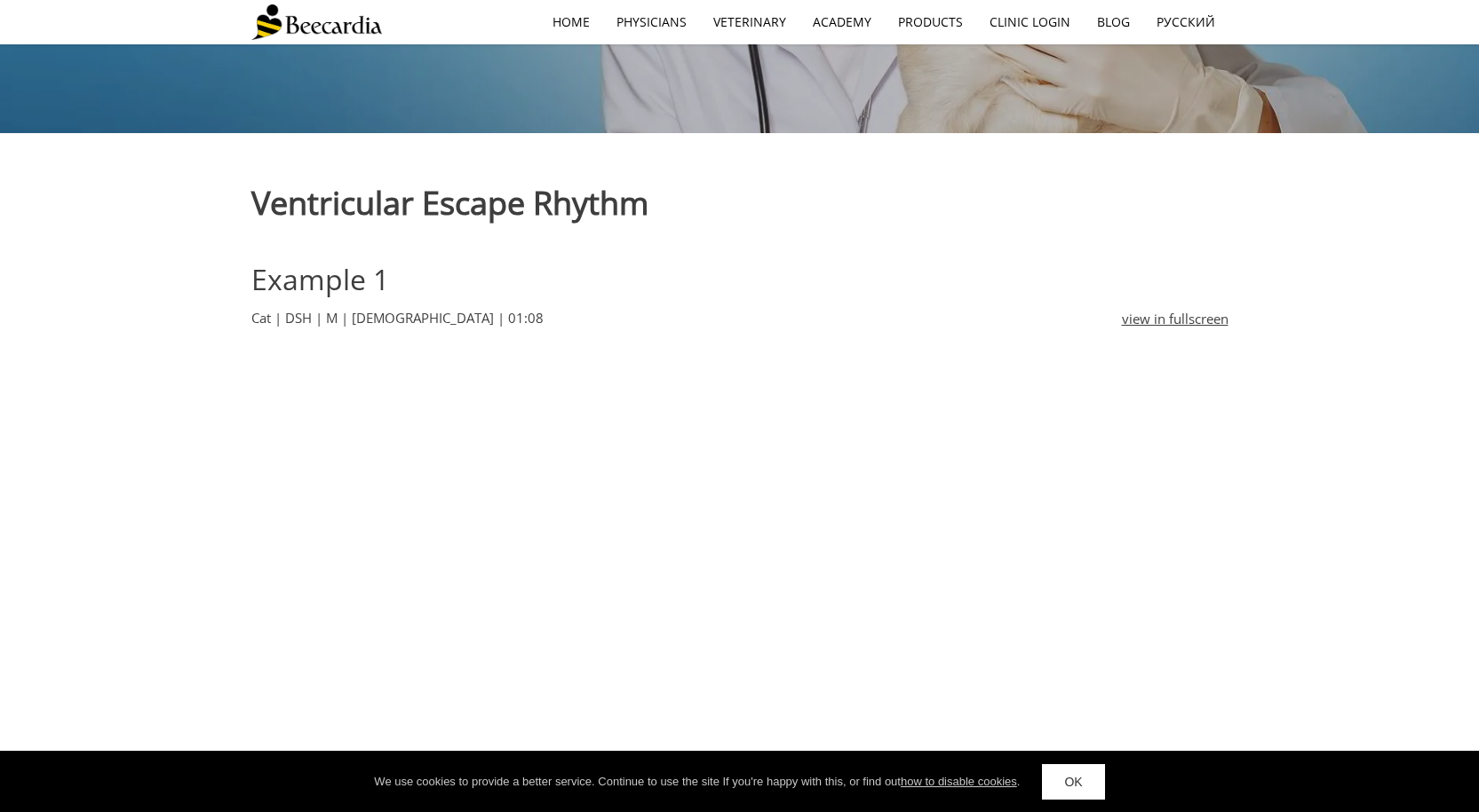
click at [1068, 772] on link "OK" at bounding box center [1072, 782] width 62 height 36
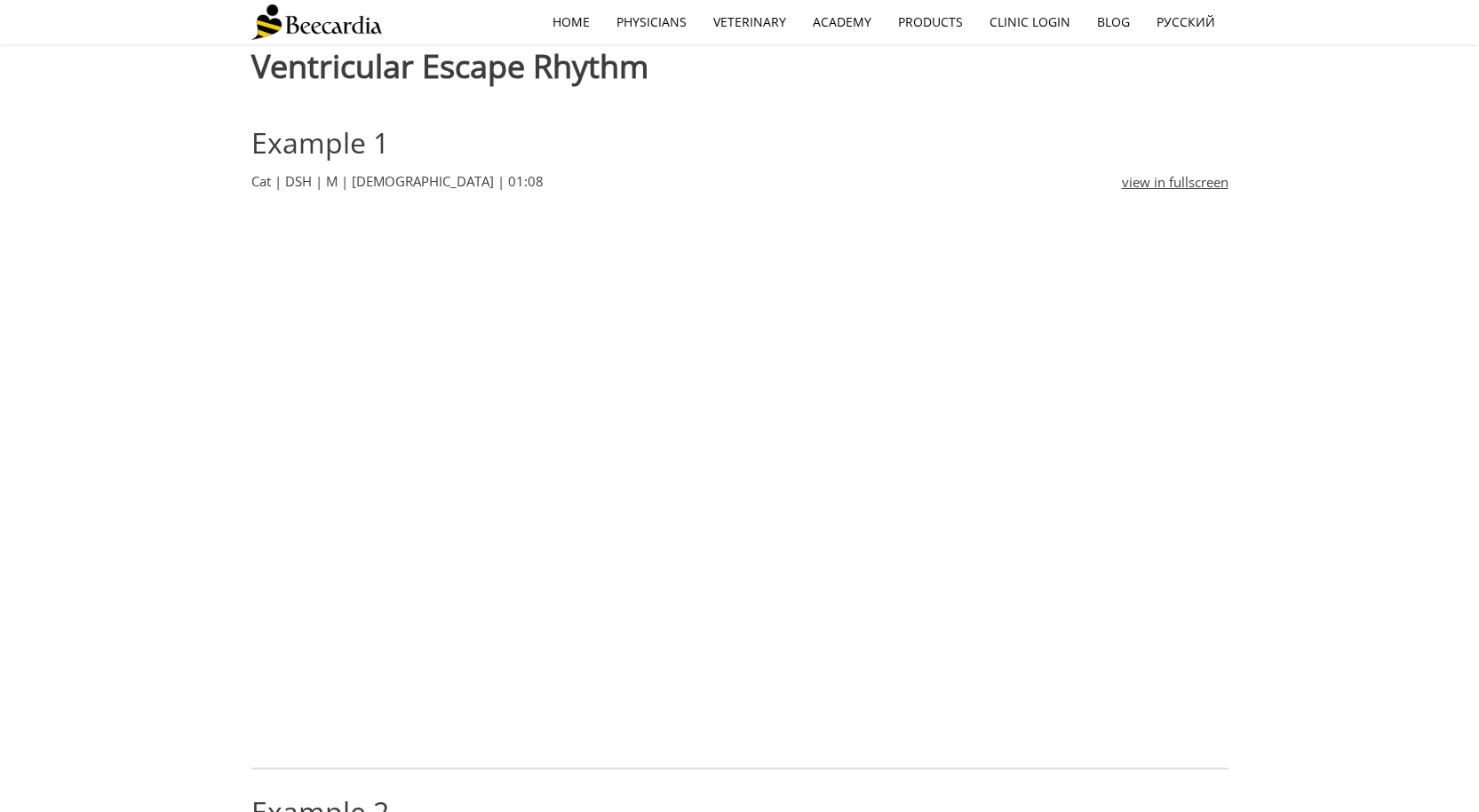
scroll to position [446, 0]
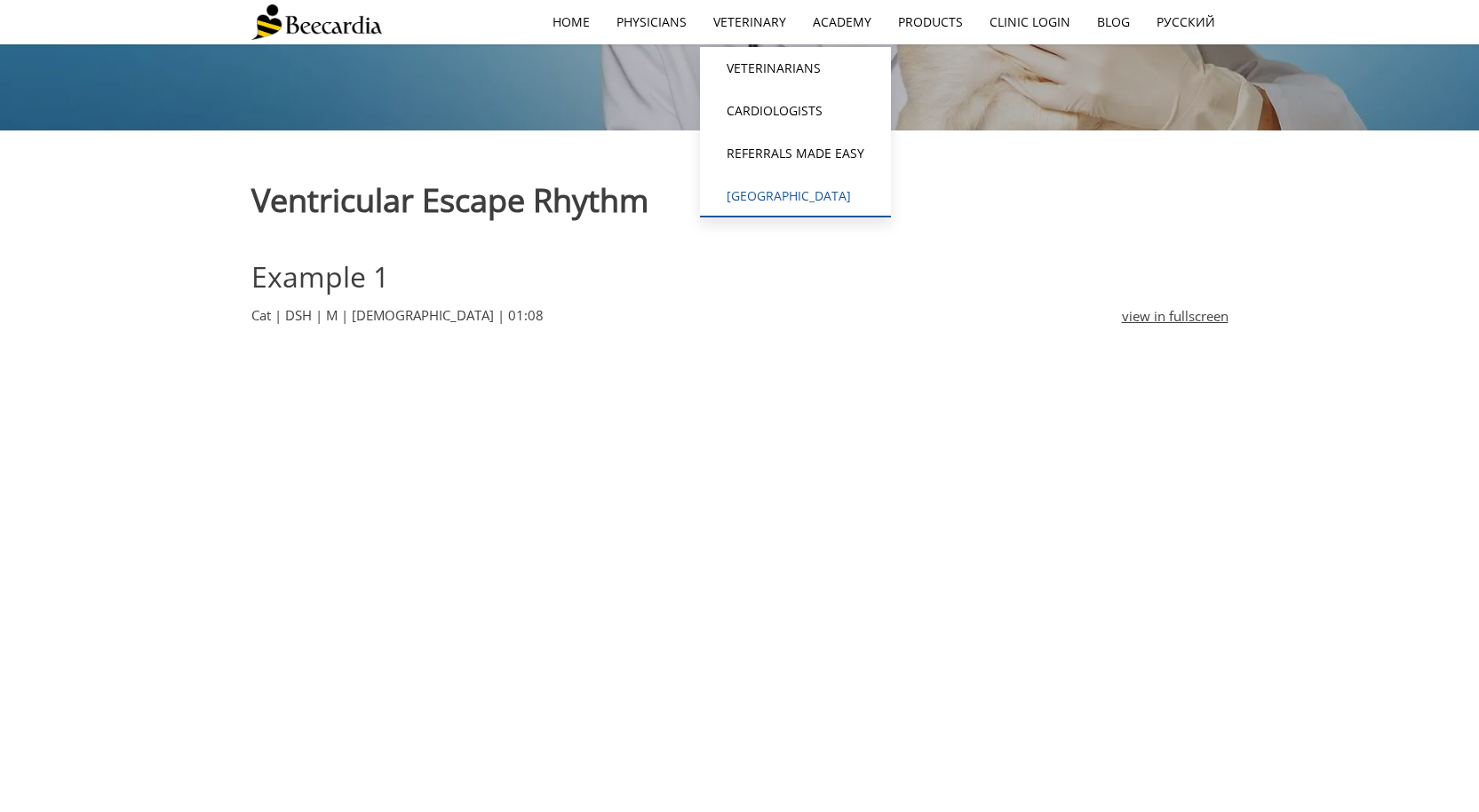
click at [799, 193] on link "[GEOGRAPHIC_DATA][MEDICAL_DATA]" at bounding box center [795, 196] width 191 height 42
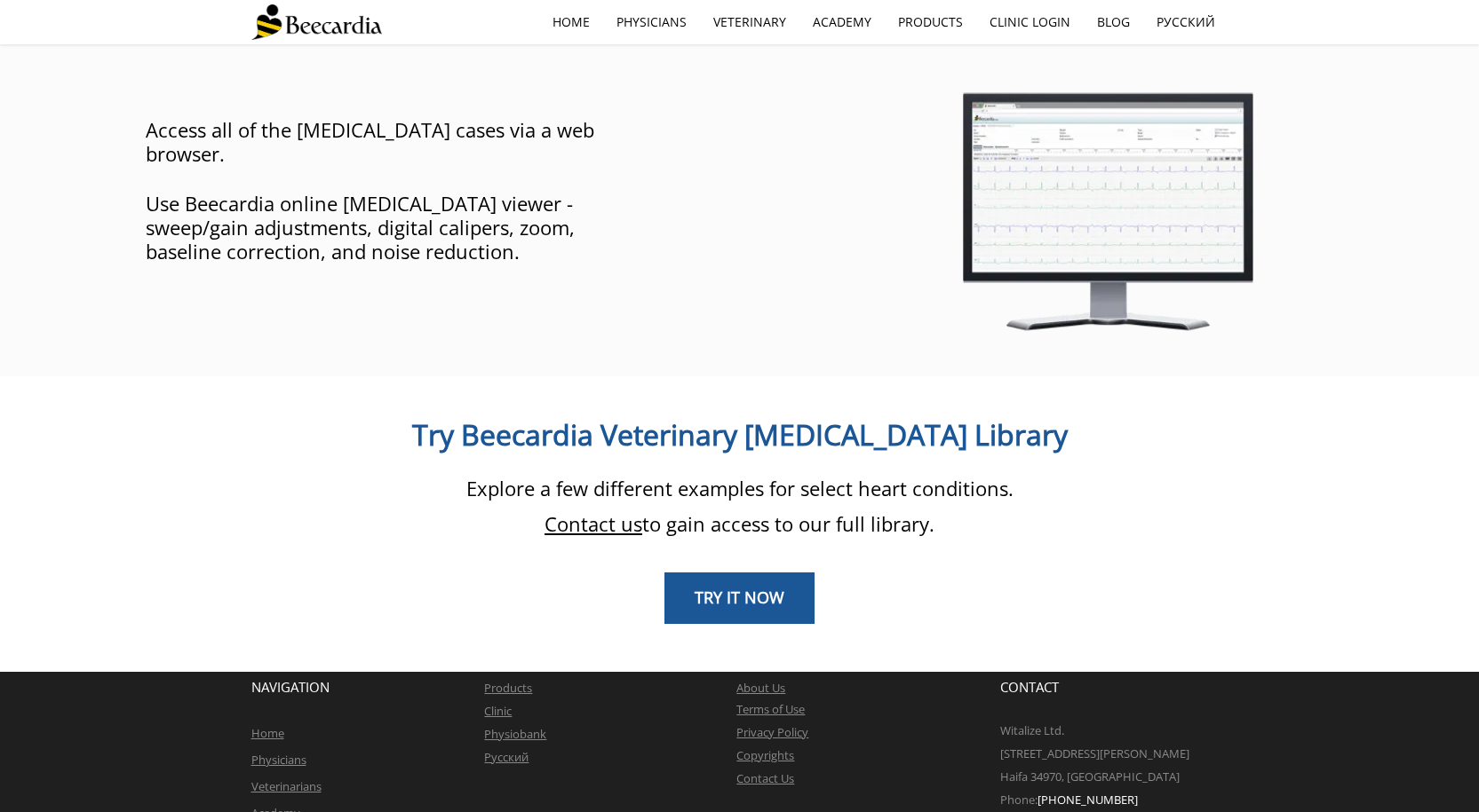
scroll to position [1310, 0]
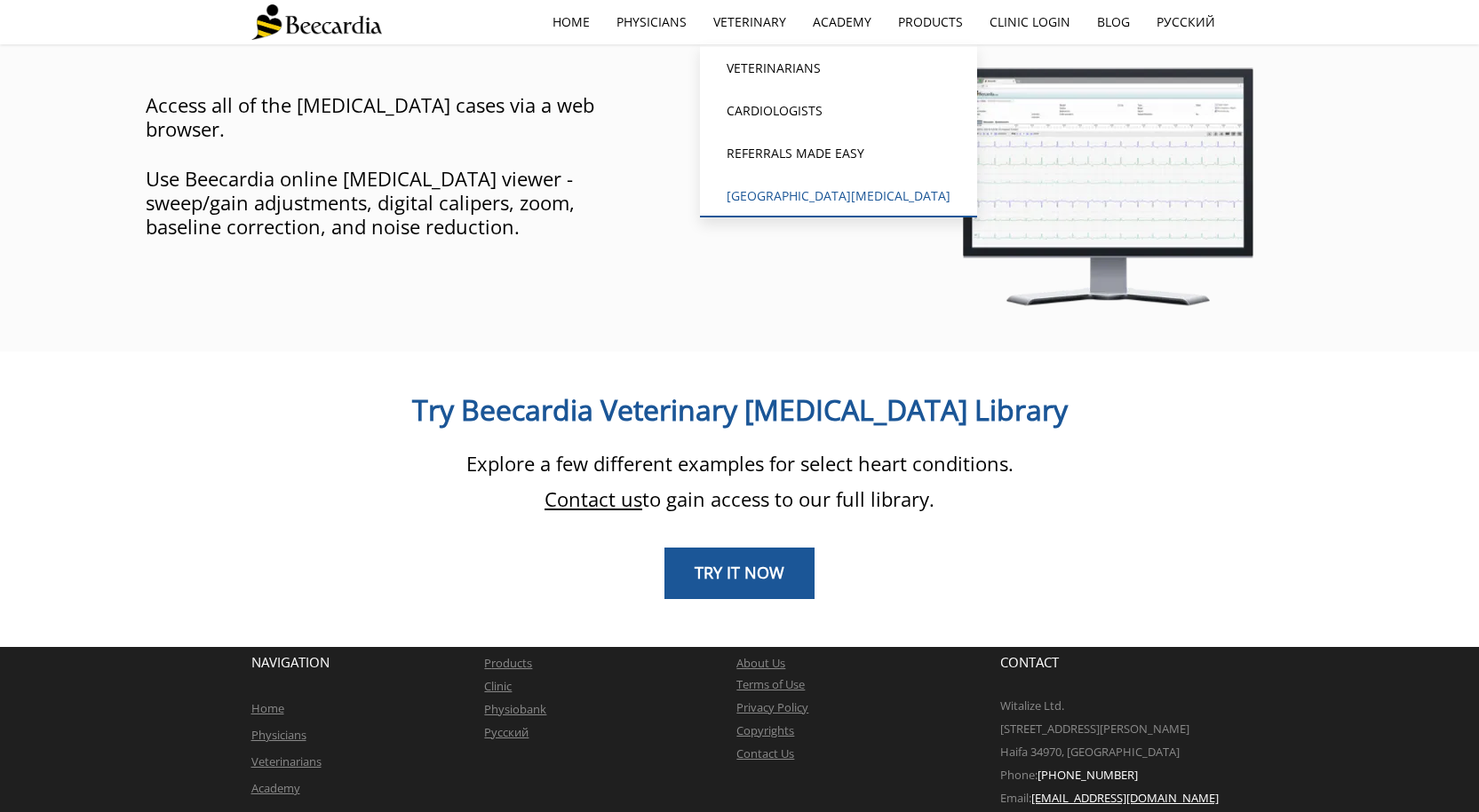
click at [787, 199] on link "[GEOGRAPHIC_DATA][MEDICAL_DATA]" at bounding box center [838, 196] width 277 height 42
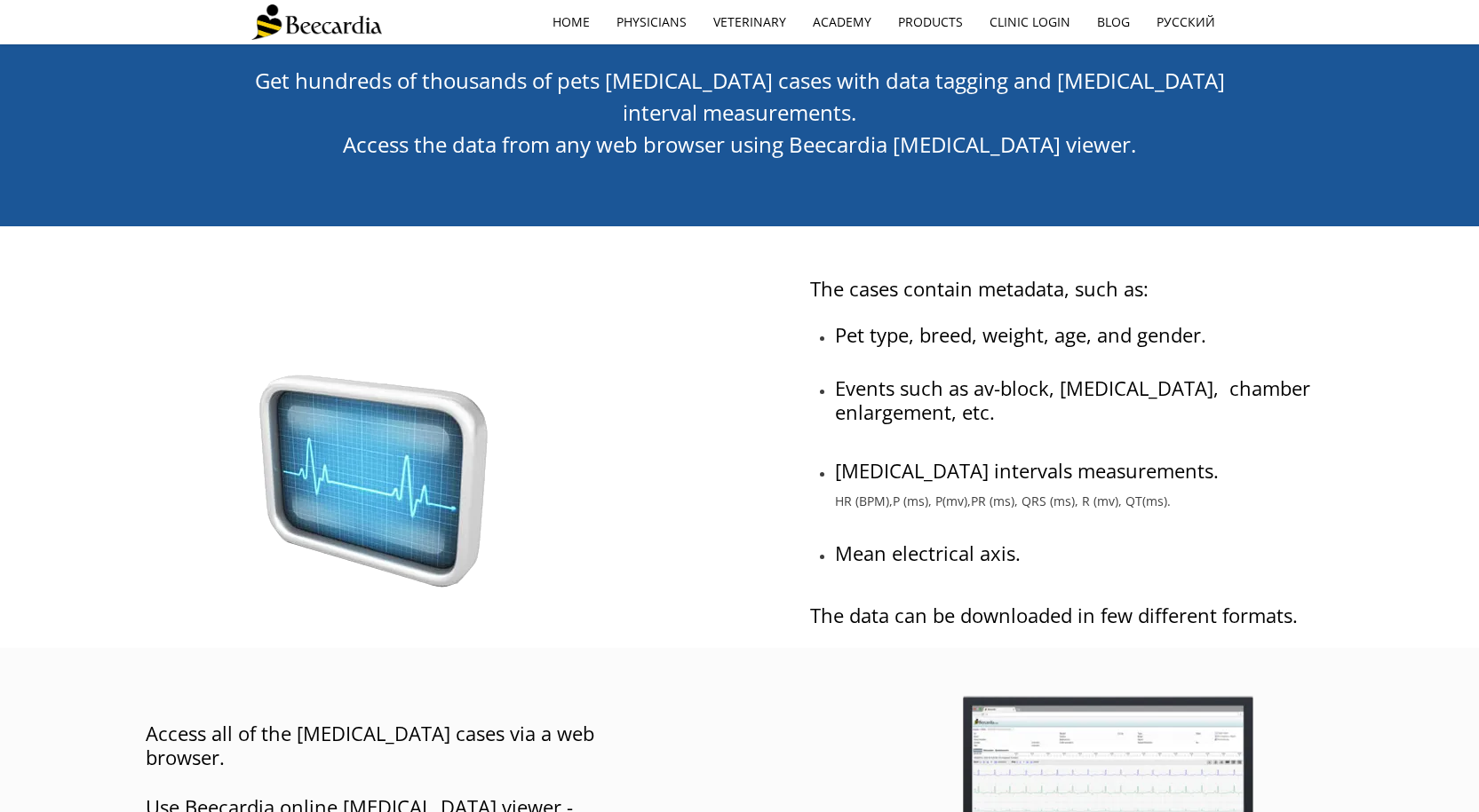
scroll to position [510, 0]
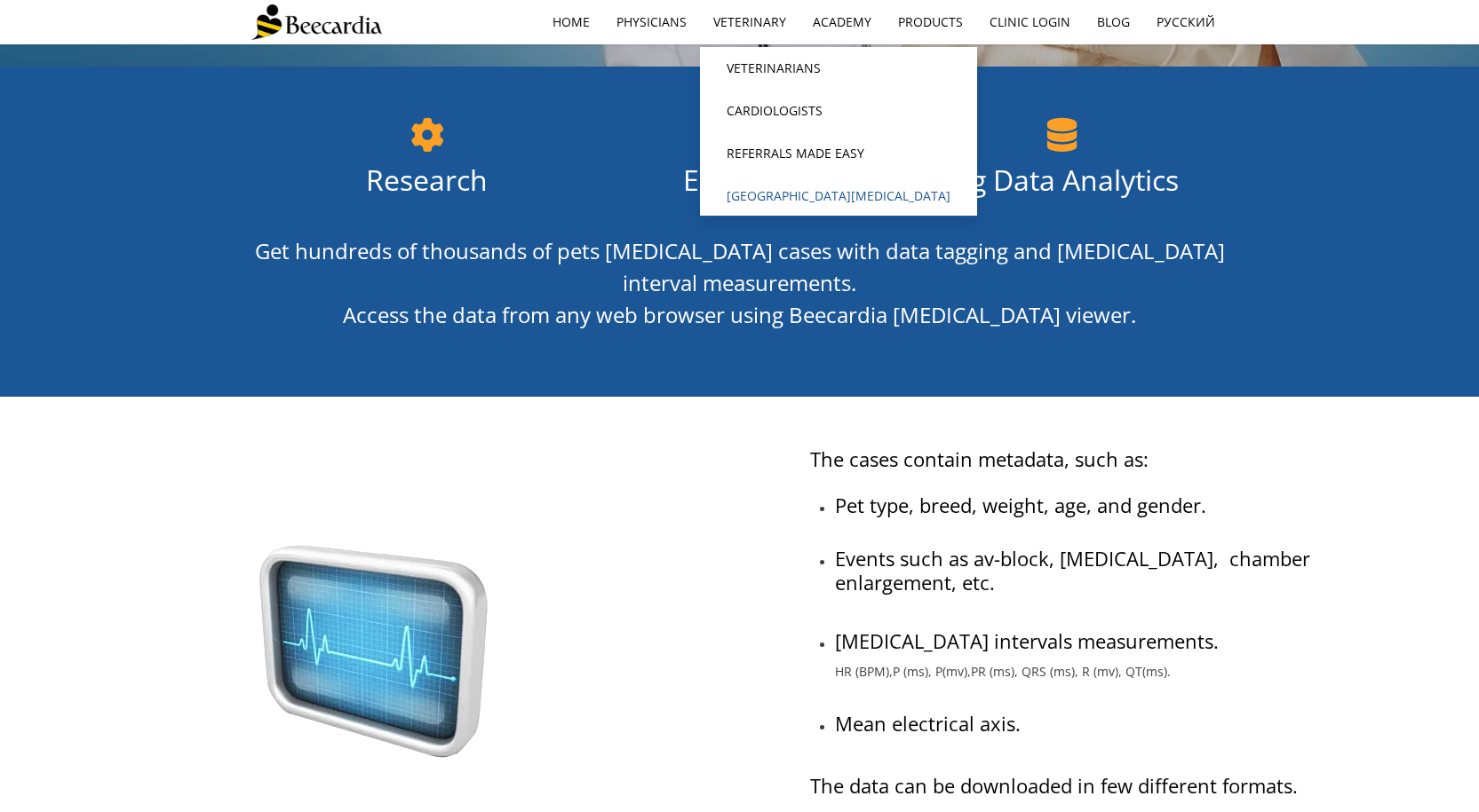
click at [800, 202] on link "[GEOGRAPHIC_DATA][MEDICAL_DATA]" at bounding box center [838, 196] width 277 height 42
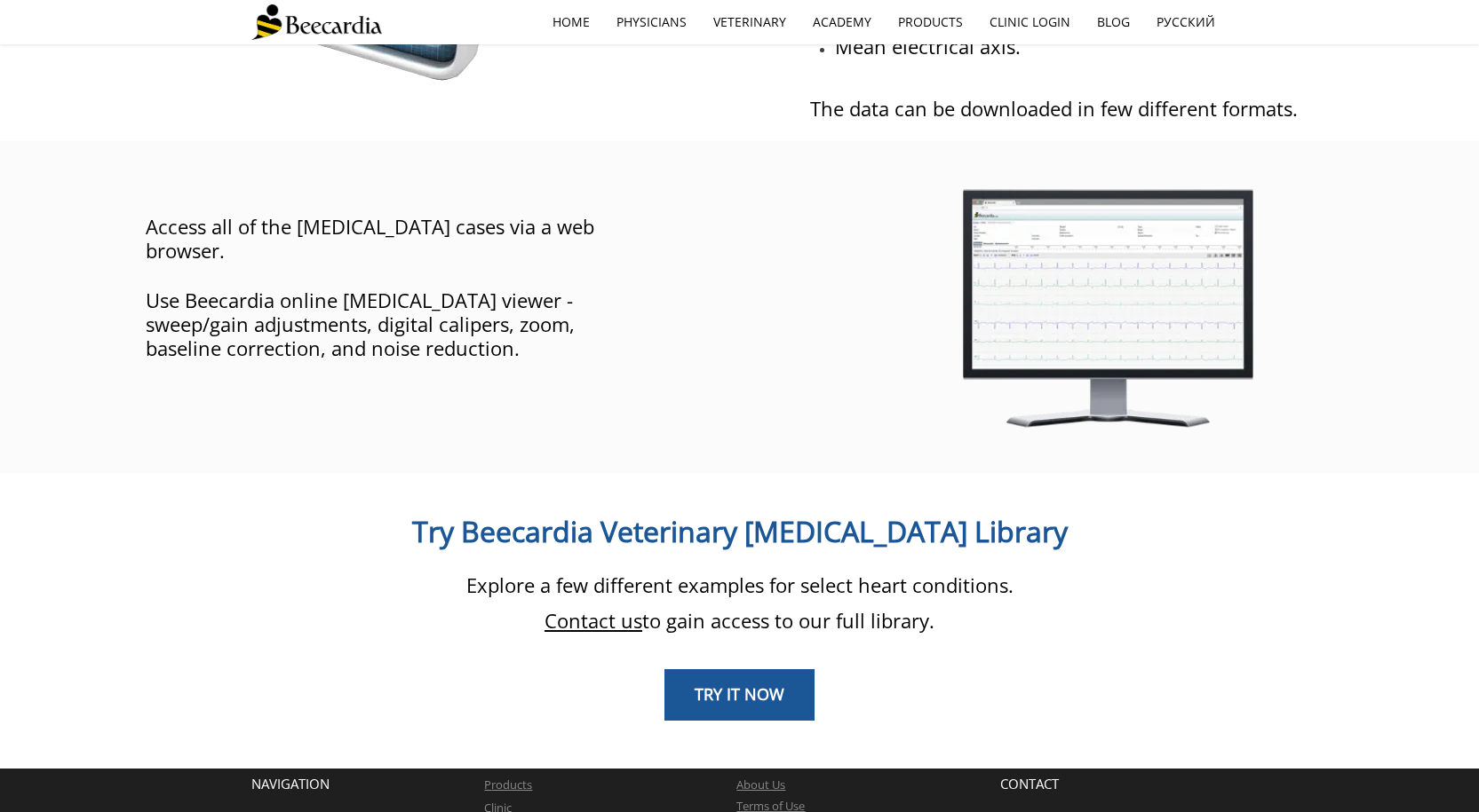
scroll to position [1310, 0]
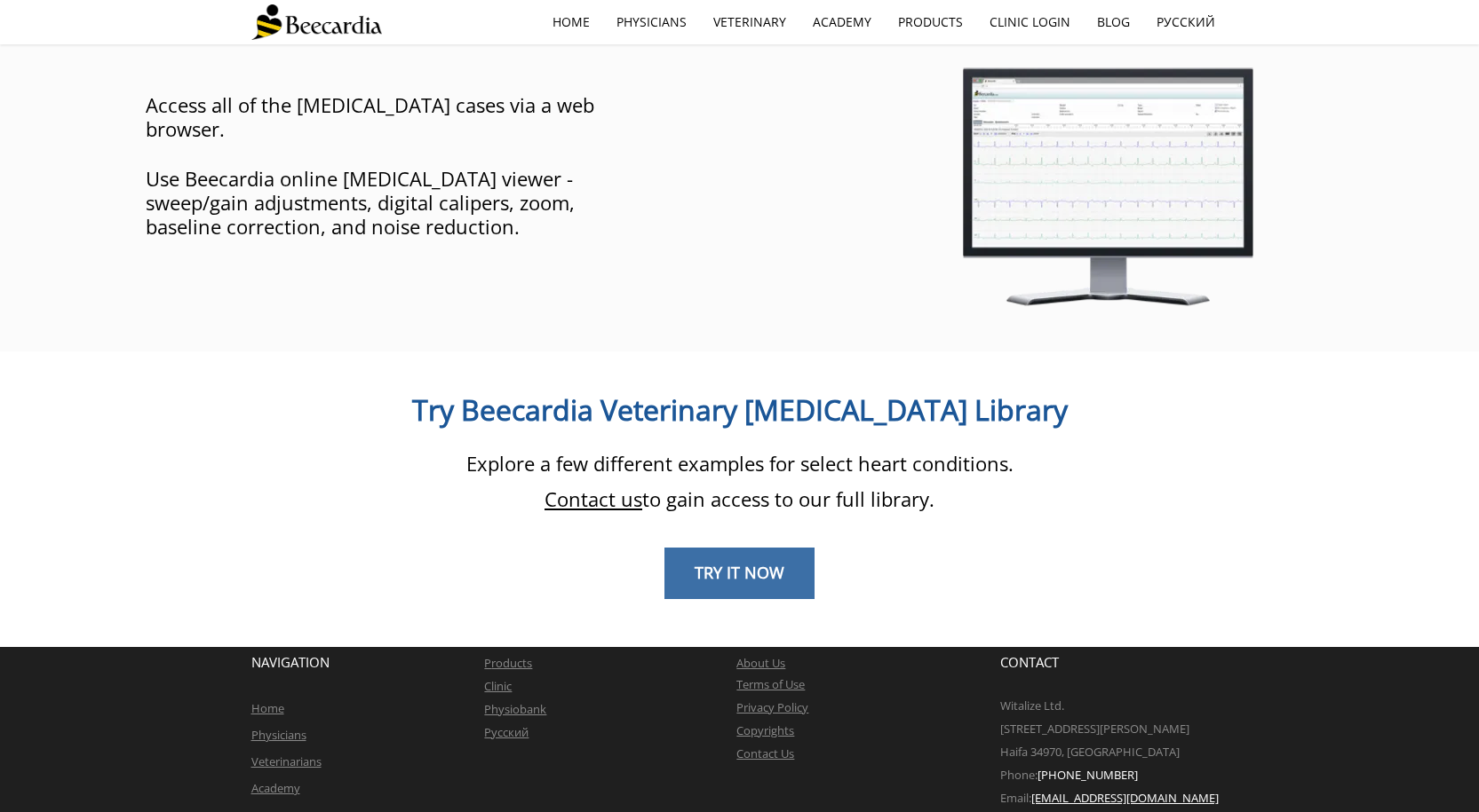
click at [690, 548] on link "TRY IT NOW" at bounding box center [739, 573] width 150 height 51
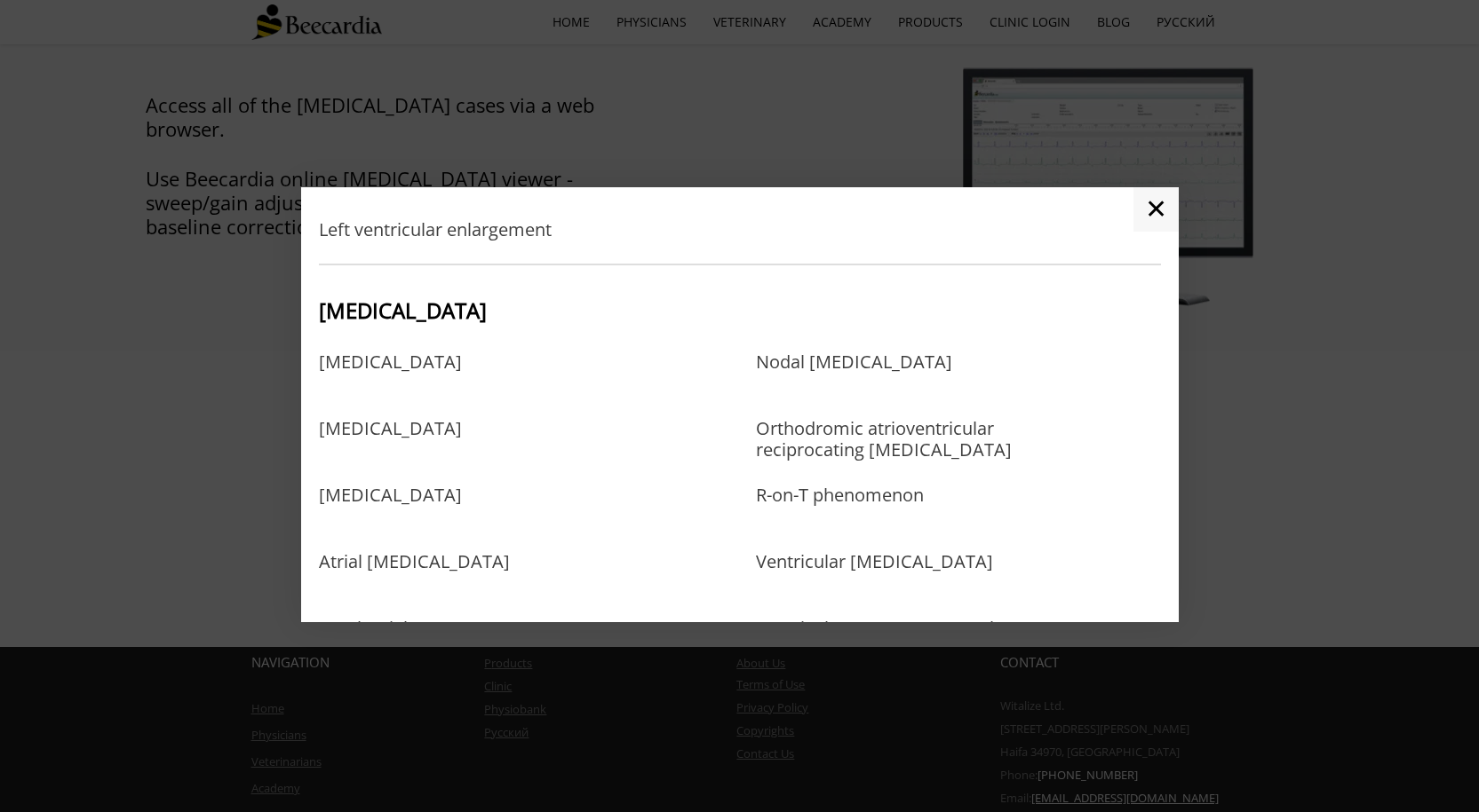
scroll to position [622, 0]
click at [438, 495] on link "Atrial premature complexes" at bounding box center [390, 513] width 143 height 57
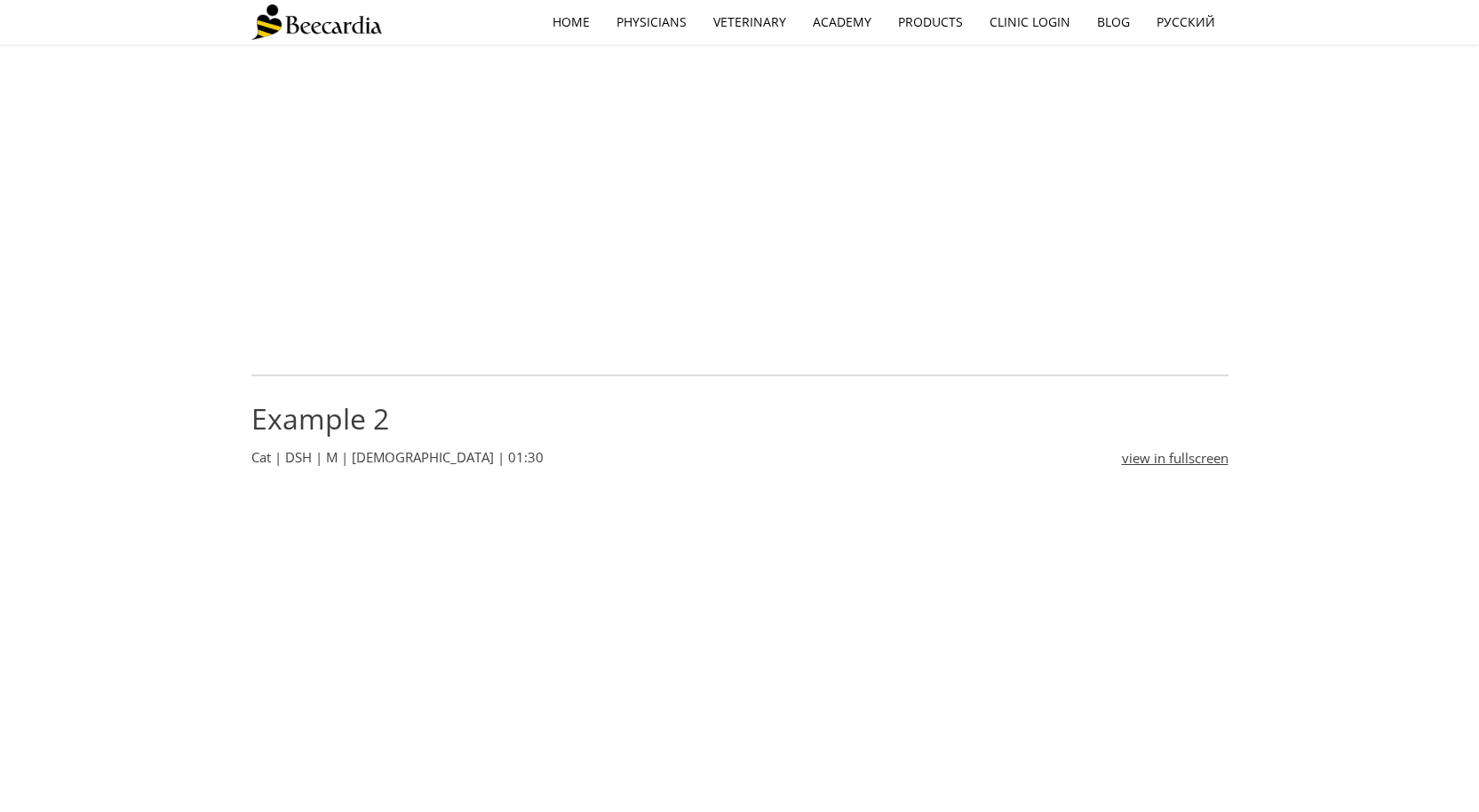
scroll to position [446, 0]
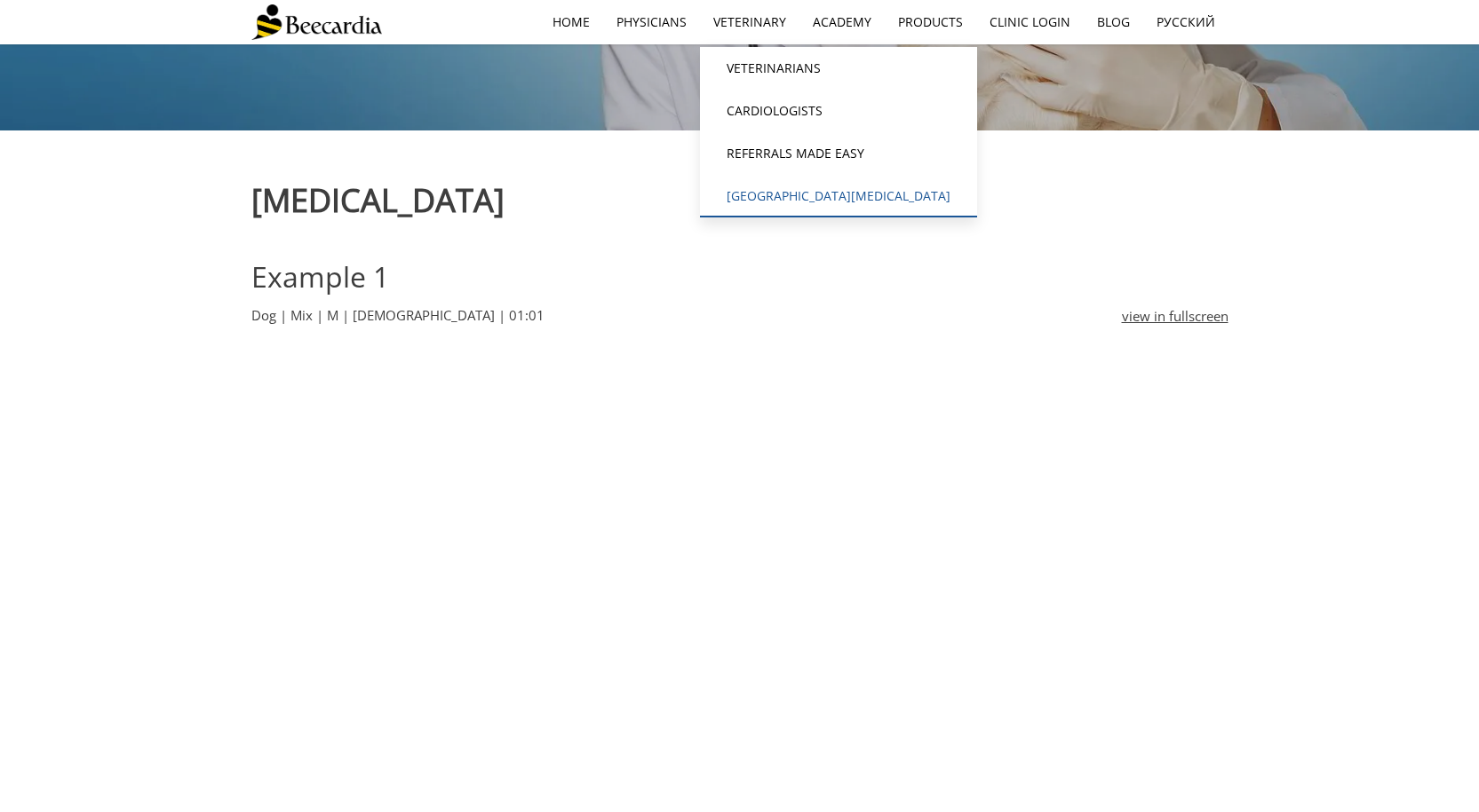
click at [776, 187] on link "[GEOGRAPHIC_DATA]" at bounding box center [838, 196] width 277 height 42
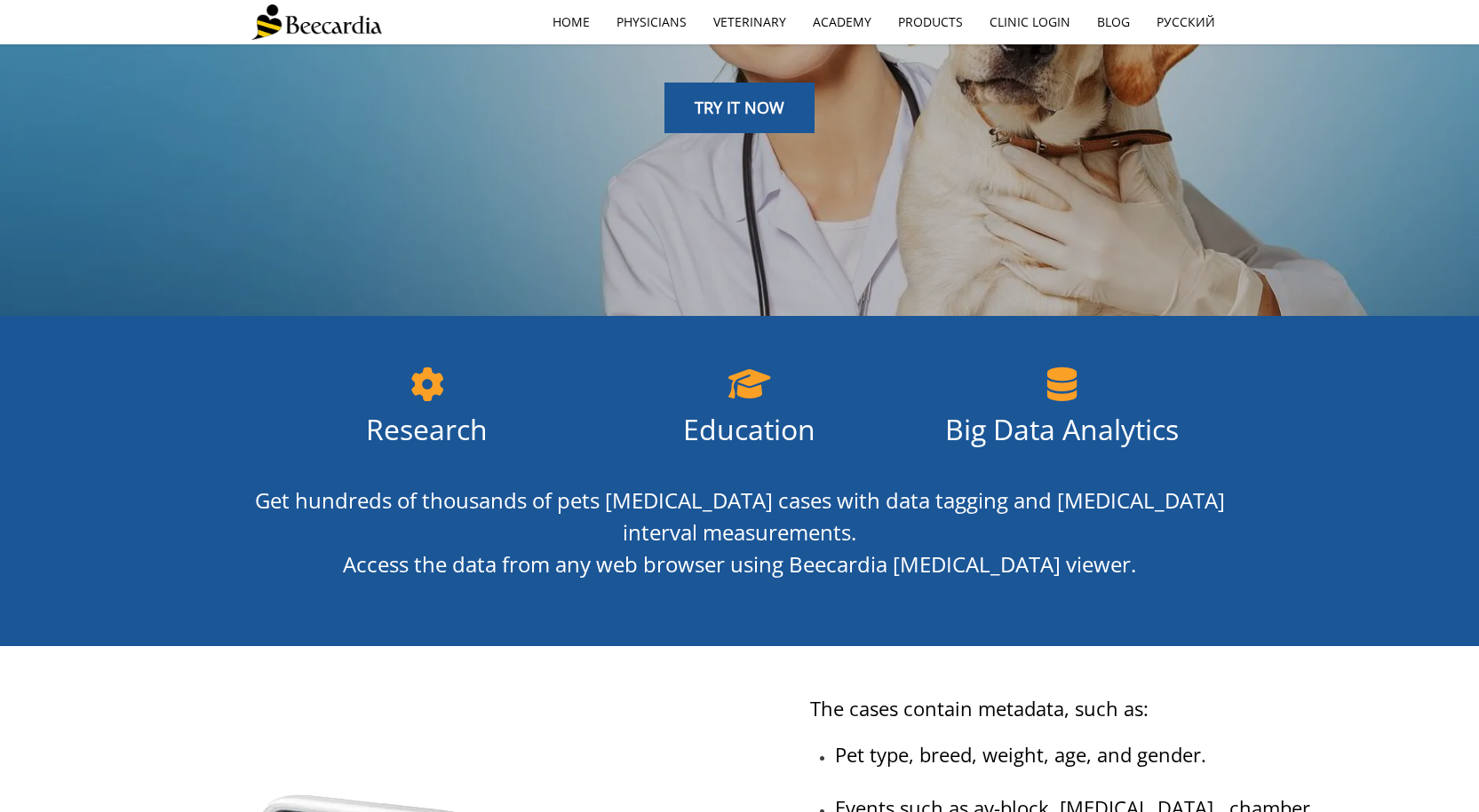
scroll to position [267, 0]
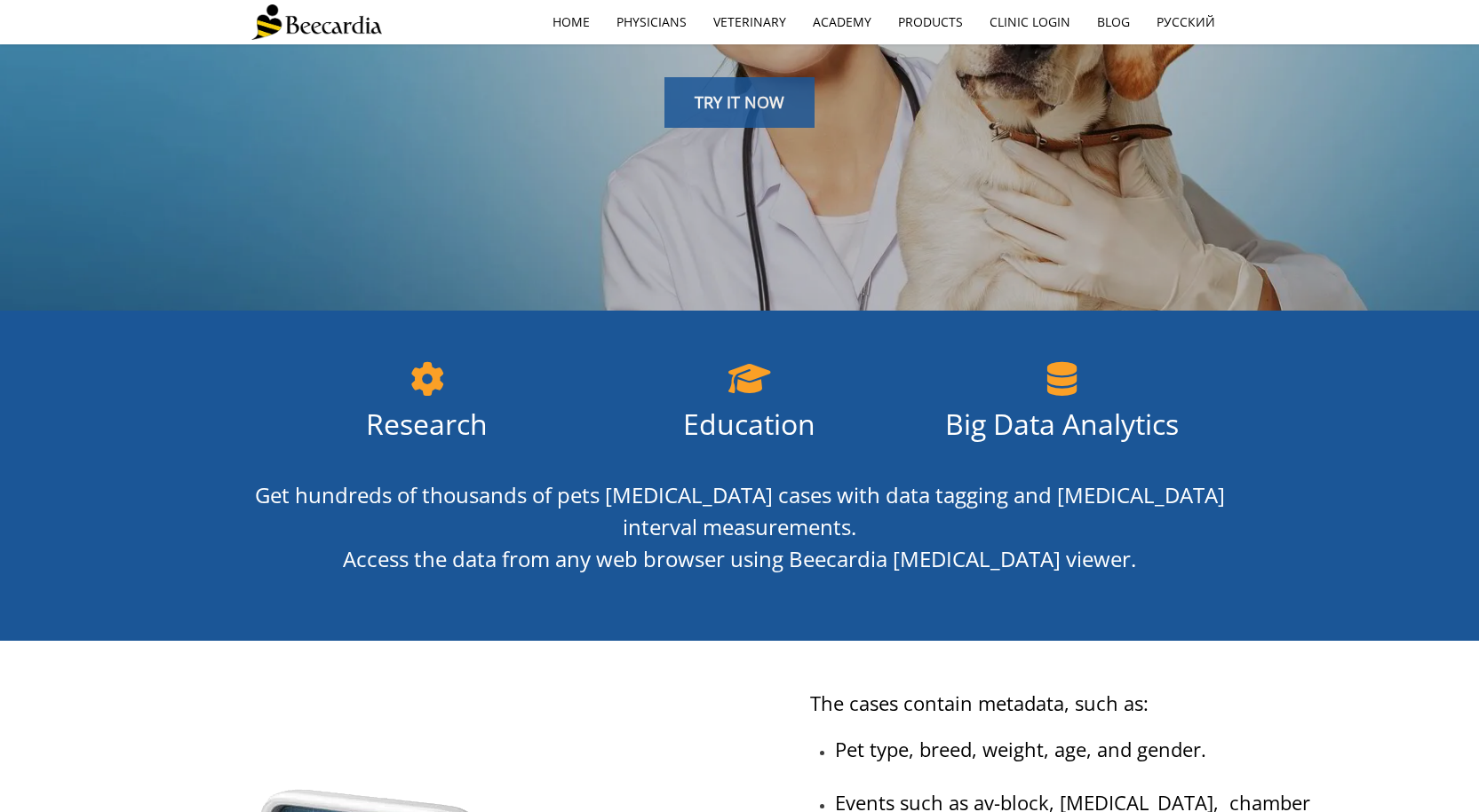
click at [728, 107] on span "TRY IT NOW" at bounding box center [740, 102] width 90 height 22
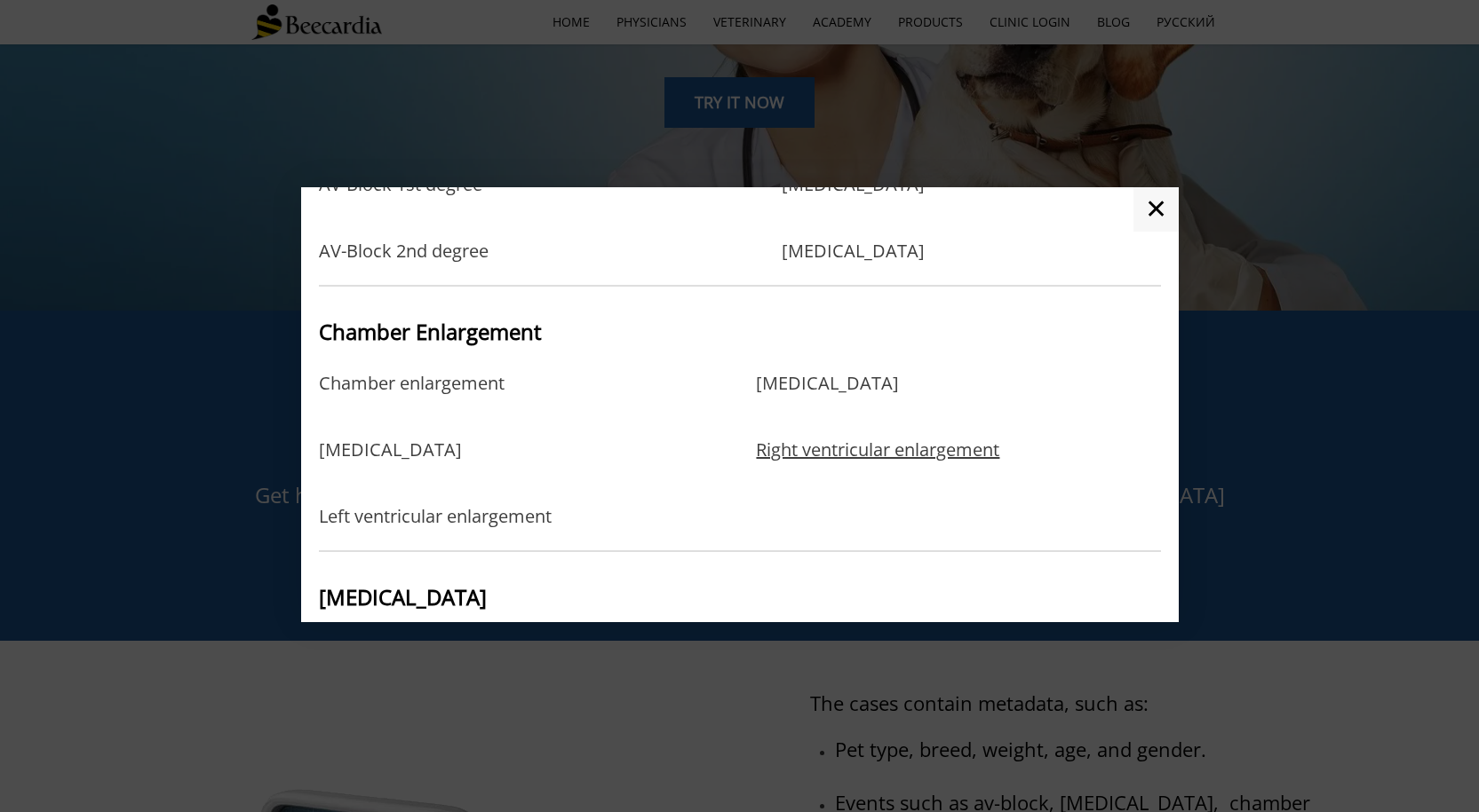
scroll to position [355, 0]
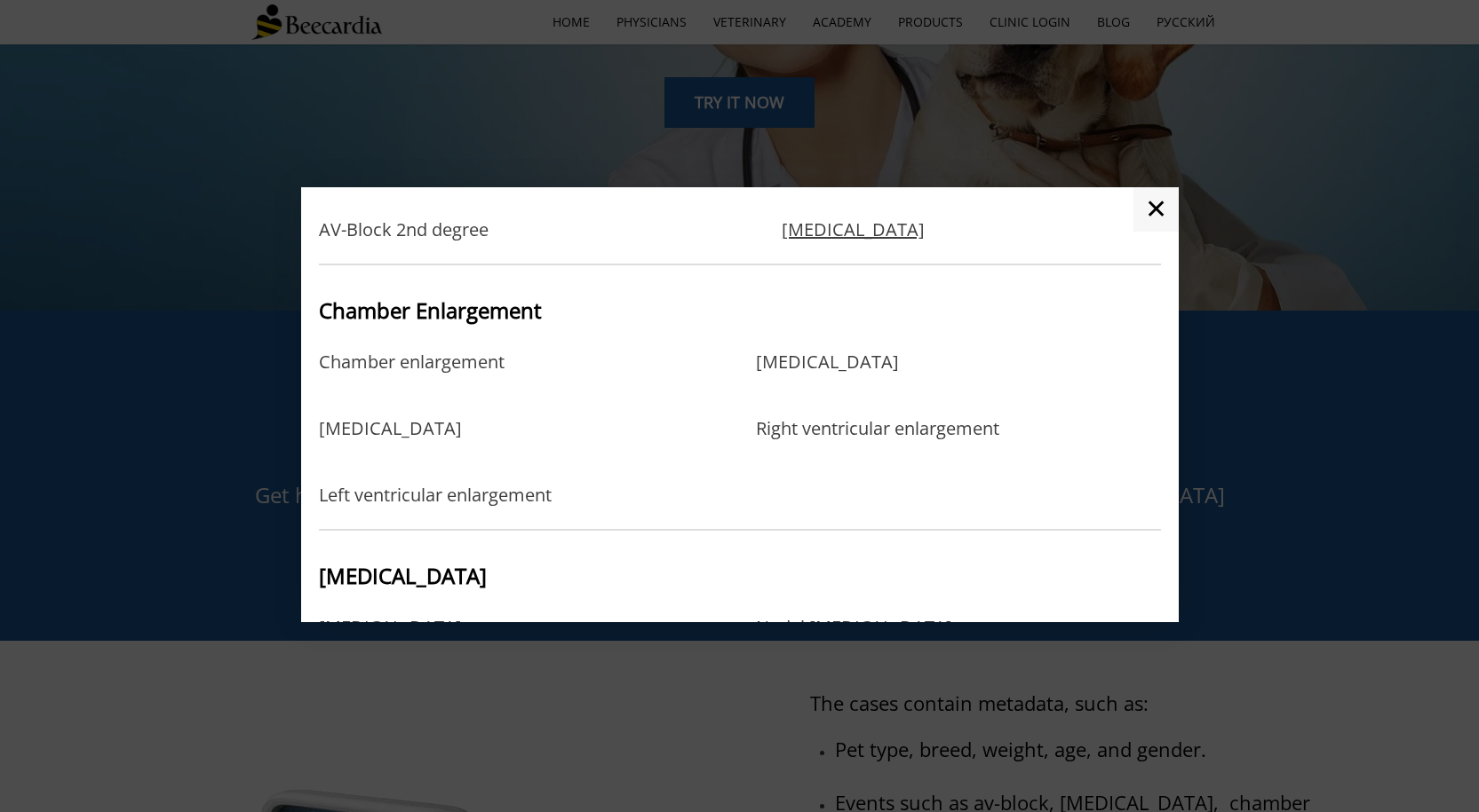
click at [809, 225] on link "[MEDICAL_DATA]" at bounding box center [853, 230] width 143 height 22
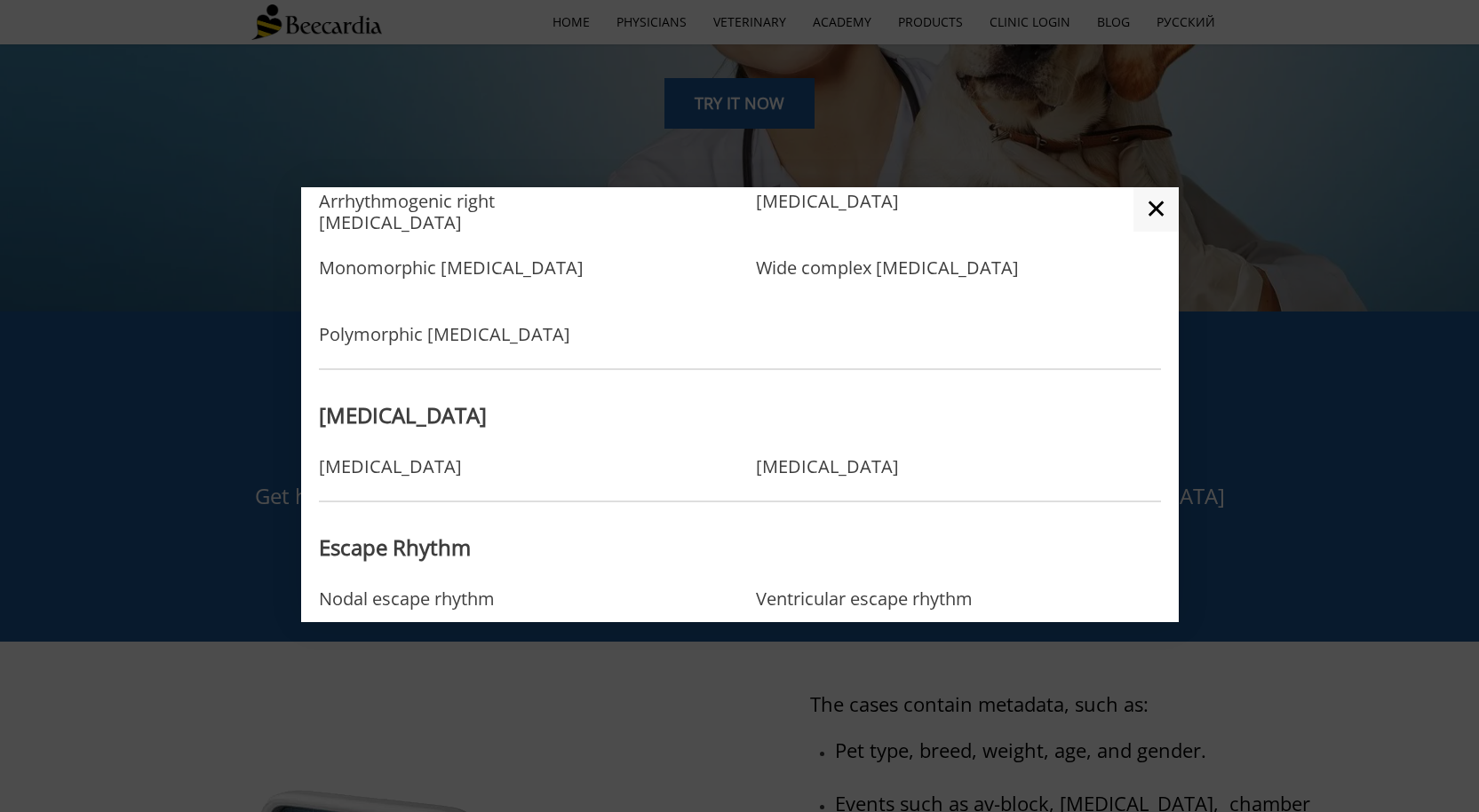
scroll to position [1509, 0]
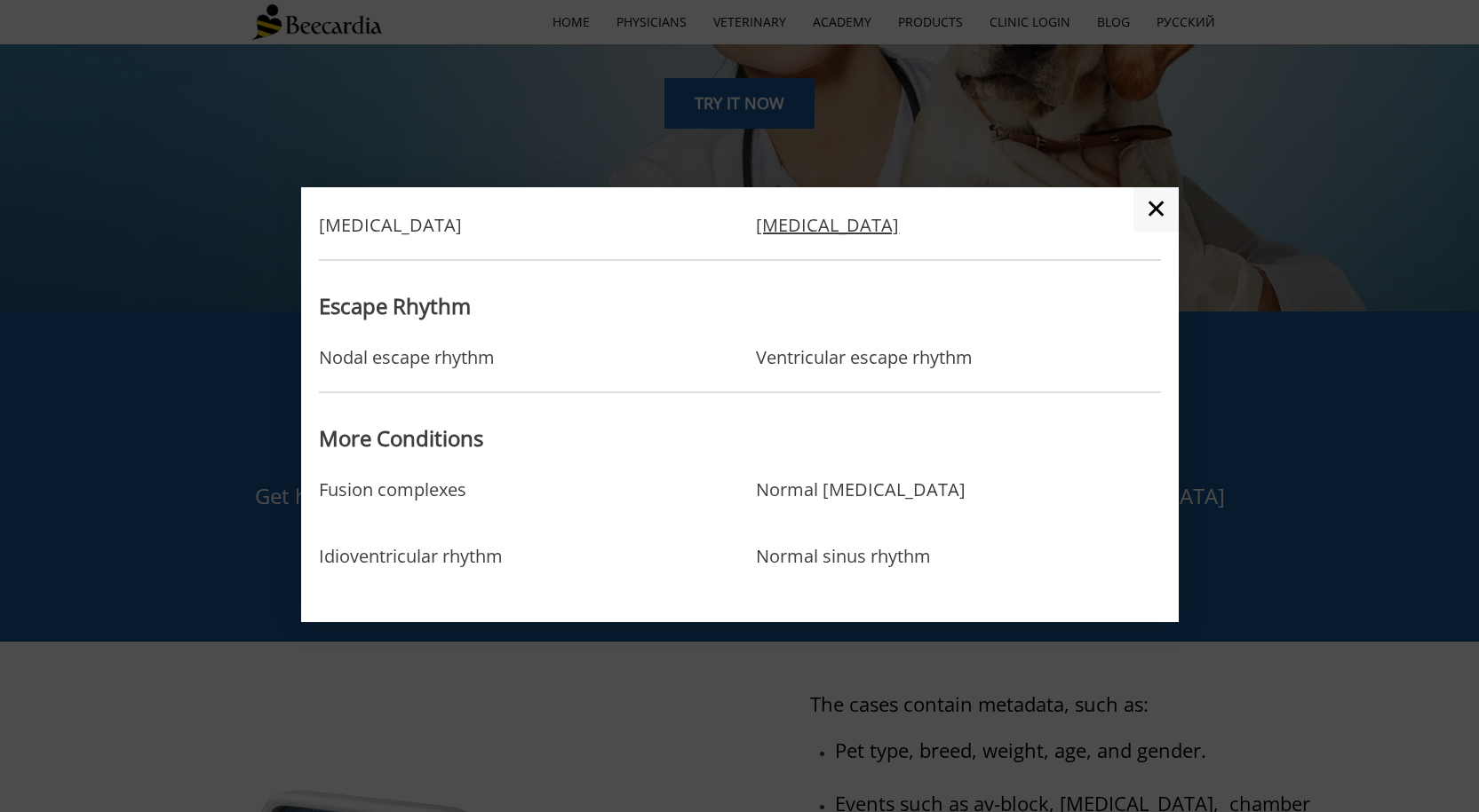
click at [790, 221] on link "Sick sinus syndrome" at bounding box center [827, 225] width 143 height 22
click at [895, 365] on link "Ventricular escape rhythm" at bounding box center [863, 357] width 217 height 22
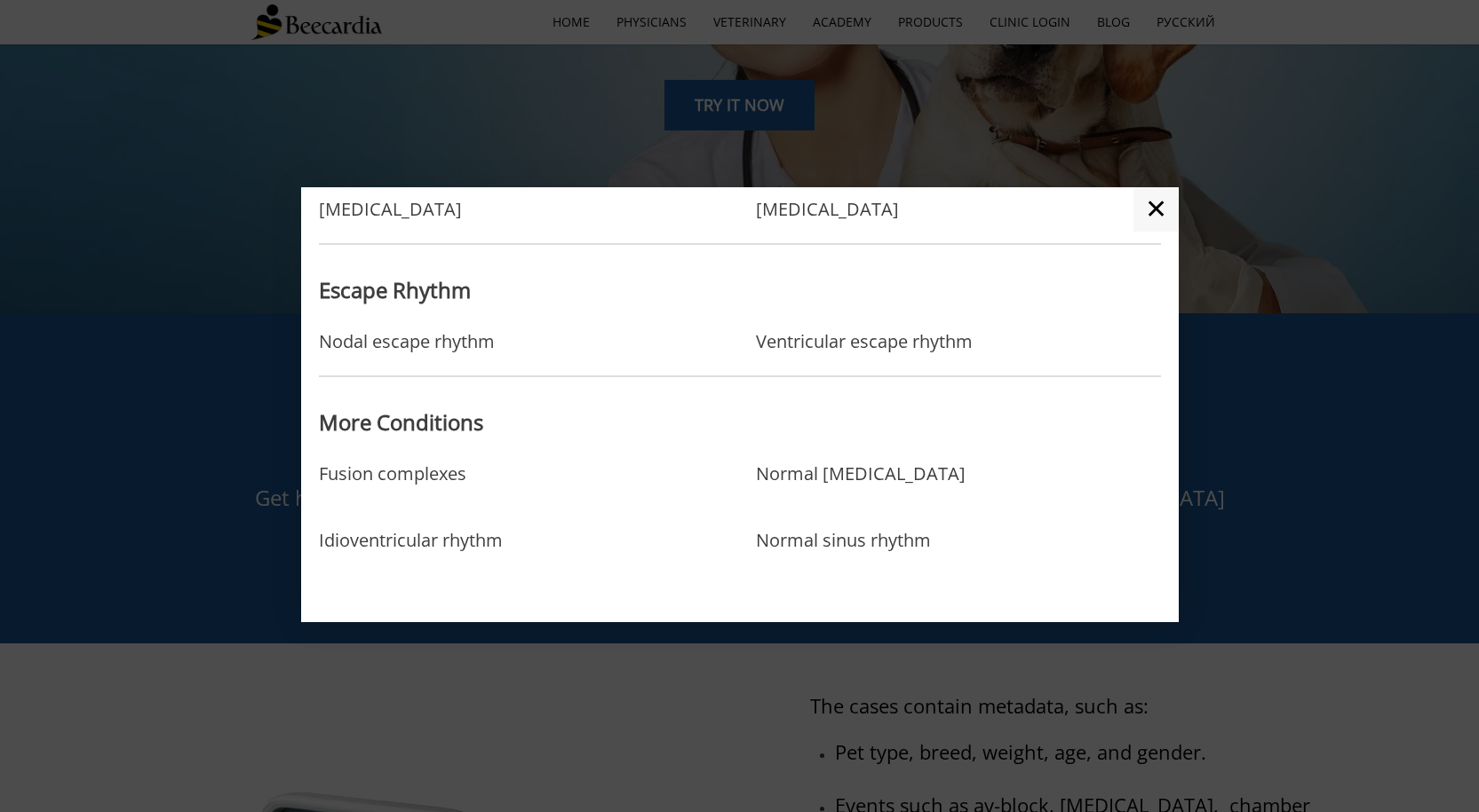
scroll to position [619, 0]
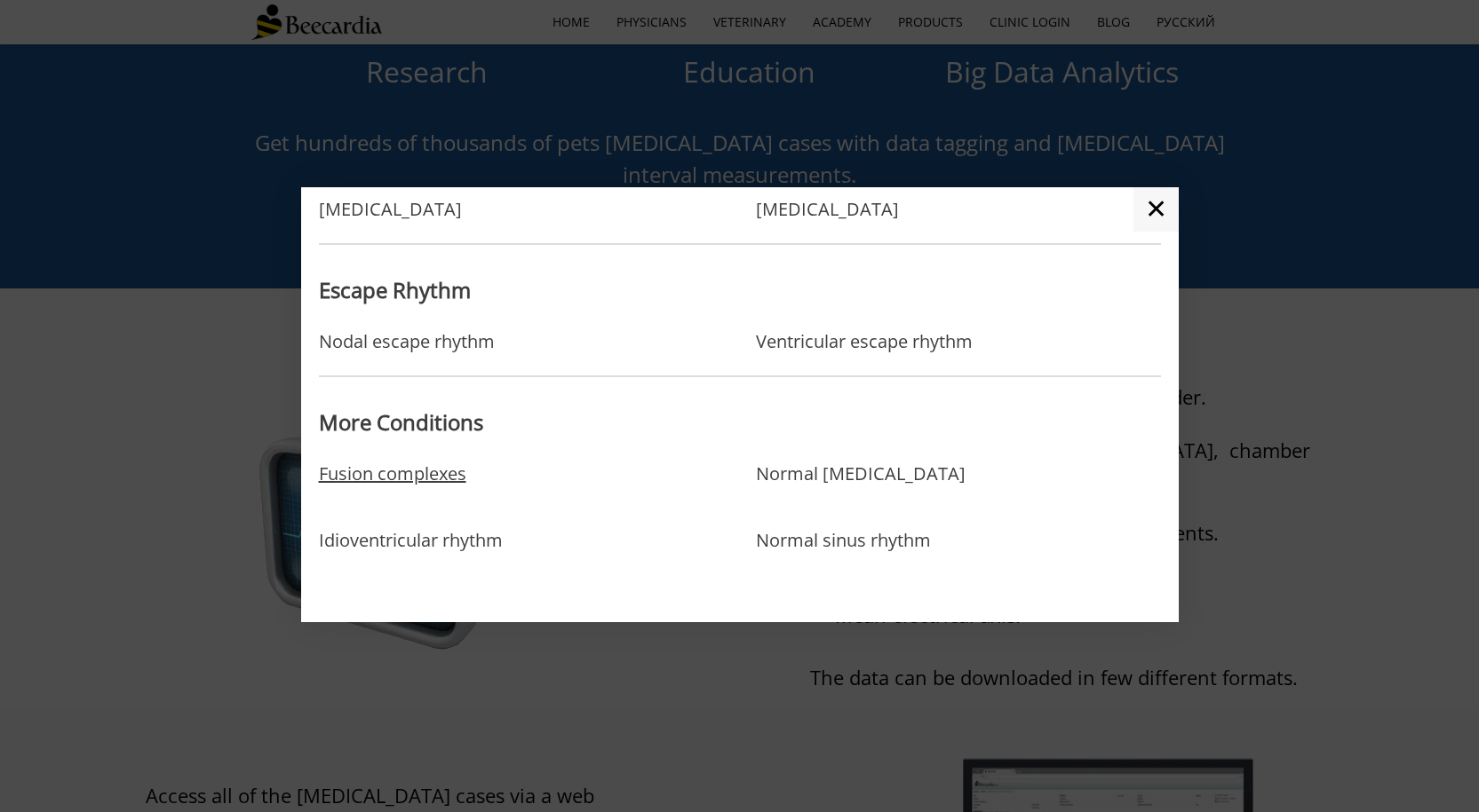
click at [411, 480] on link "Fusion complexes" at bounding box center [393, 492] width 147 height 57
click at [892, 541] on link "Normal sinus rhythm" at bounding box center [843, 559] width 175 height 57
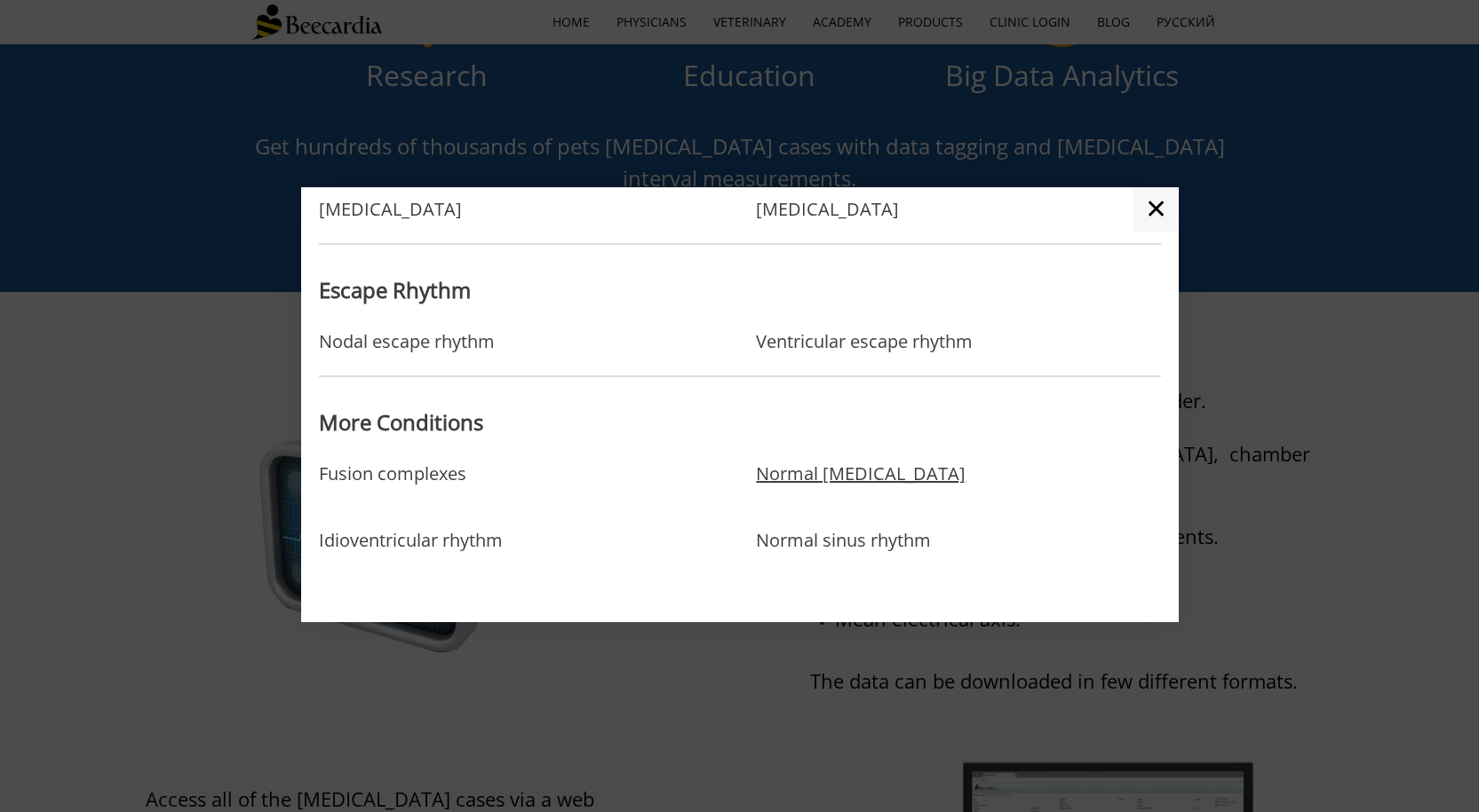
click at [881, 472] on link "Normal sinus arrhythmia" at bounding box center [860, 492] width 209 height 57
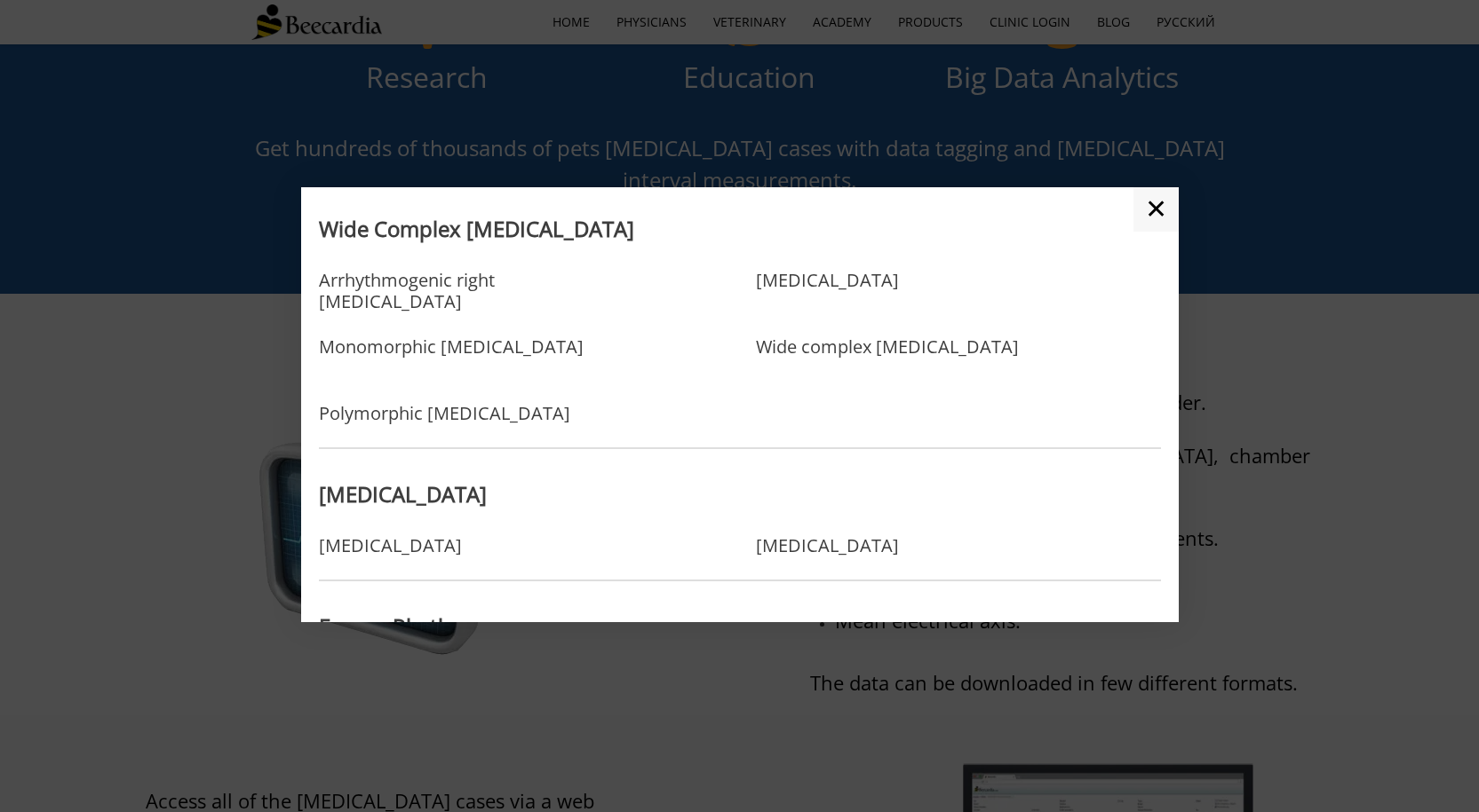
scroll to position [1170, 0]
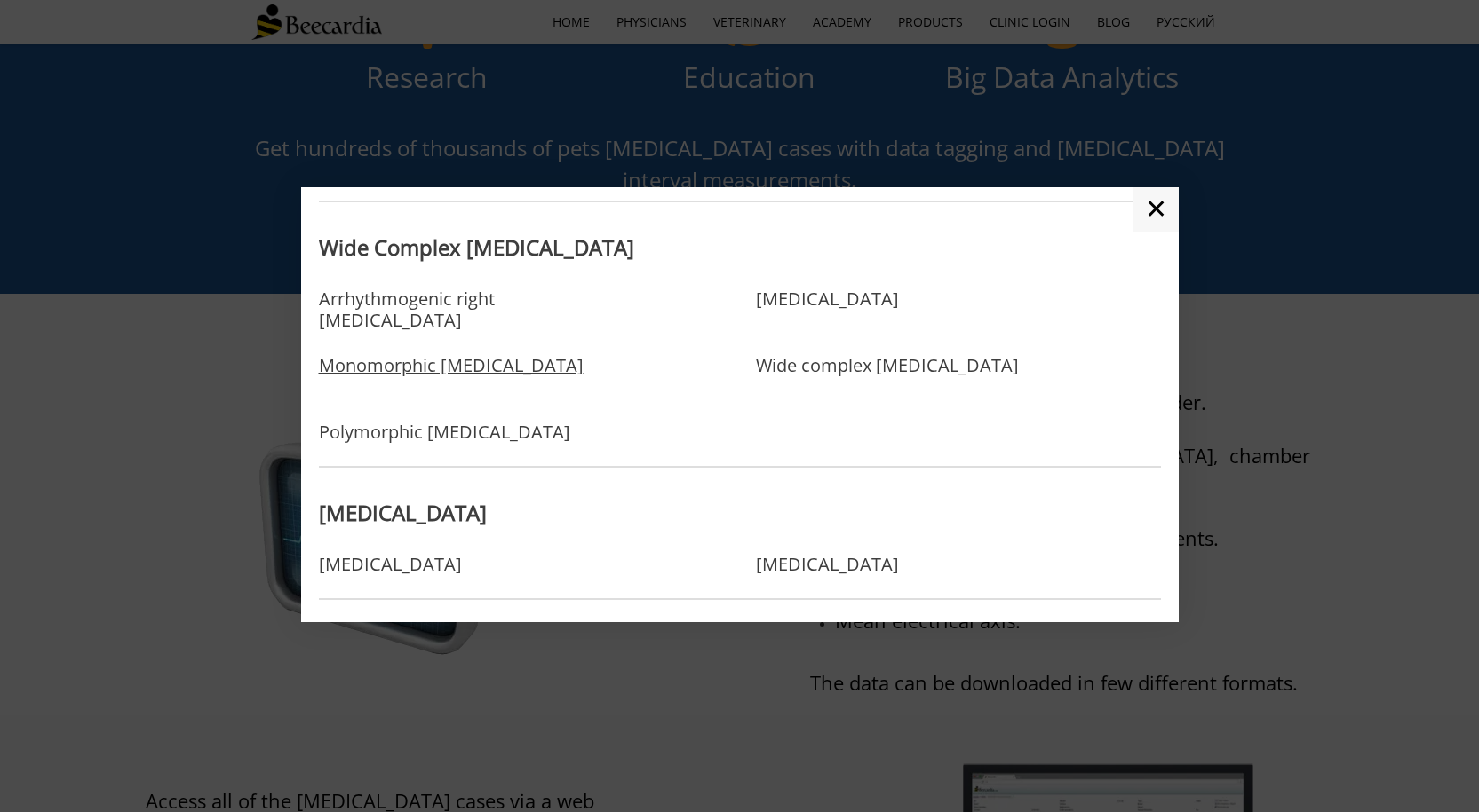
click at [404, 383] on link "Monomorphic ventricular tachycardia" at bounding box center [451, 384] width 265 height 57
click at [428, 303] on link "Arrhythmogenic right ventricular tachycardia" at bounding box center [477, 317] width 316 height 57
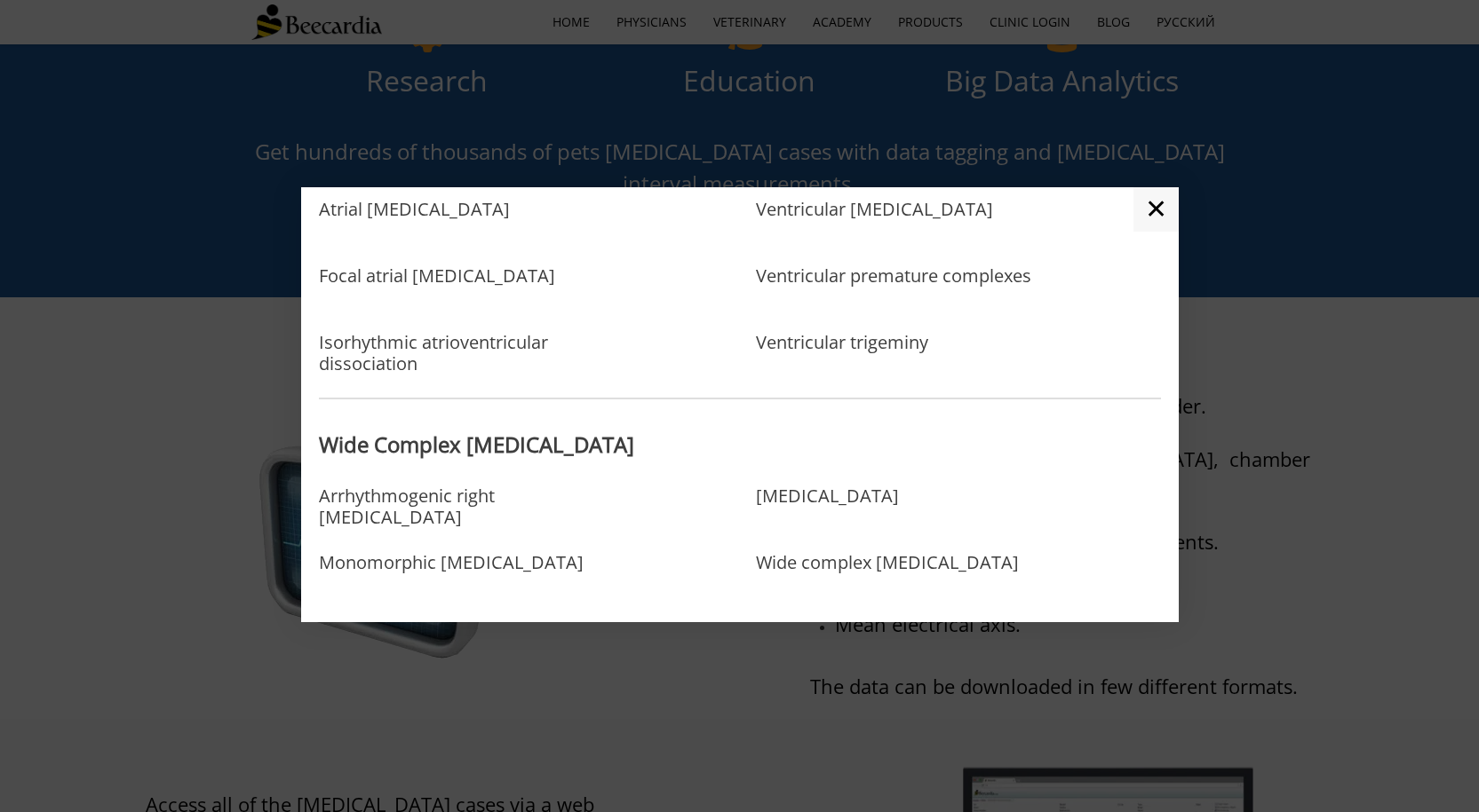
scroll to position [904, 0]
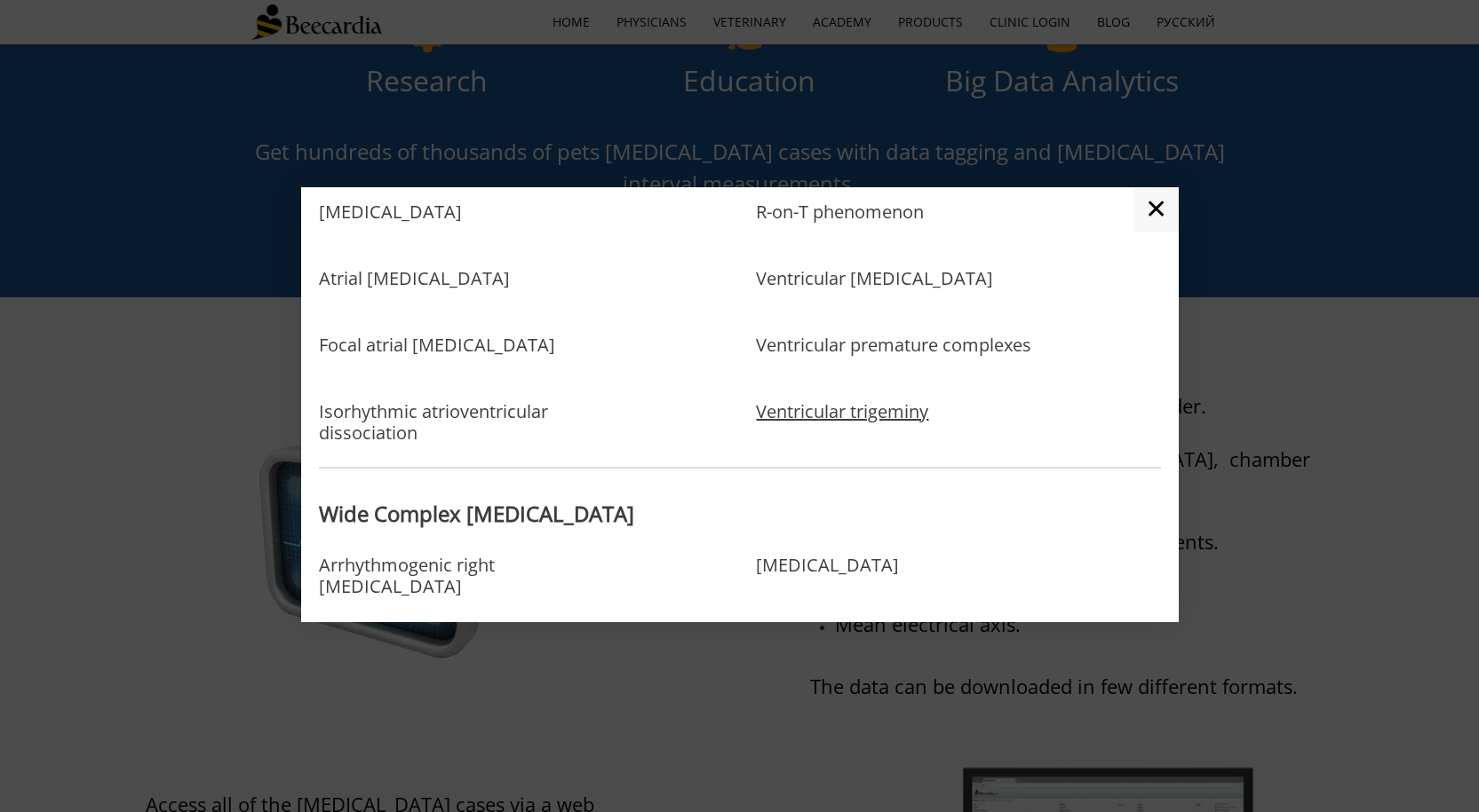
click at [780, 413] on link "Ventricular trigeminy" at bounding box center [842, 412] width 173 height 22
click at [800, 225] on link "R-on-T phenomenon" at bounding box center [839, 230] width 168 height 57
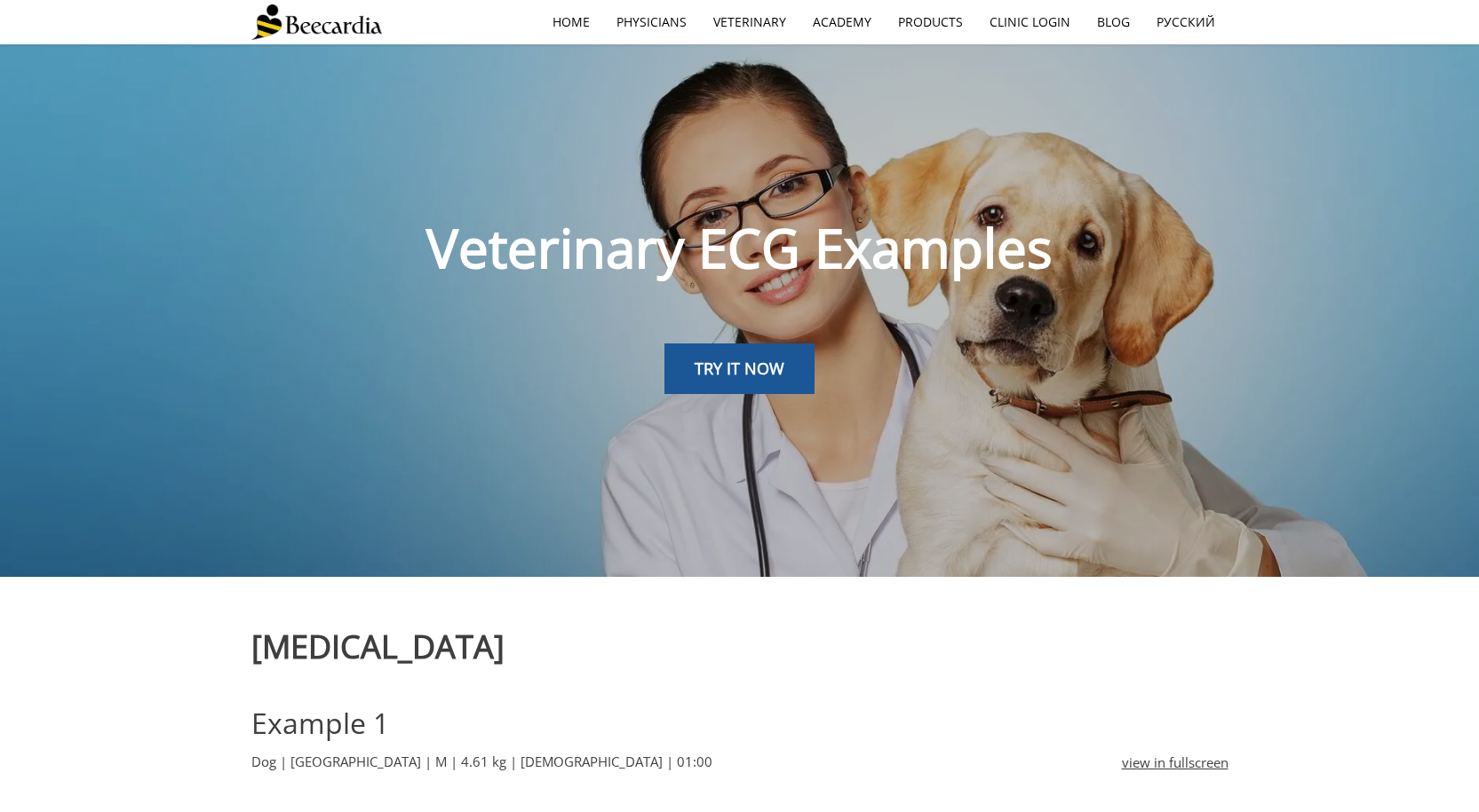
scroll to position [533, 0]
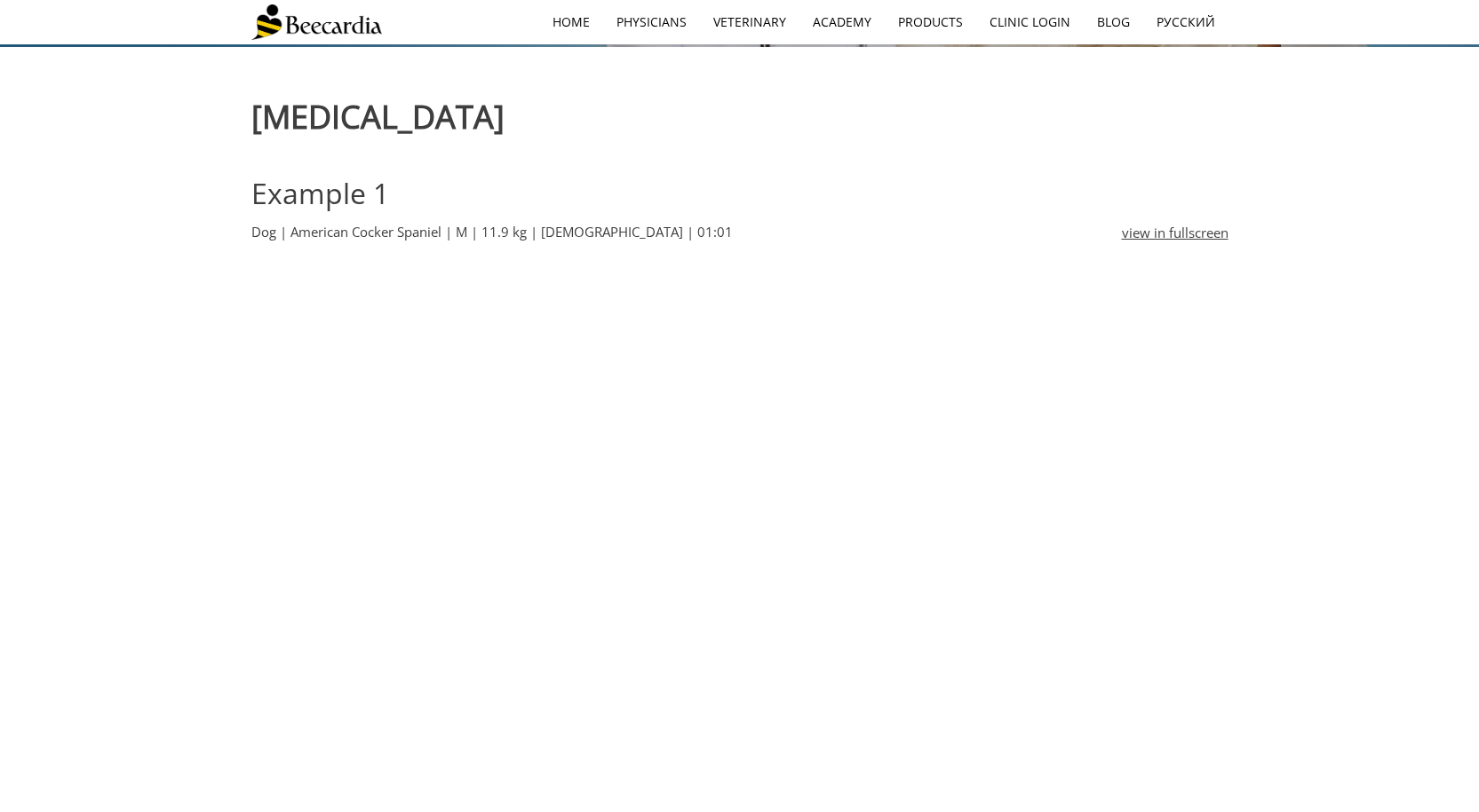
scroll to position [533, 0]
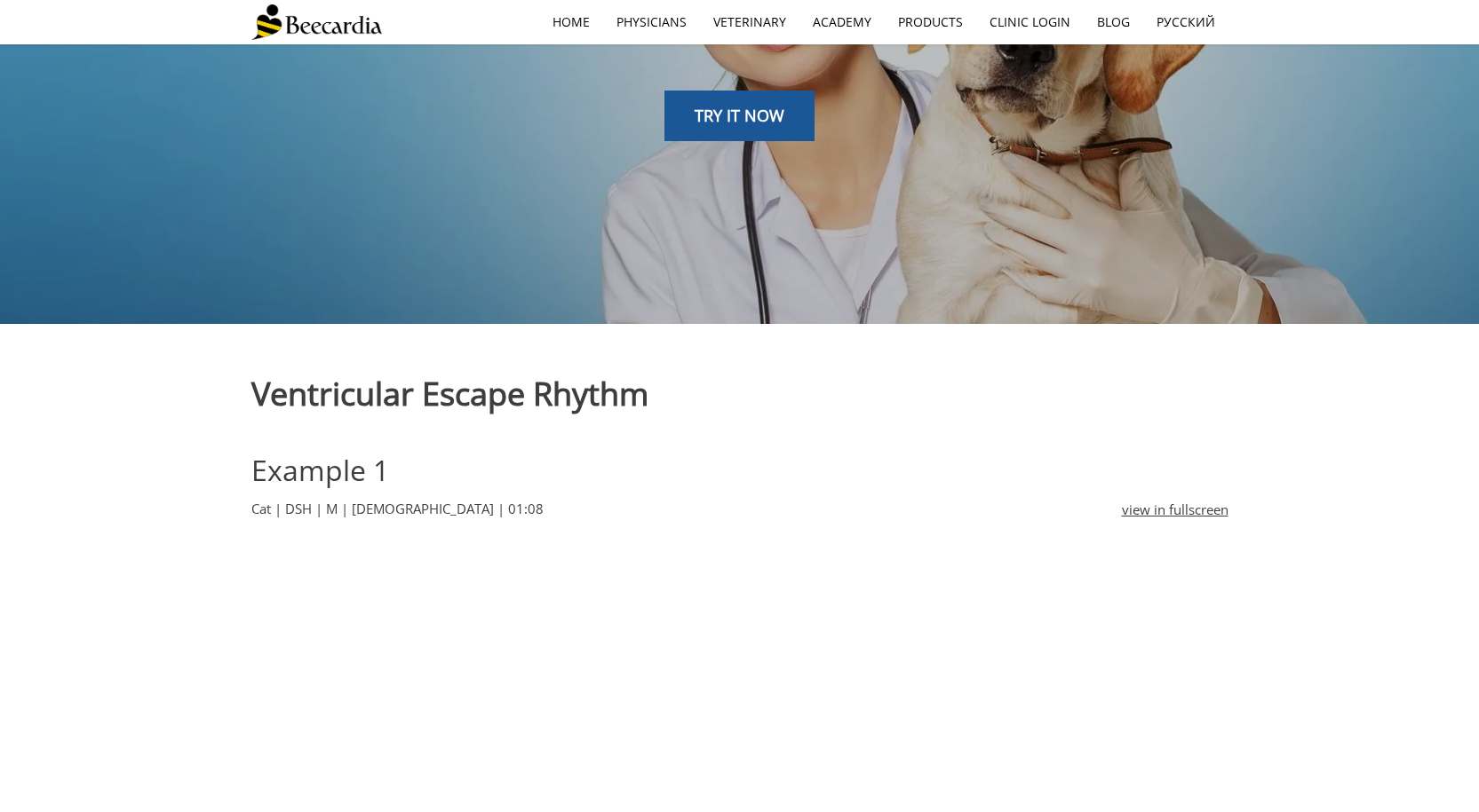
scroll to position [533, 0]
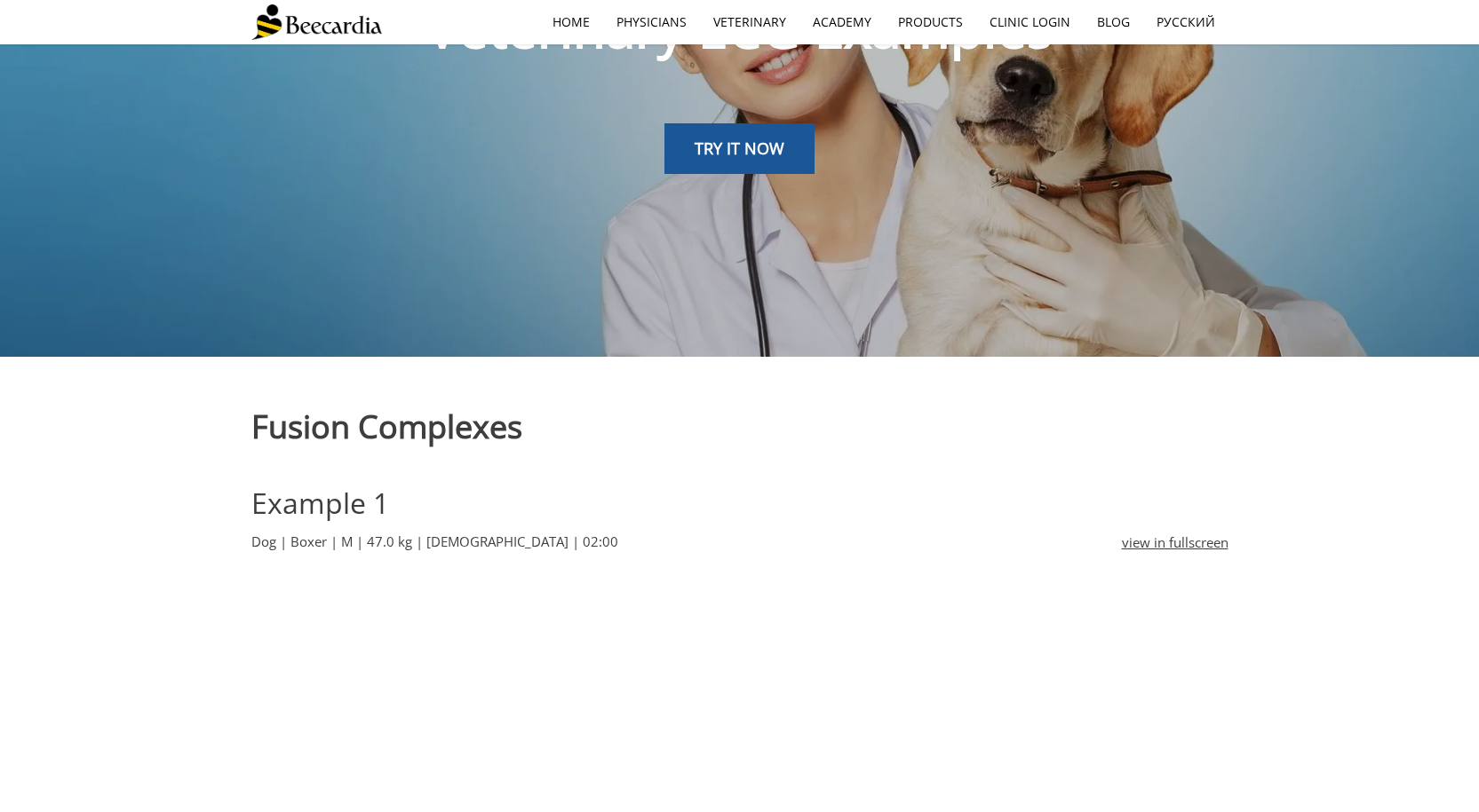
scroll to position [533, 0]
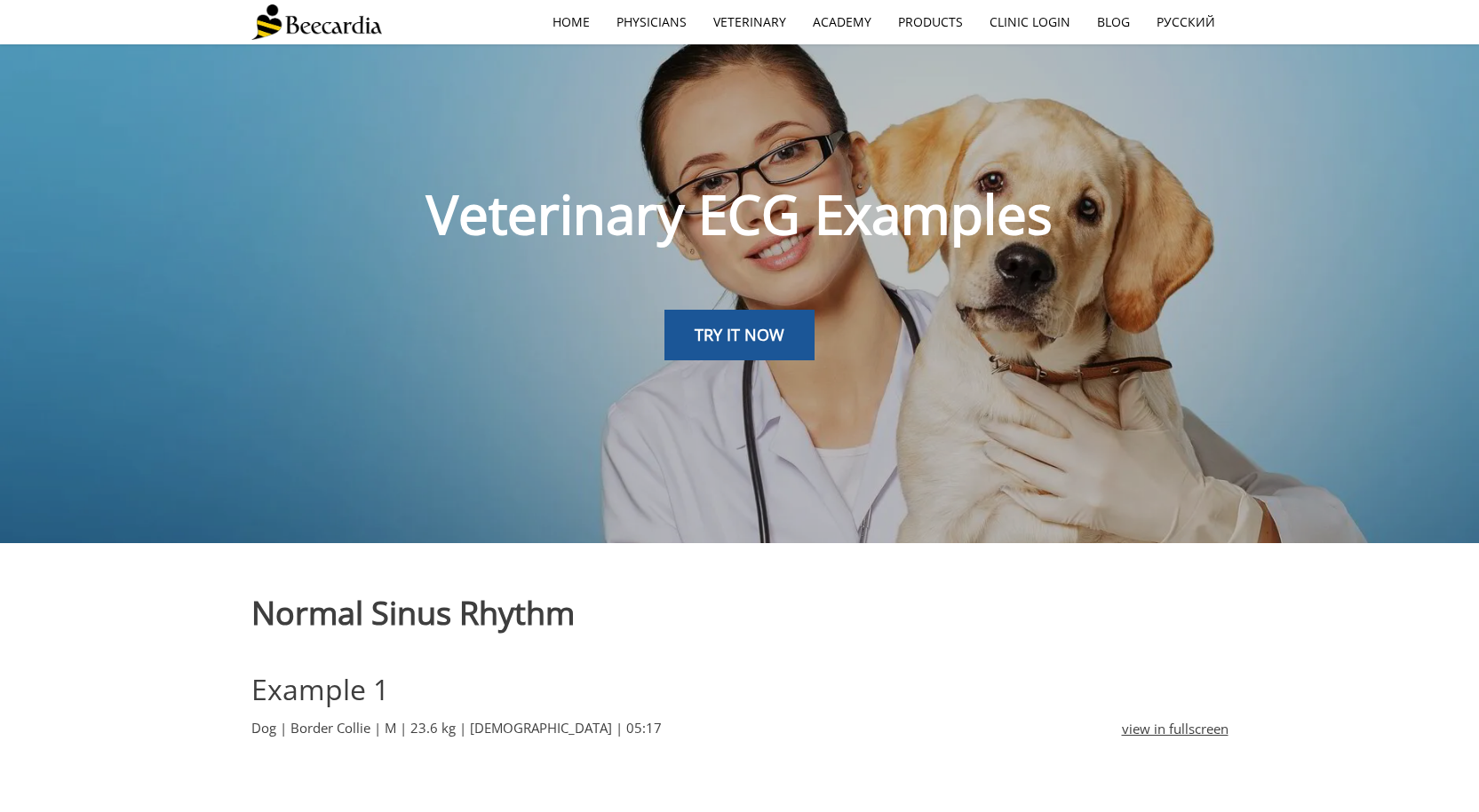
scroll to position [444, 0]
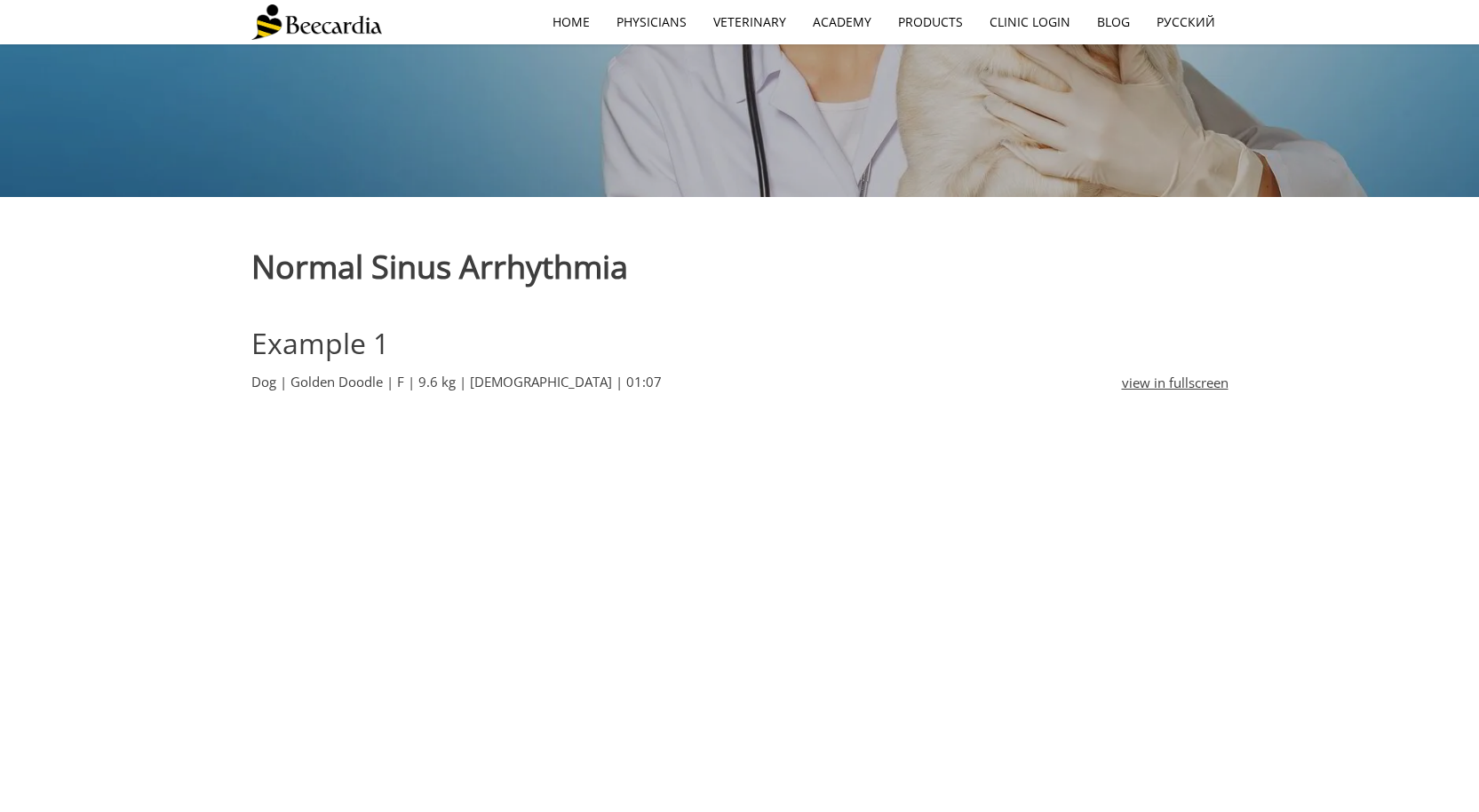
scroll to position [533, 0]
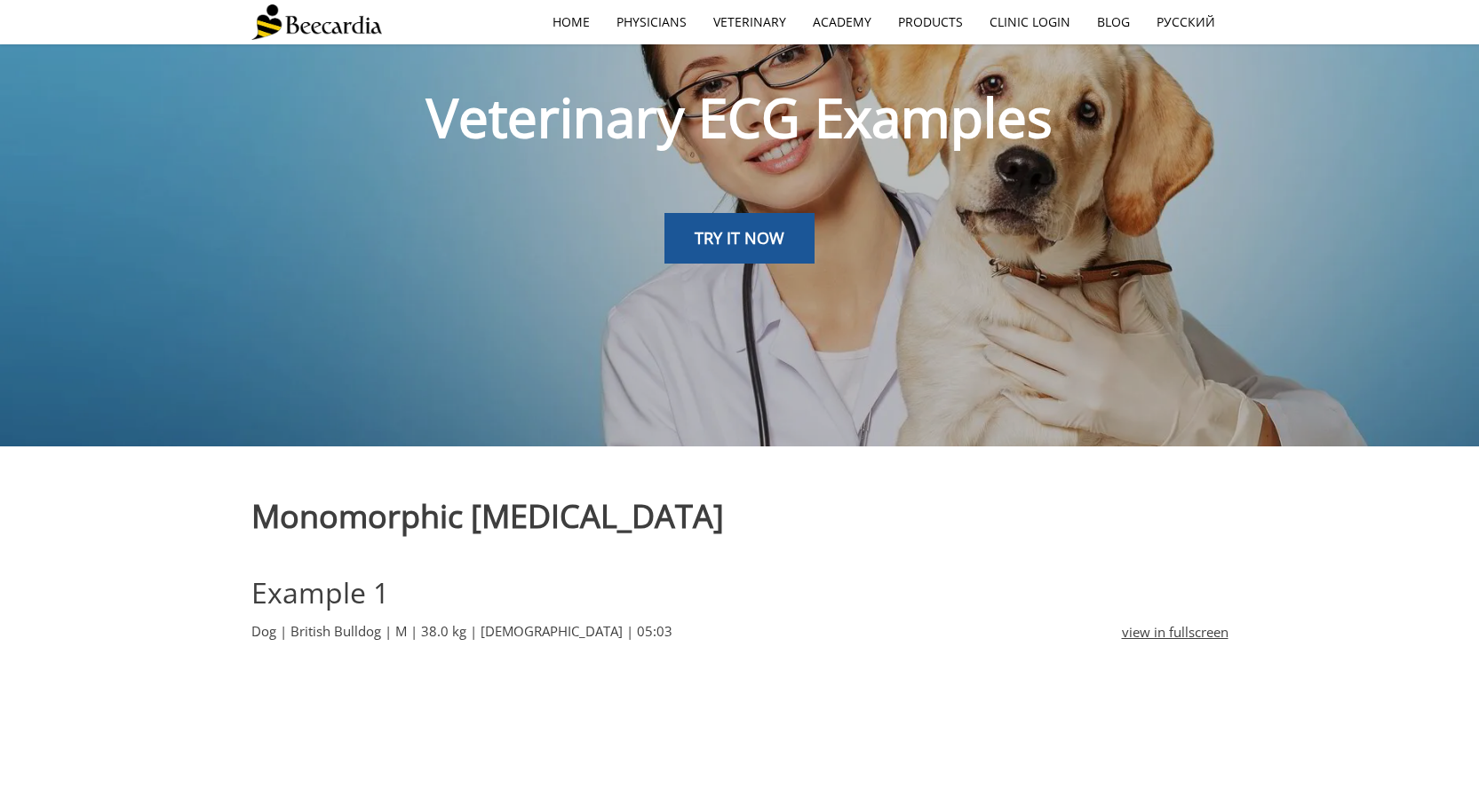
scroll to position [355, 0]
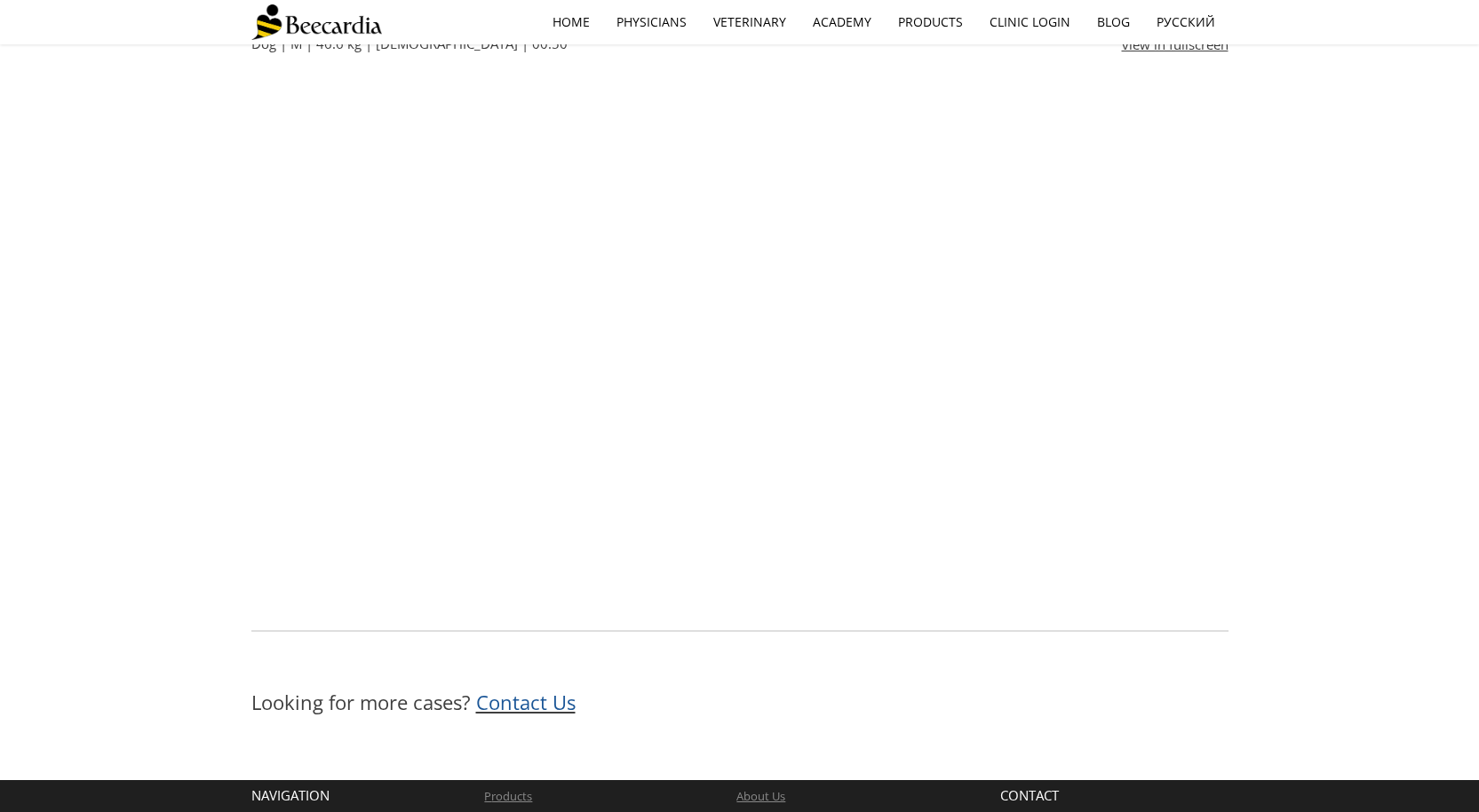
scroll to position [2222, 0]
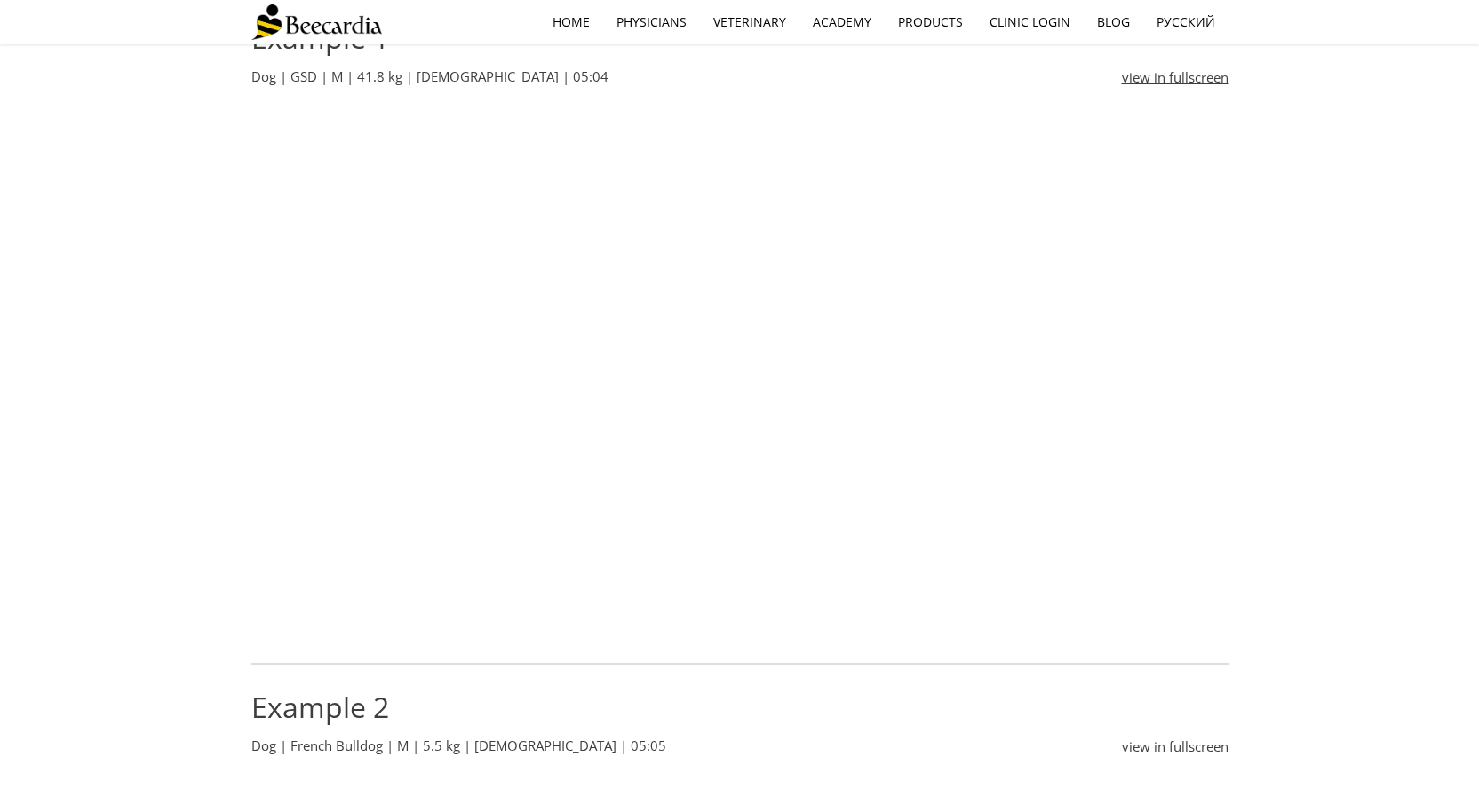
scroll to position [710, 0]
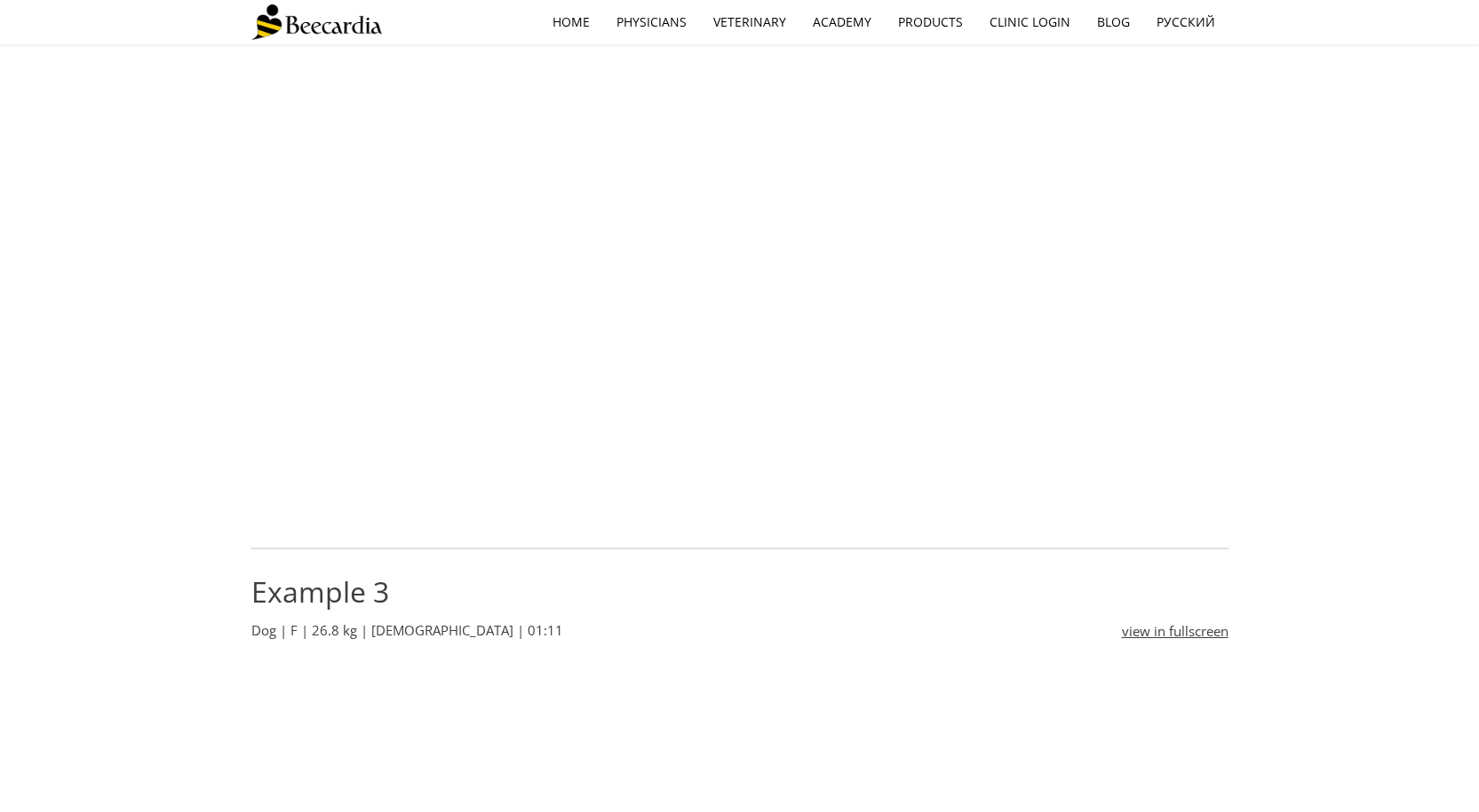
scroll to position [1687, 0]
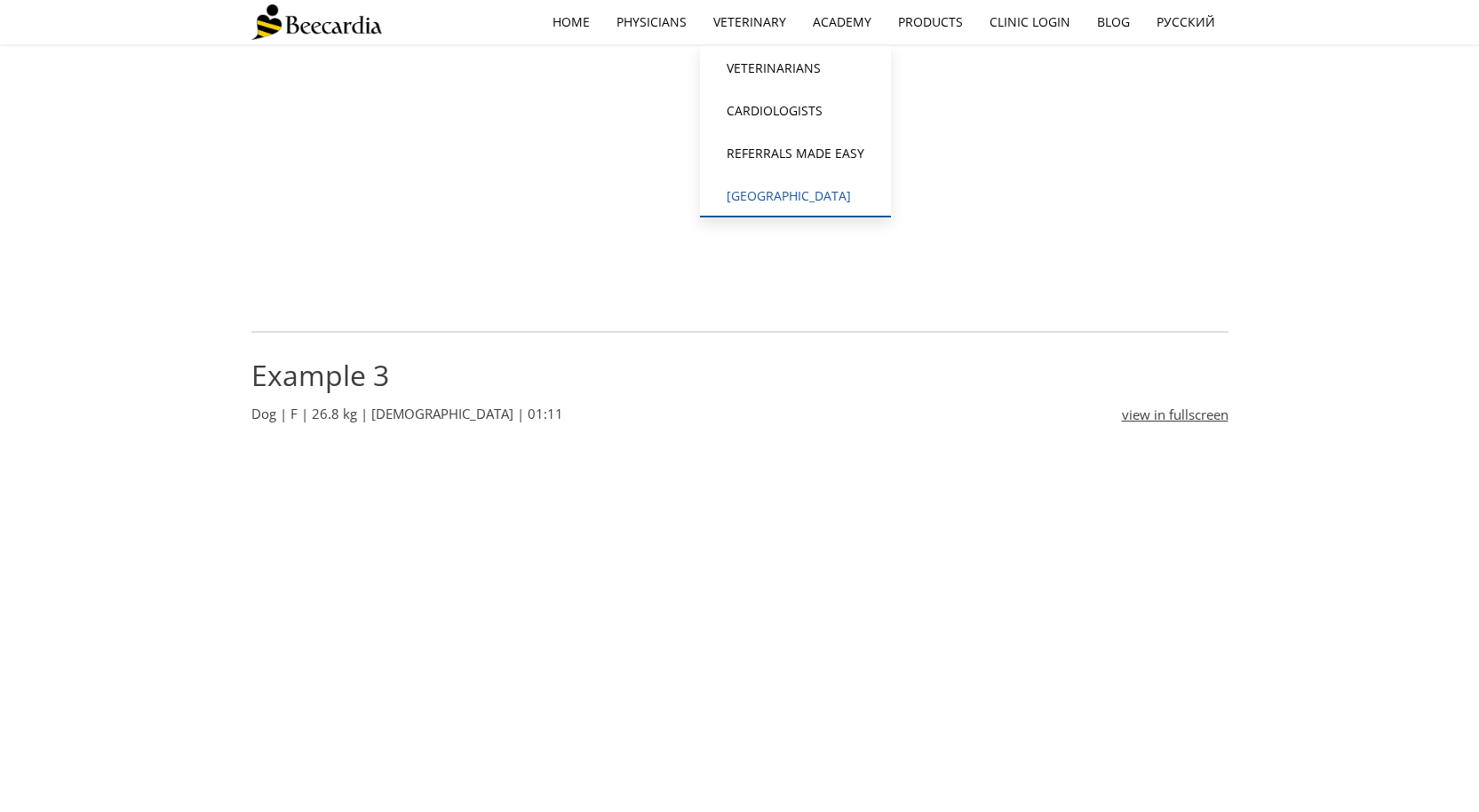
click at [787, 195] on link "[GEOGRAPHIC_DATA]" at bounding box center [795, 196] width 191 height 42
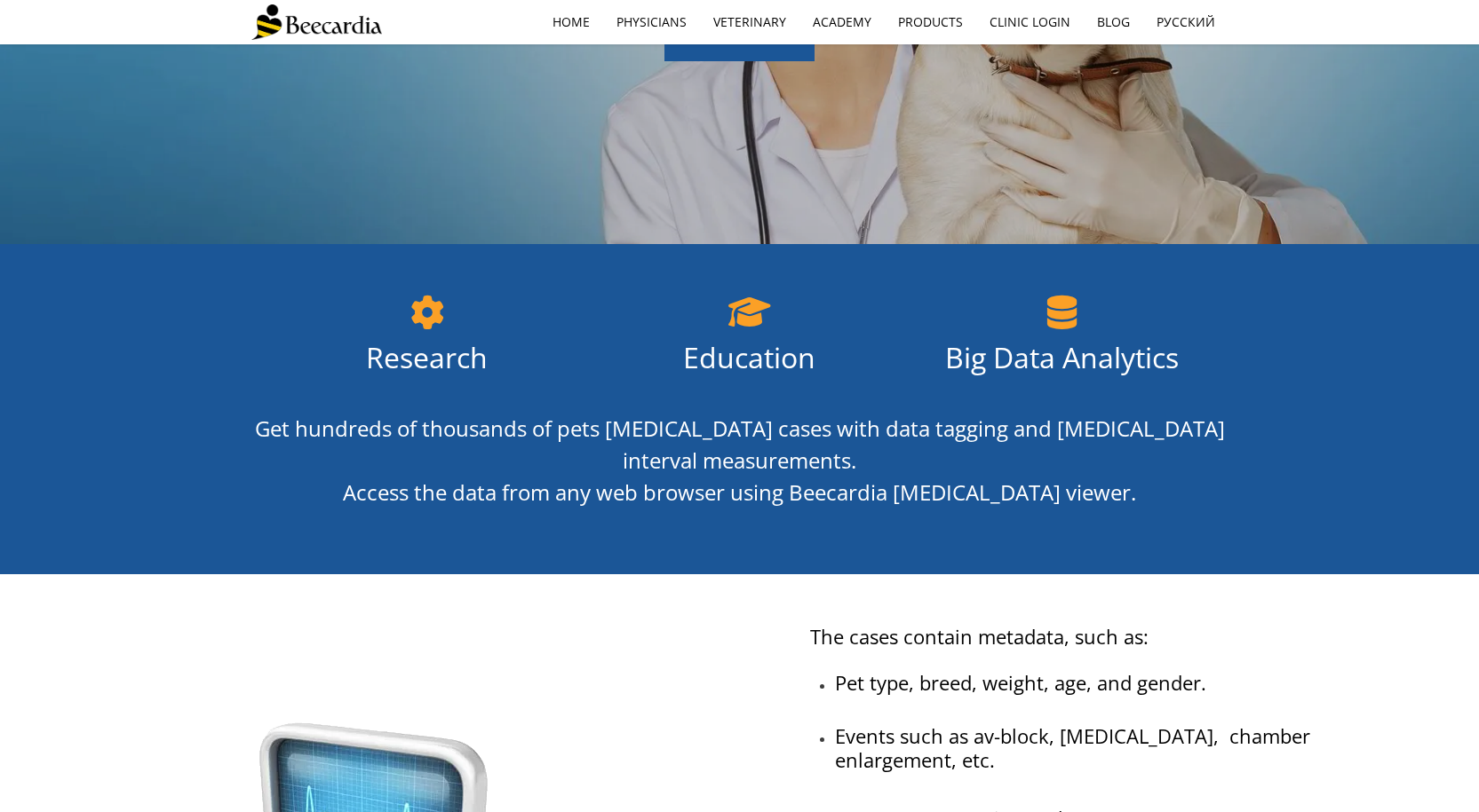
scroll to position [89, 0]
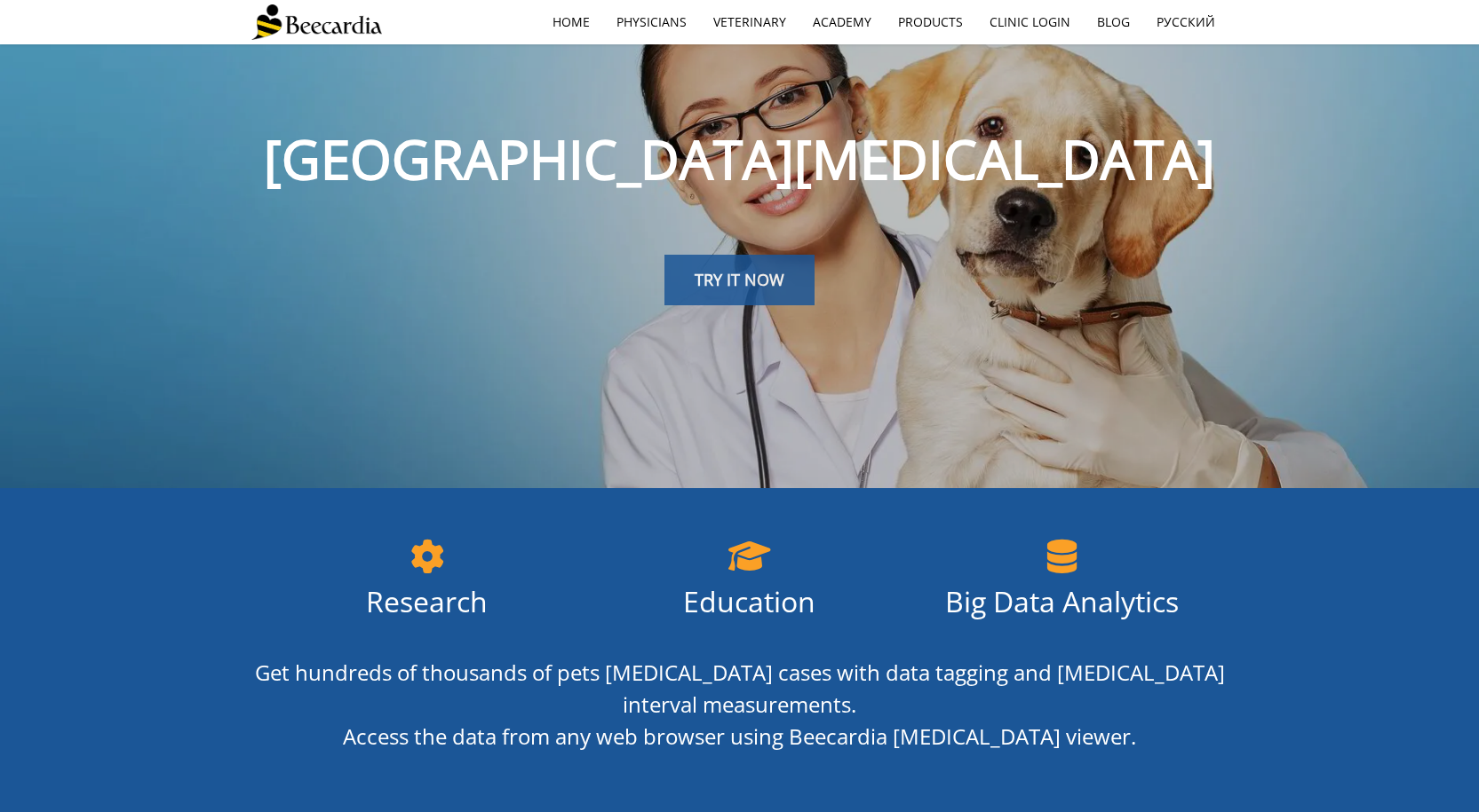
click at [695, 271] on span "TRY IT NOW" at bounding box center [740, 279] width 90 height 22
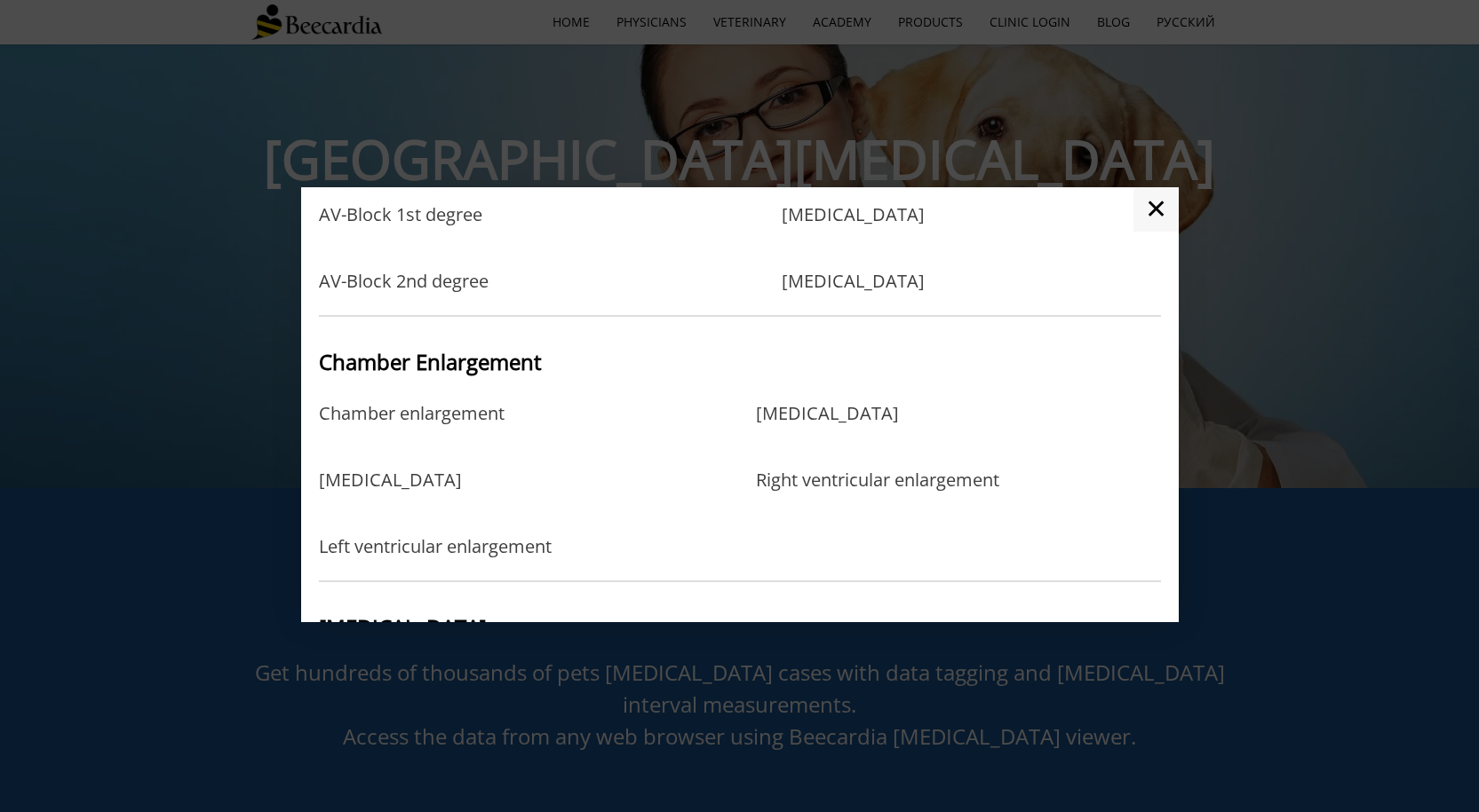
scroll to position [355, 0]
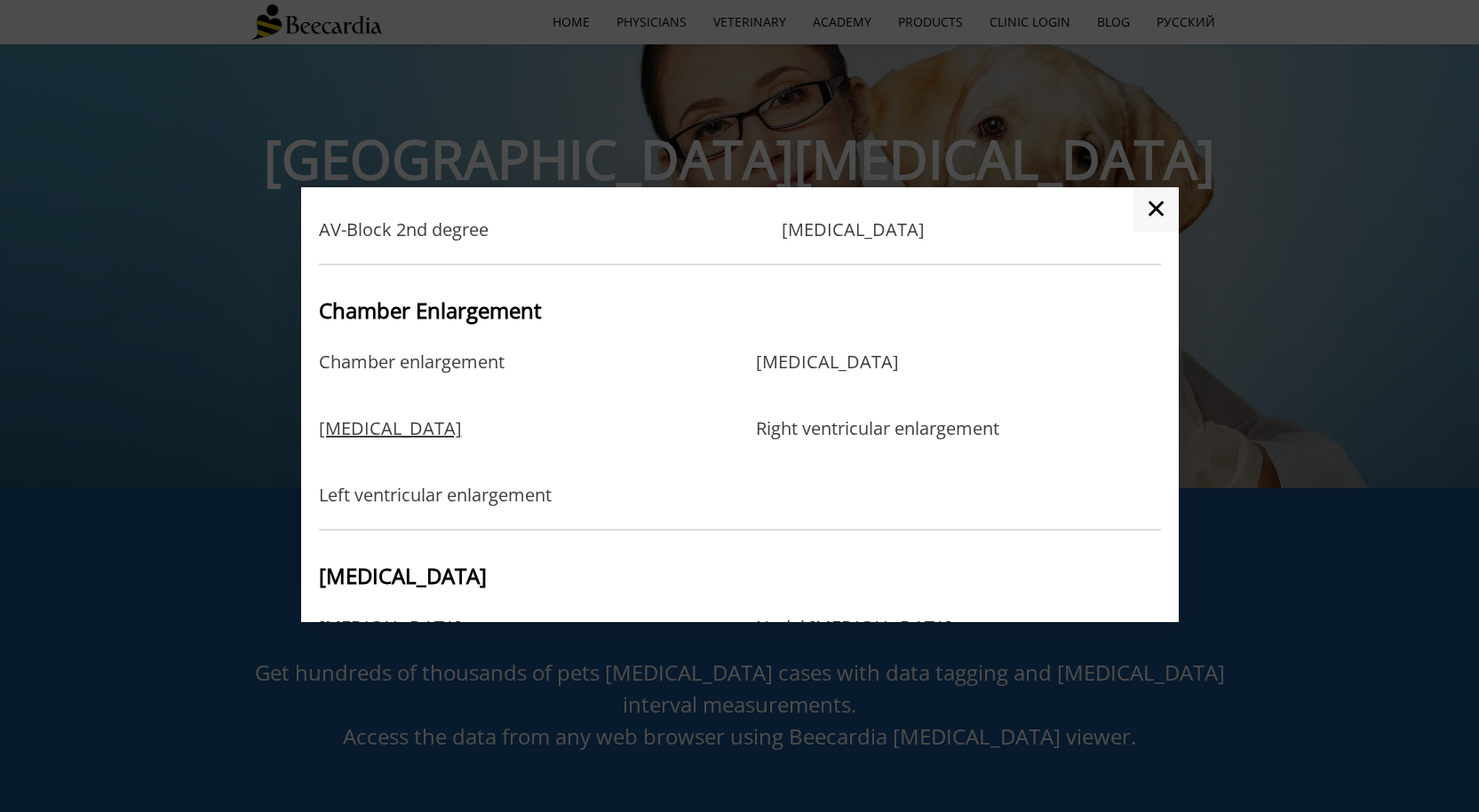
click at [425, 432] on link "[MEDICAL_DATA]" at bounding box center [390, 447] width 143 height 57
click at [869, 366] on link "[MEDICAL_DATA]" at bounding box center [827, 380] width 143 height 57
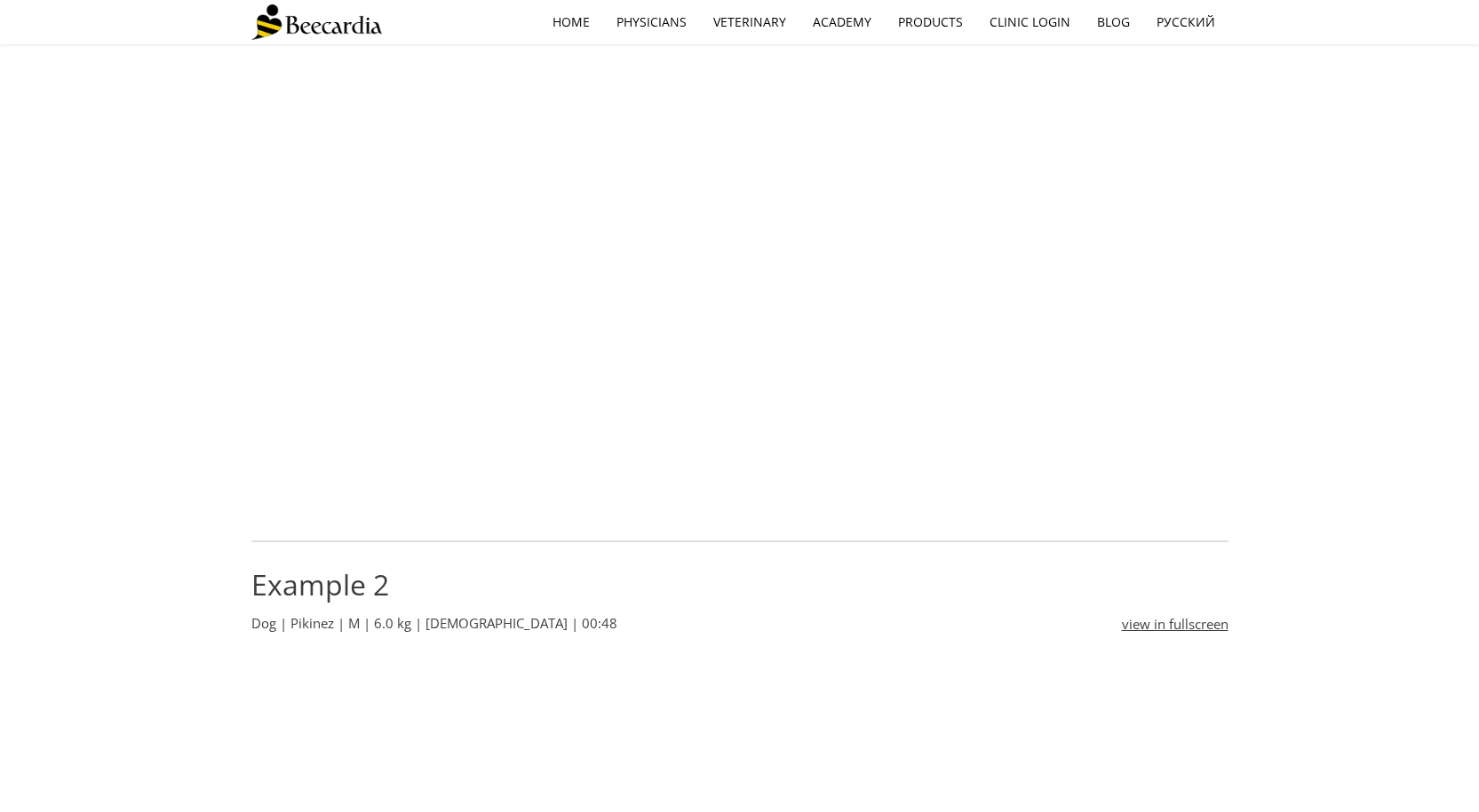
scroll to position [622, 0]
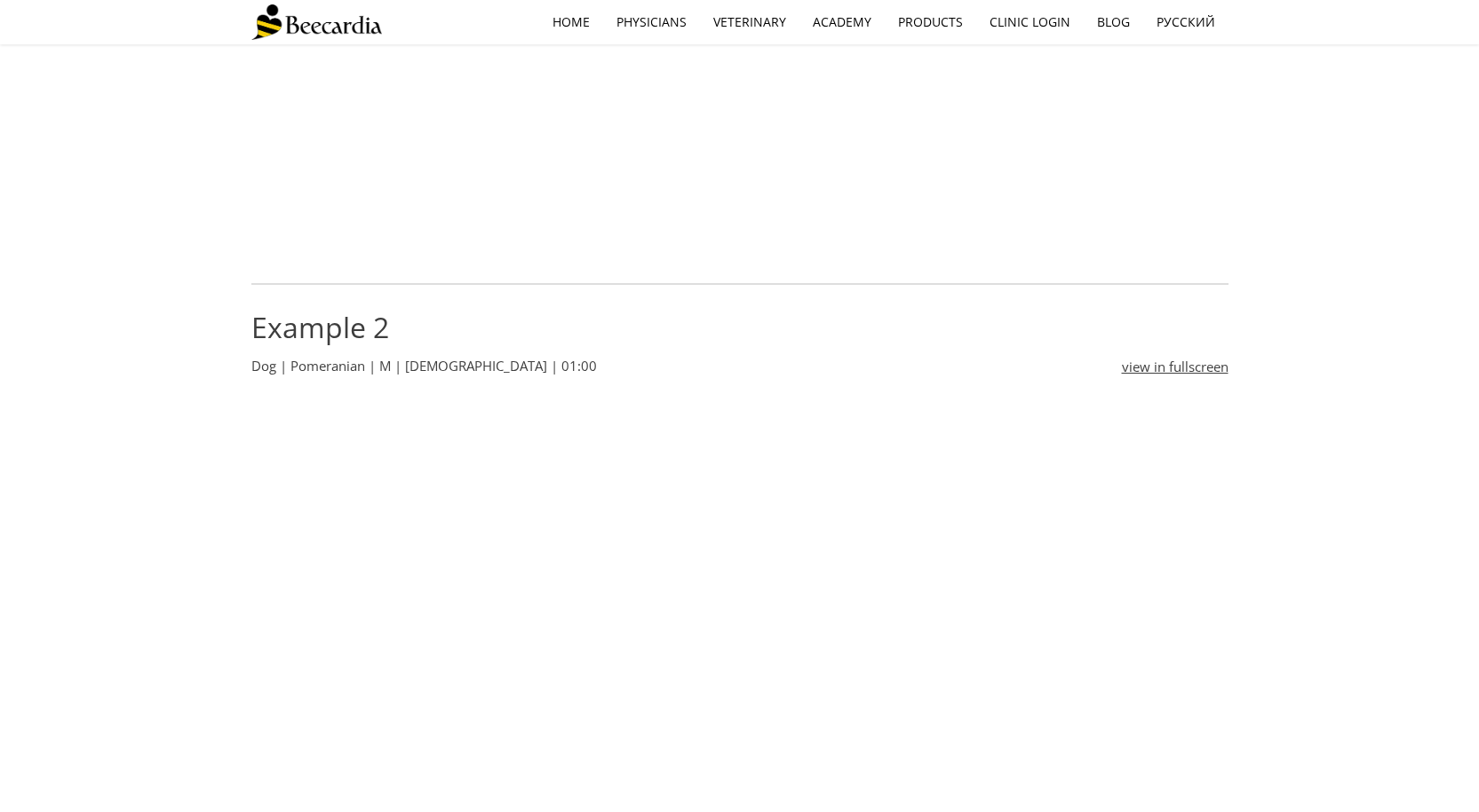
scroll to position [1243, 0]
